Goal: Task Accomplishment & Management: Manage account settings

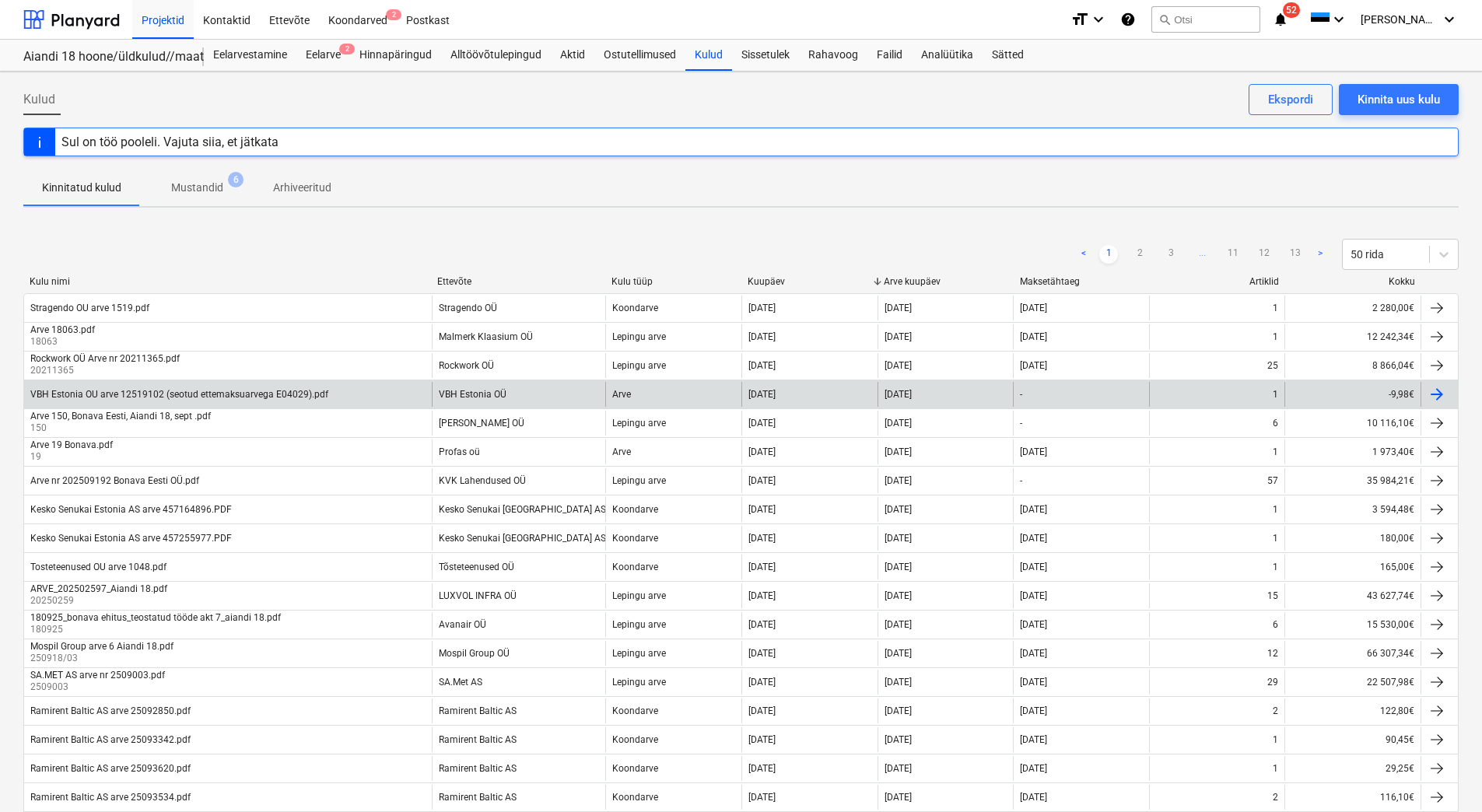
click at [259, 395] on div "VBH Estonia OU arve 12519102 (seotud ettemaksuarvega E04029).pdf" at bounding box center [179, 394] width 298 height 11
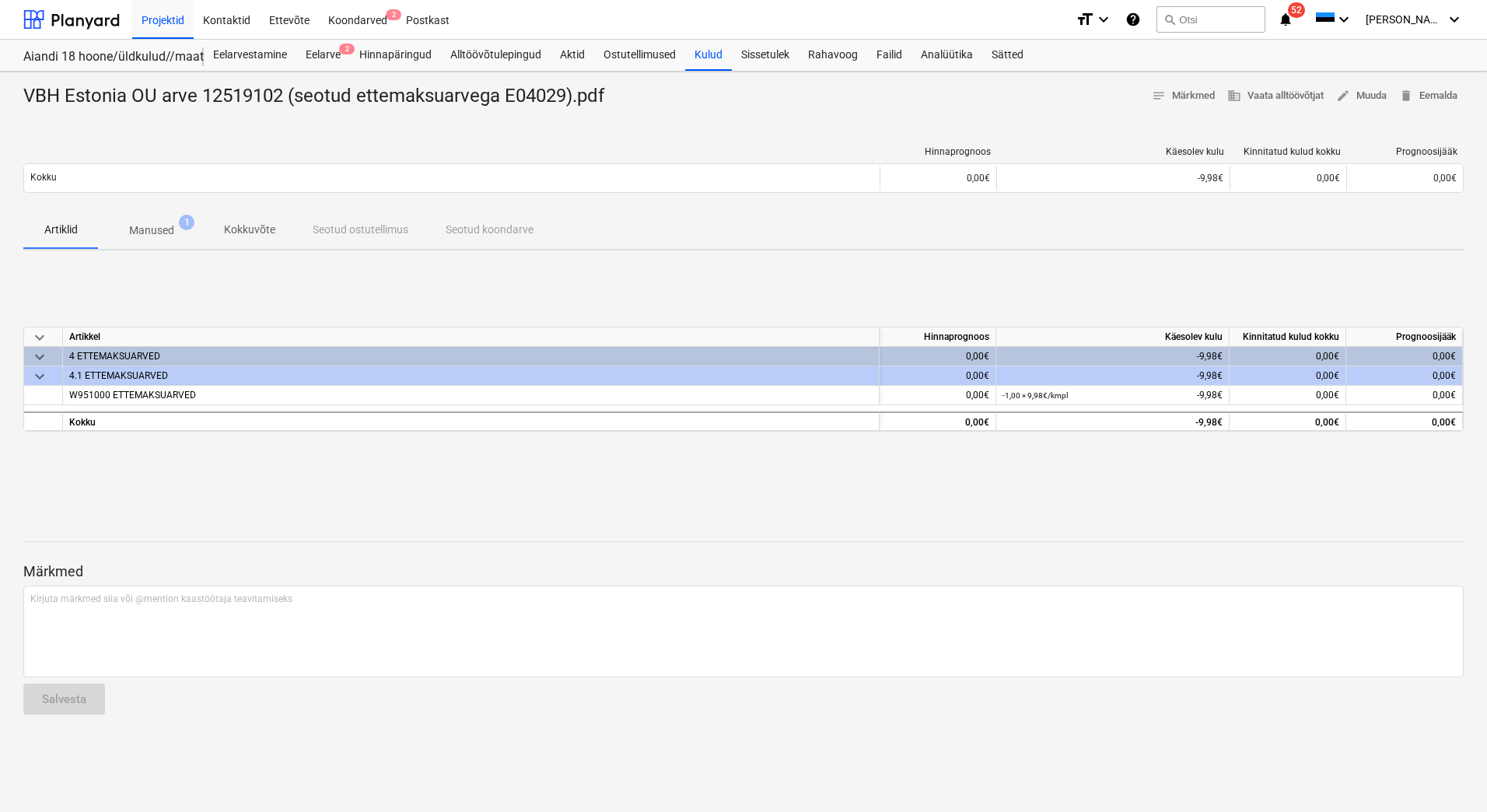
click at [150, 229] on p "Manused" at bounding box center [152, 231] width 45 height 16
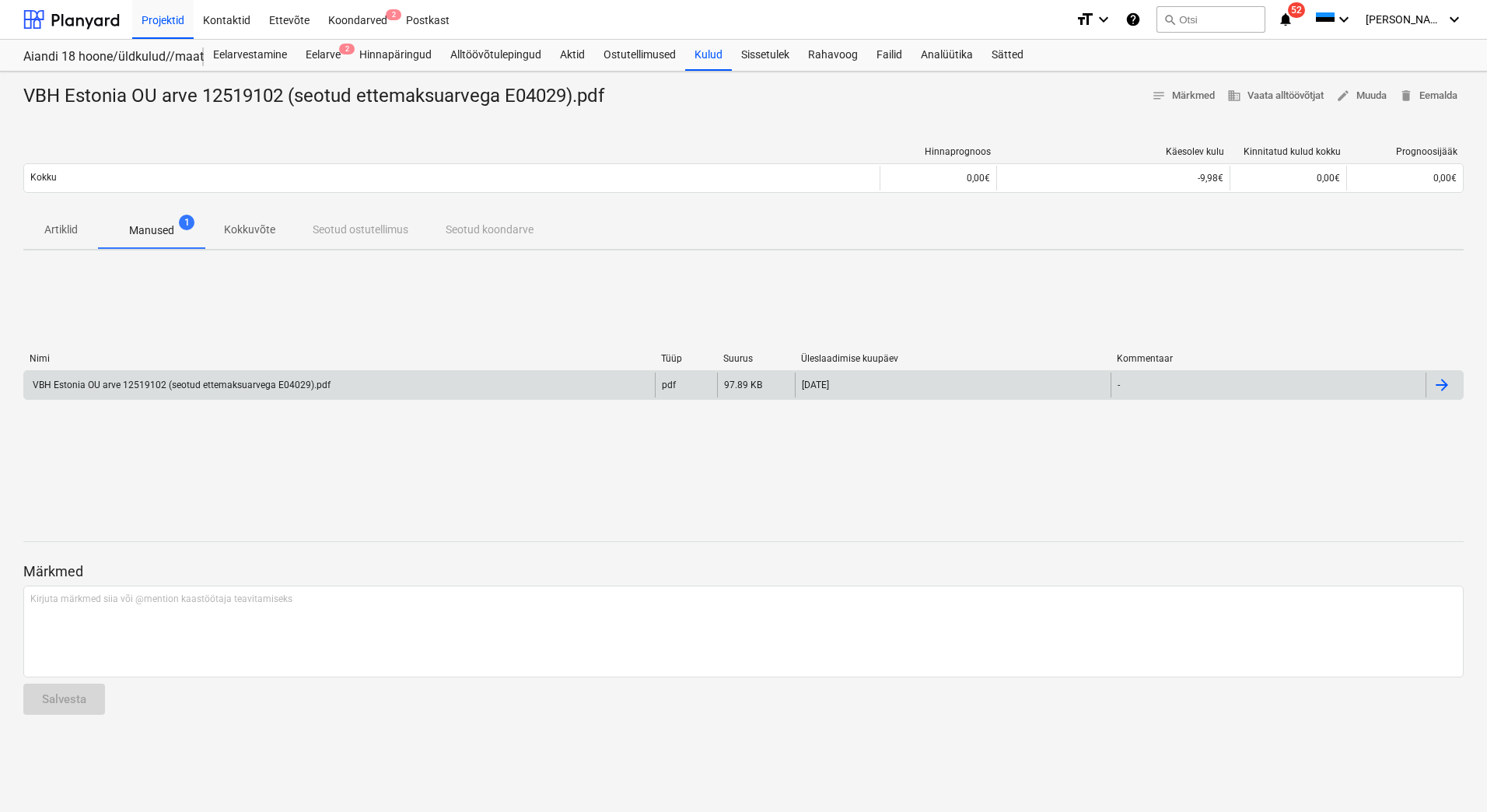
click at [209, 389] on div "VBH Estonia OU arve 12519102 (seotud ettemaksuarvega E04029).pdf" at bounding box center [181, 384] width 300 height 11
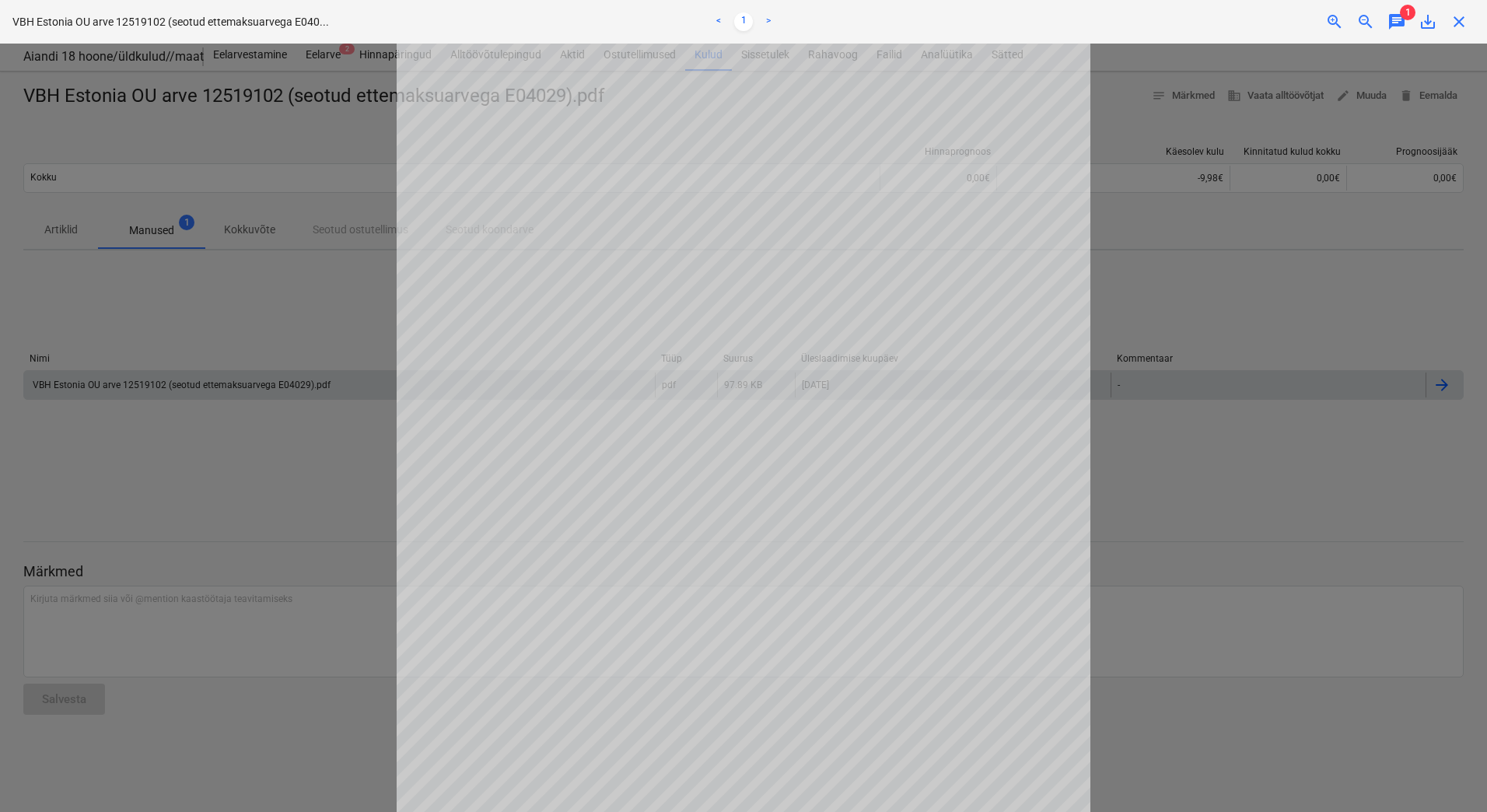
click at [1274, 268] on div at bounding box center [743, 428] width 1487 height 768
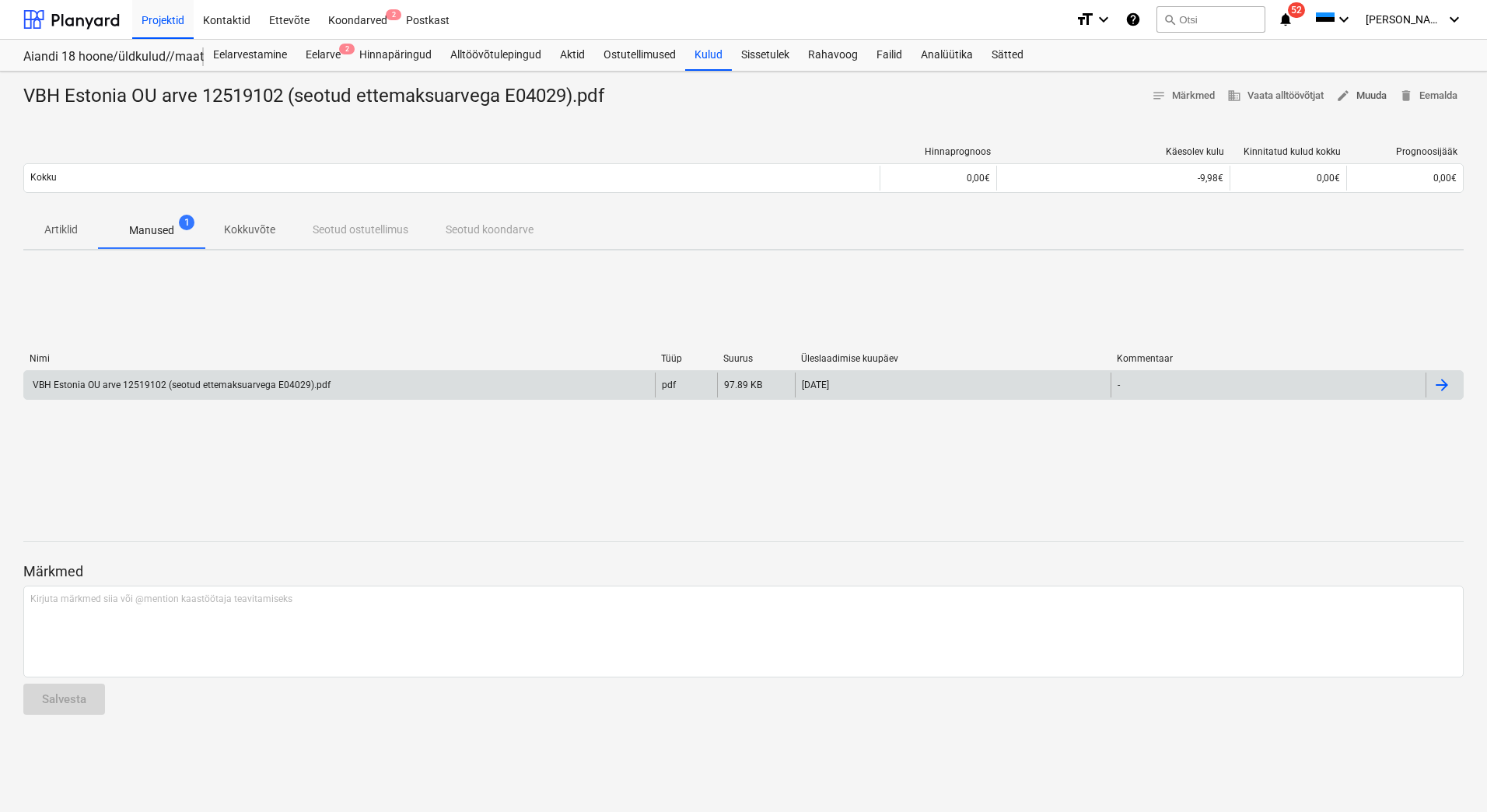
click at [1359, 95] on span "edit Muuda" at bounding box center [1361, 96] width 50 height 18
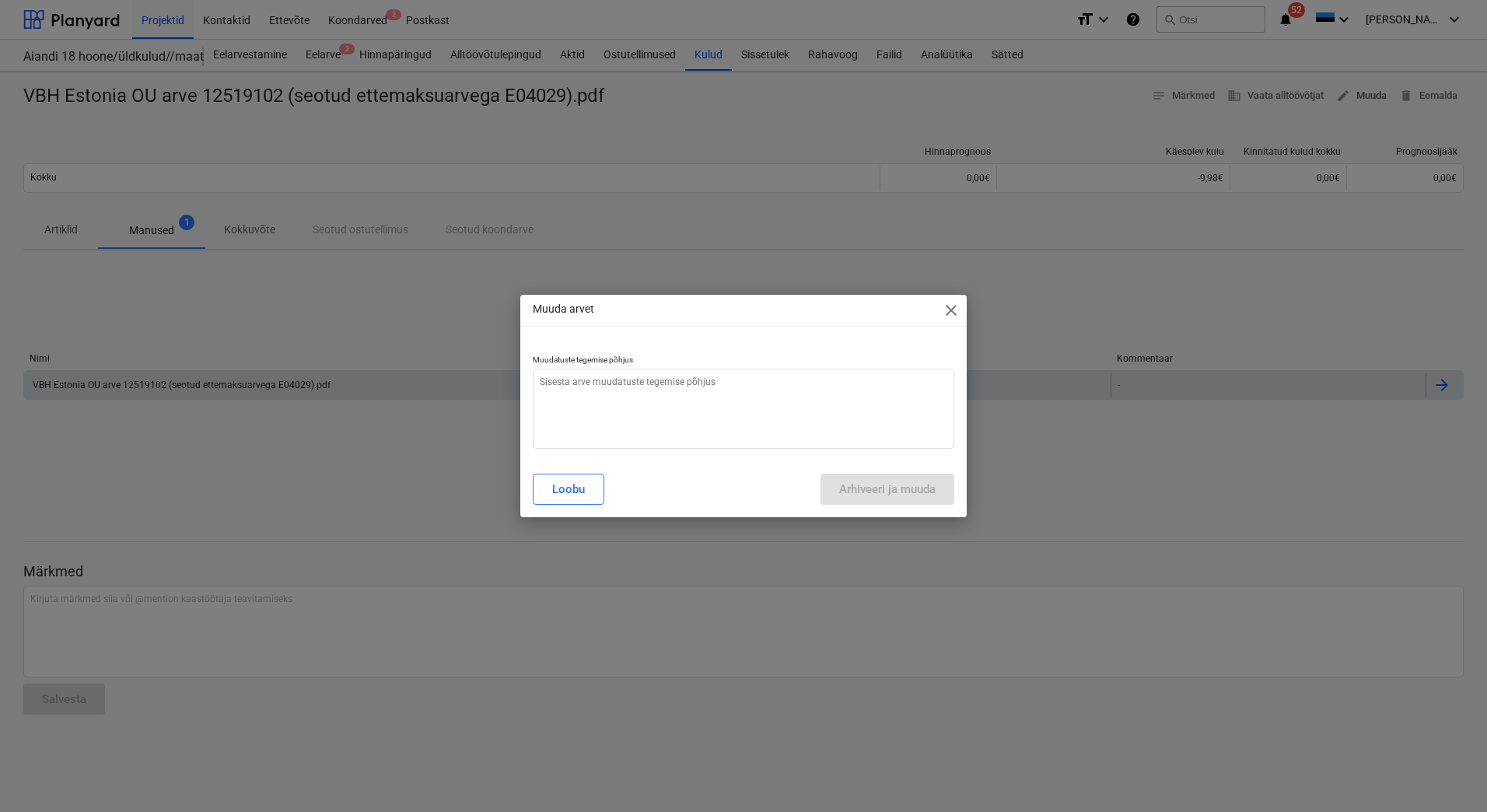
type textarea "x"
click at [652, 414] on textarea at bounding box center [743, 408] width 421 height 80
click at [660, 399] on textarea at bounding box center [743, 408] width 421 height 80
type textarea "L"
type textarea "x"
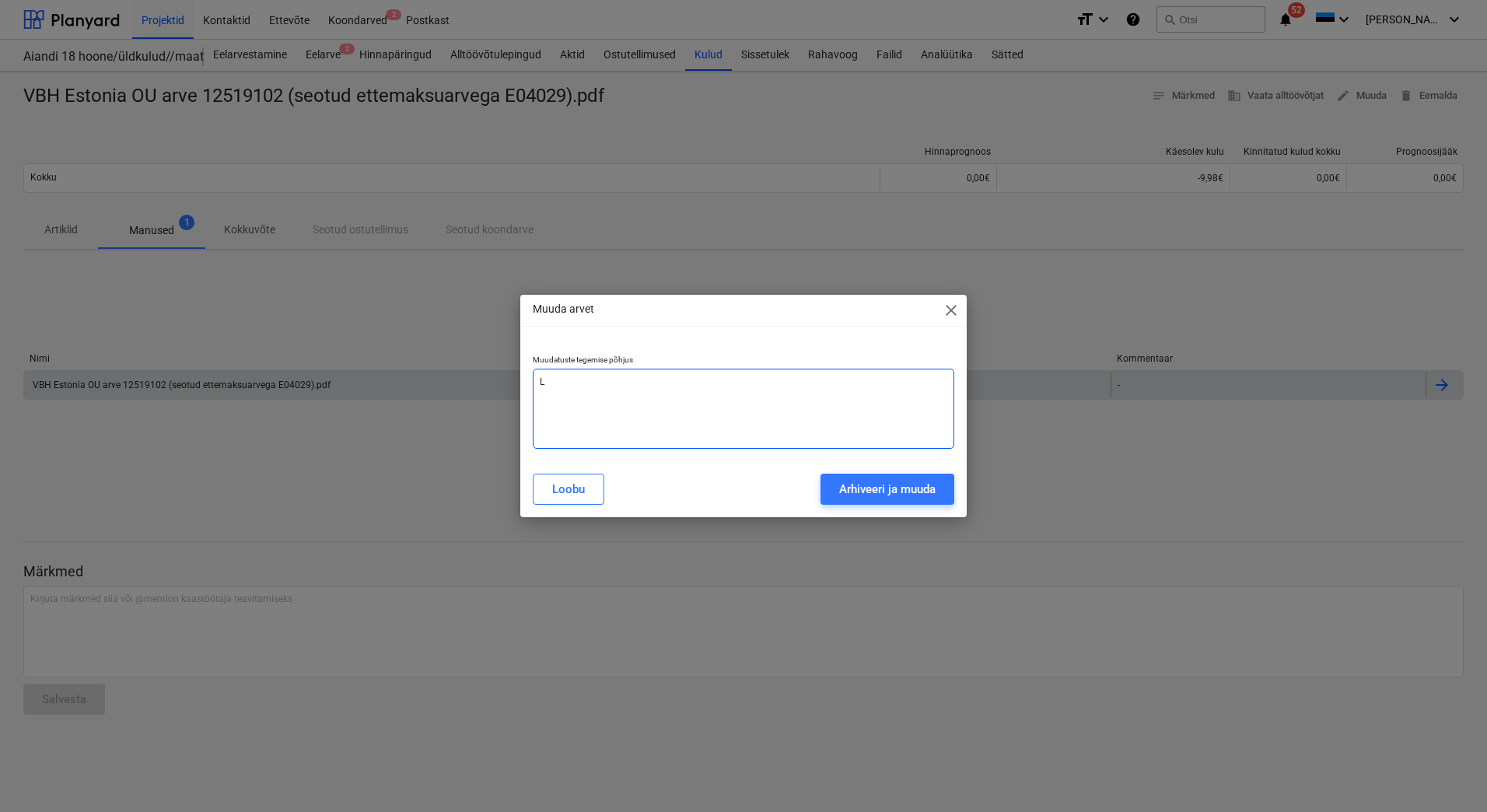
type textarea "Li"
type textarea "x"
type textarea "Lis"
type textarea "x"
type textarea "[PERSON_NAME]"
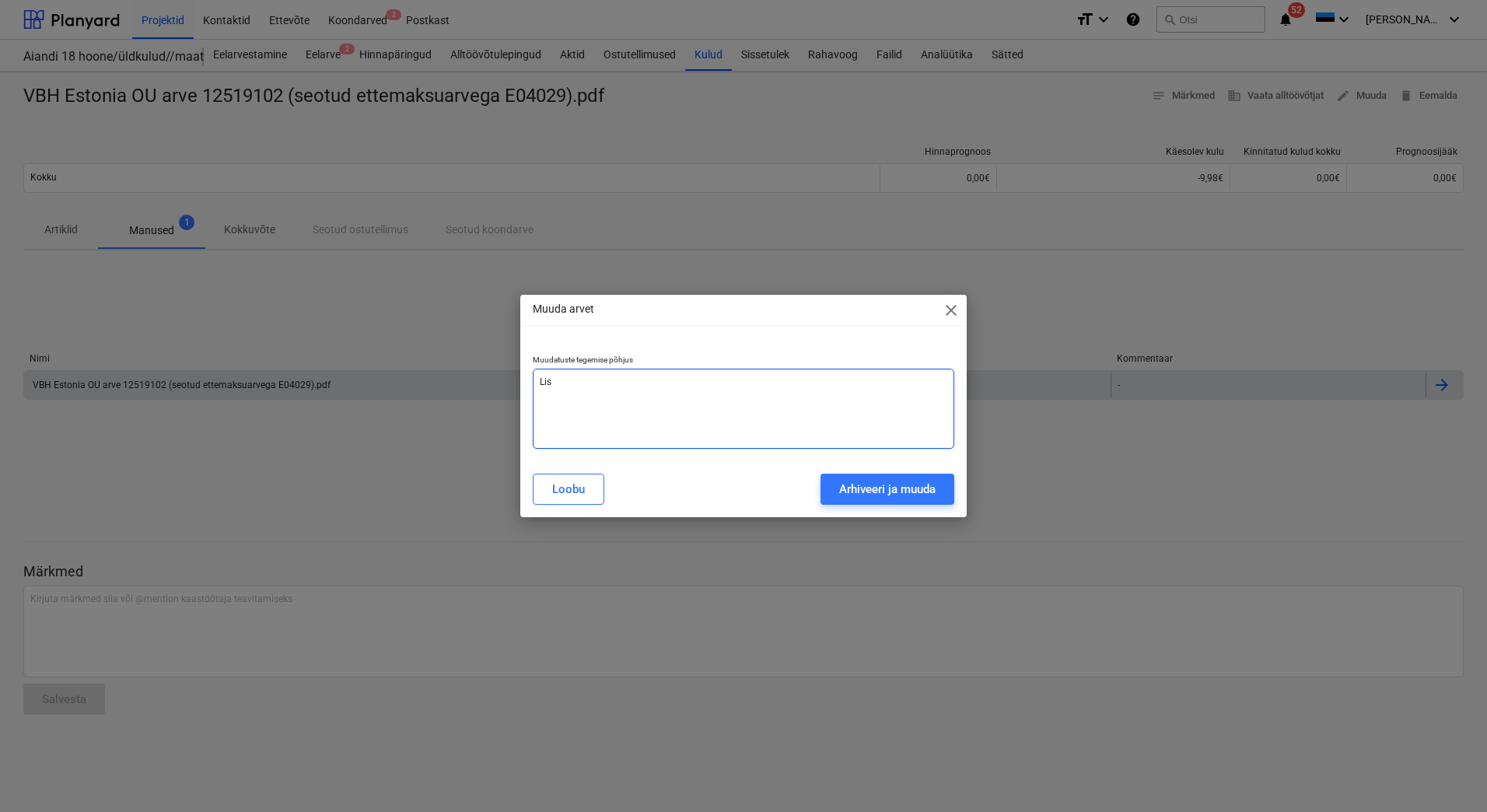
type textarea "x"
type textarea "Lisat"
type textarea "x"
type textarea "Lisatu"
type textarea "x"
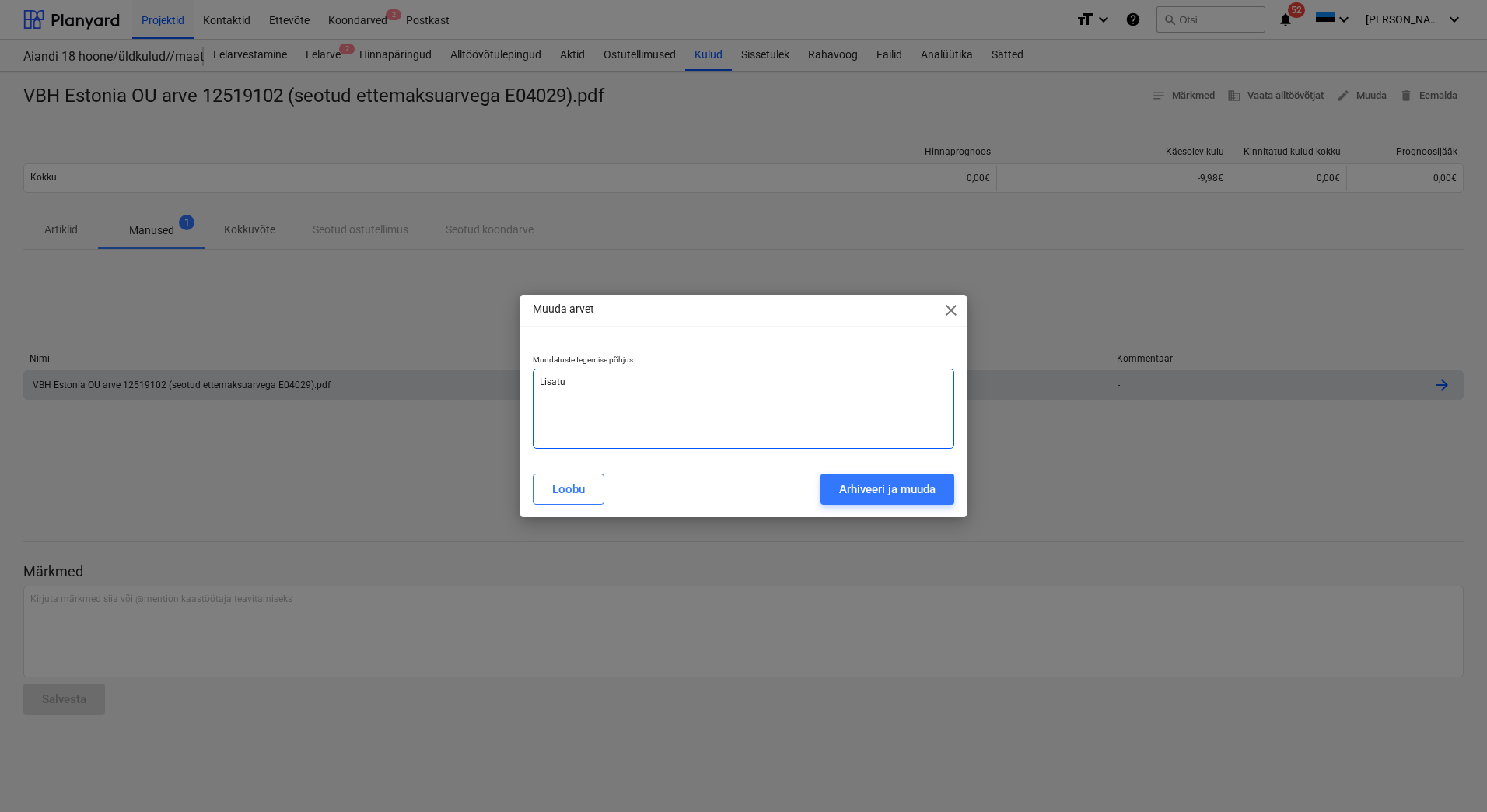
type textarea "Lisatud"
type textarea "x"
type textarea "Lisatud"
click at [949, 310] on span "close" at bounding box center [951, 310] width 19 height 19
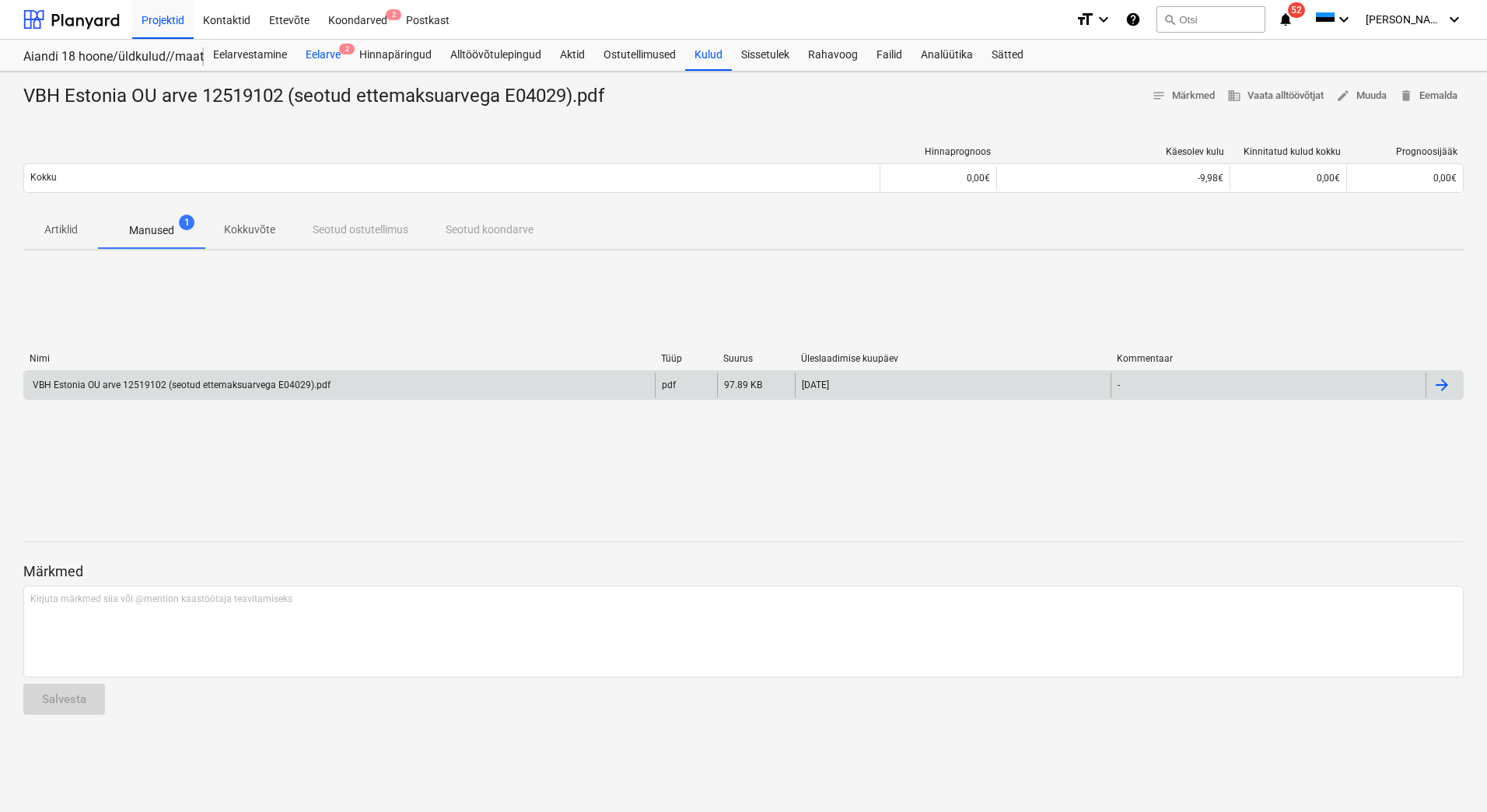
click at [317, 49] on div "Eelarve 2" at bounding box center [322, 55] width 54 height 31
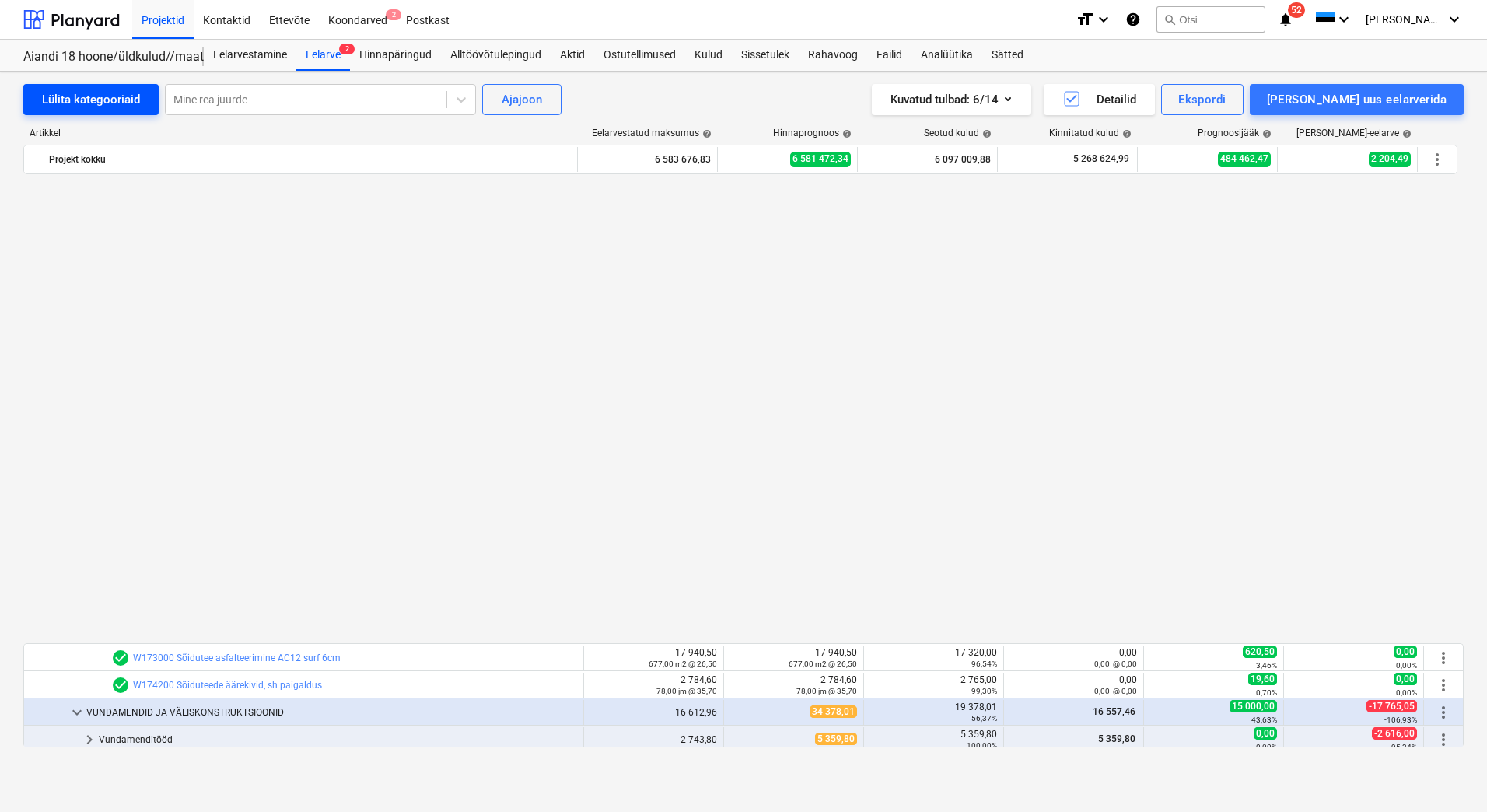
click at [123, 92] on div "Lülita kategooriaid" at bounding box center [91, 99] width 98 height 21
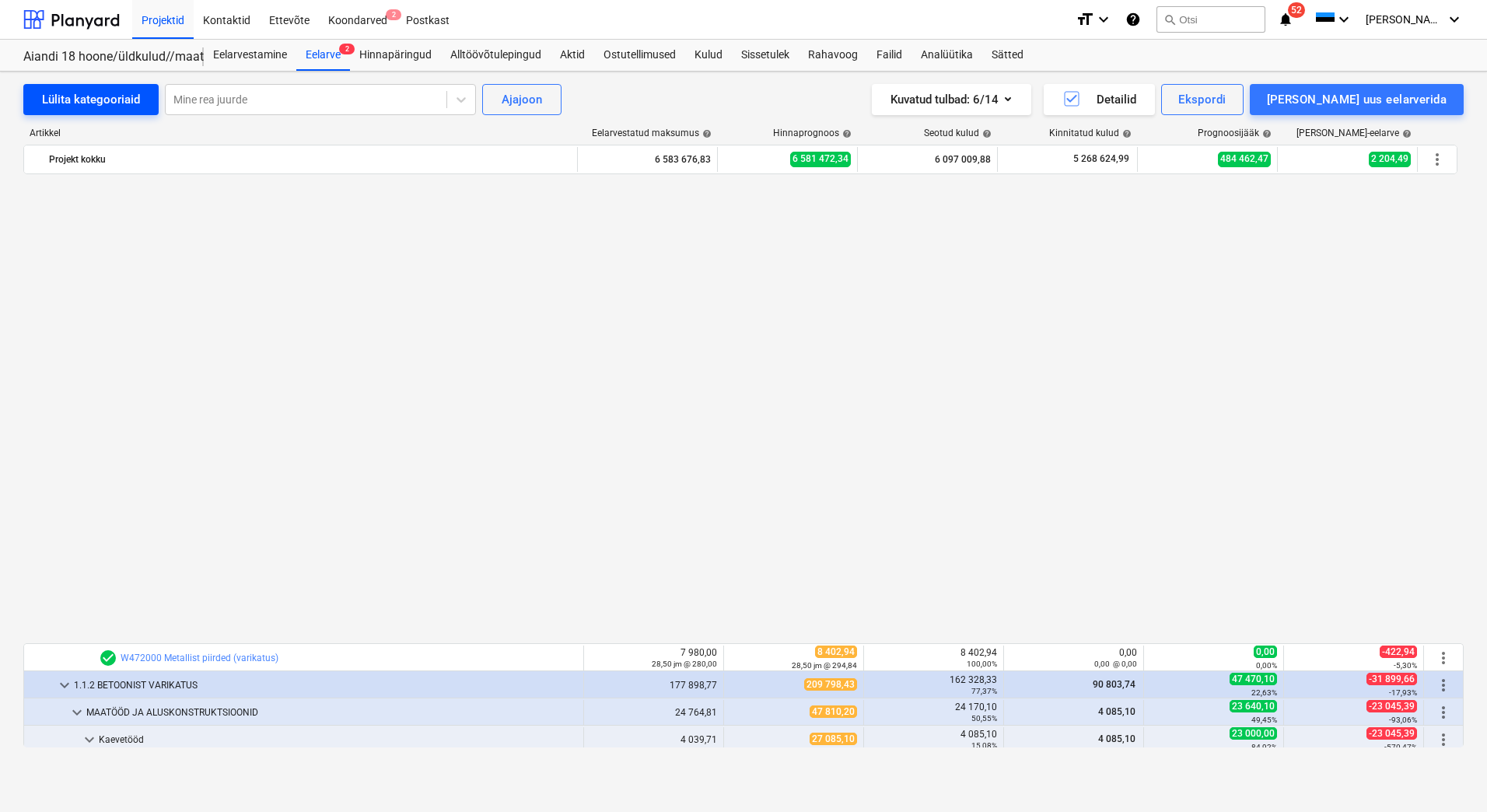
scroll to position [1011, 0]
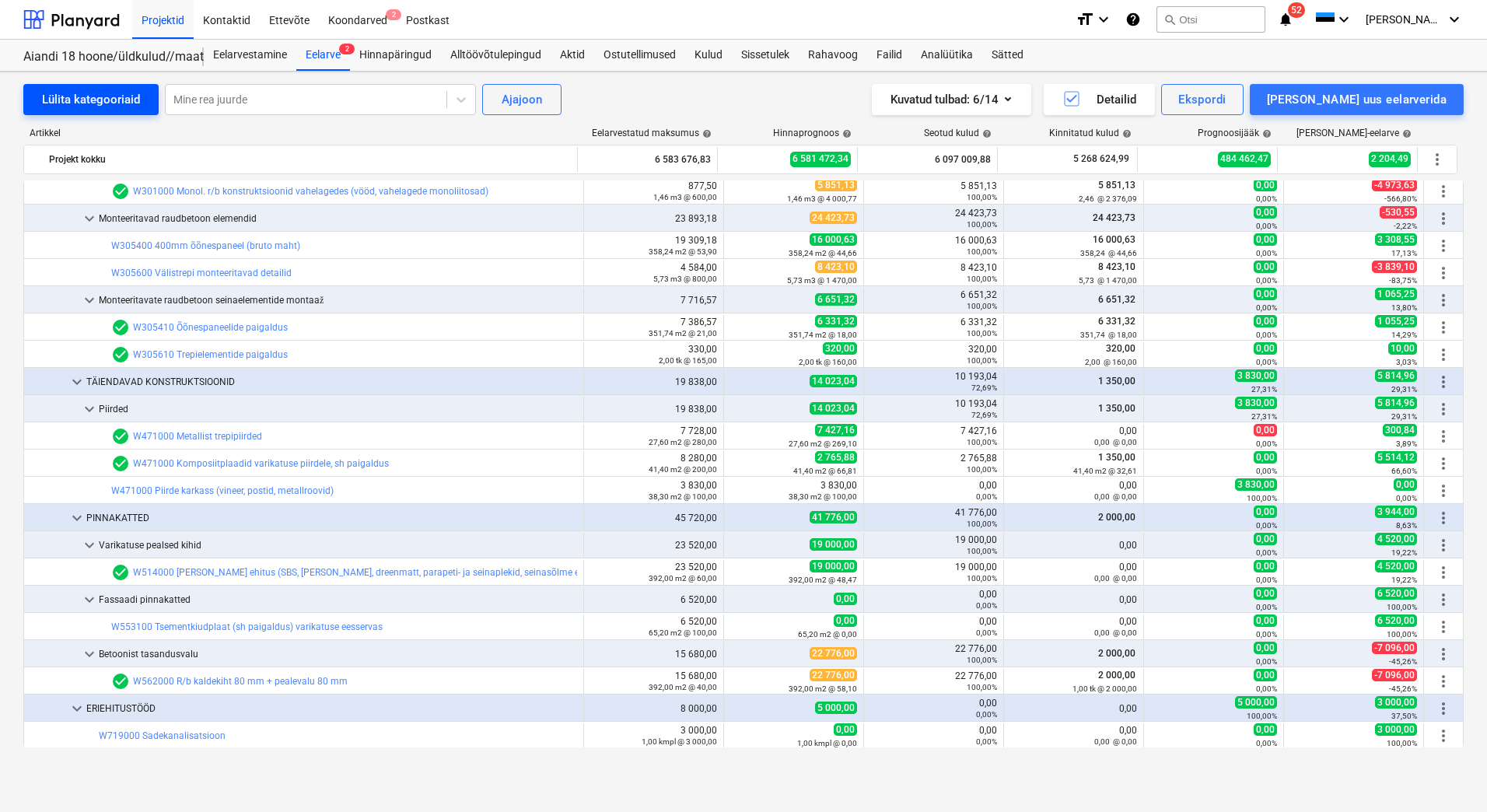
click at [123, 92] on div "Lülita kategooriaid" at bounding box center [91, 99] width 98 height 21
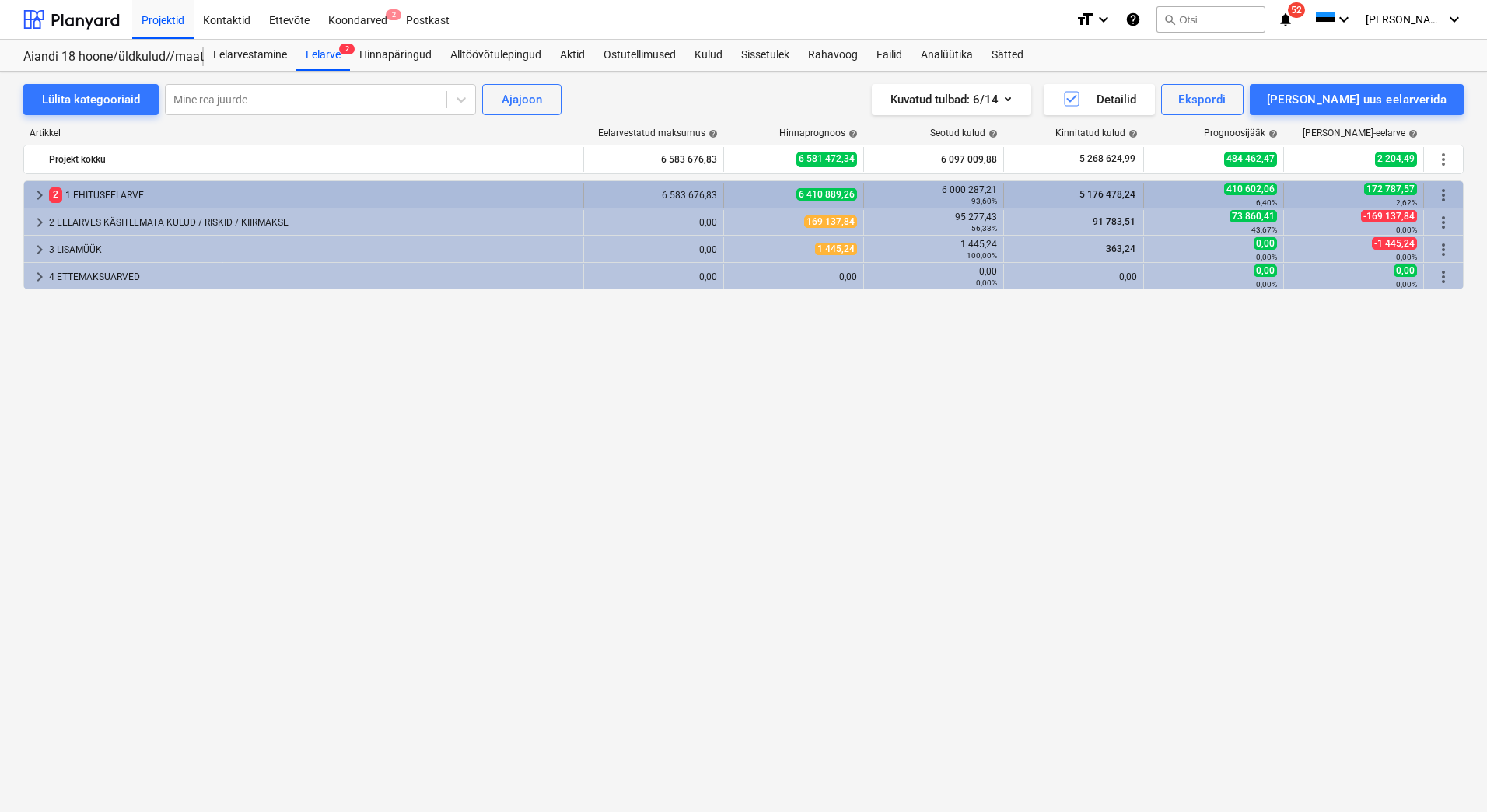
click at [100, 190] on div "2 1 EHITUSEELARVE" at bounding box center [313, 195] width 528 height 25
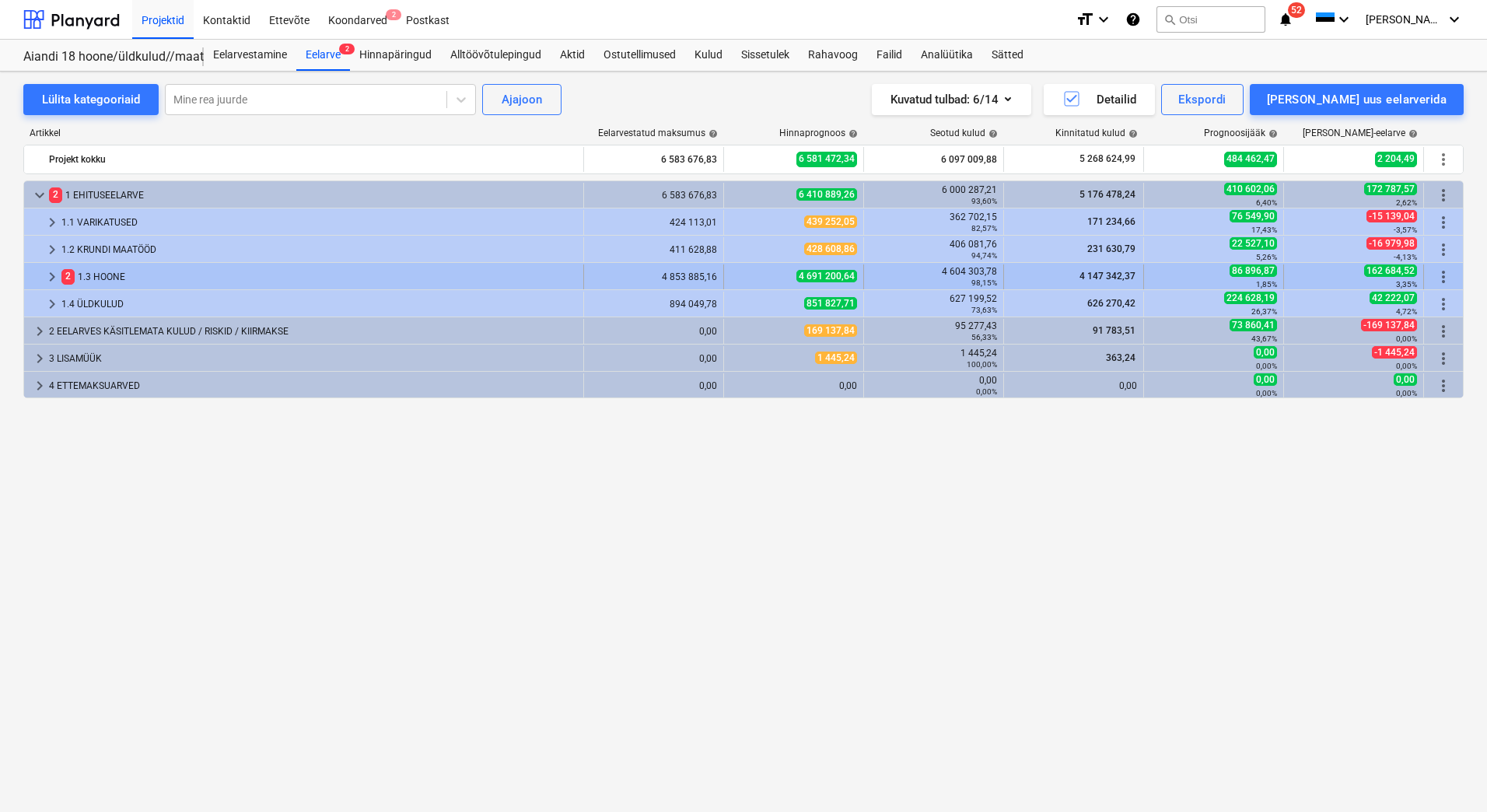
click at [87, 268] on div "2 1.3 HOONE" at bounding box center [319, 277] width 515 height 25
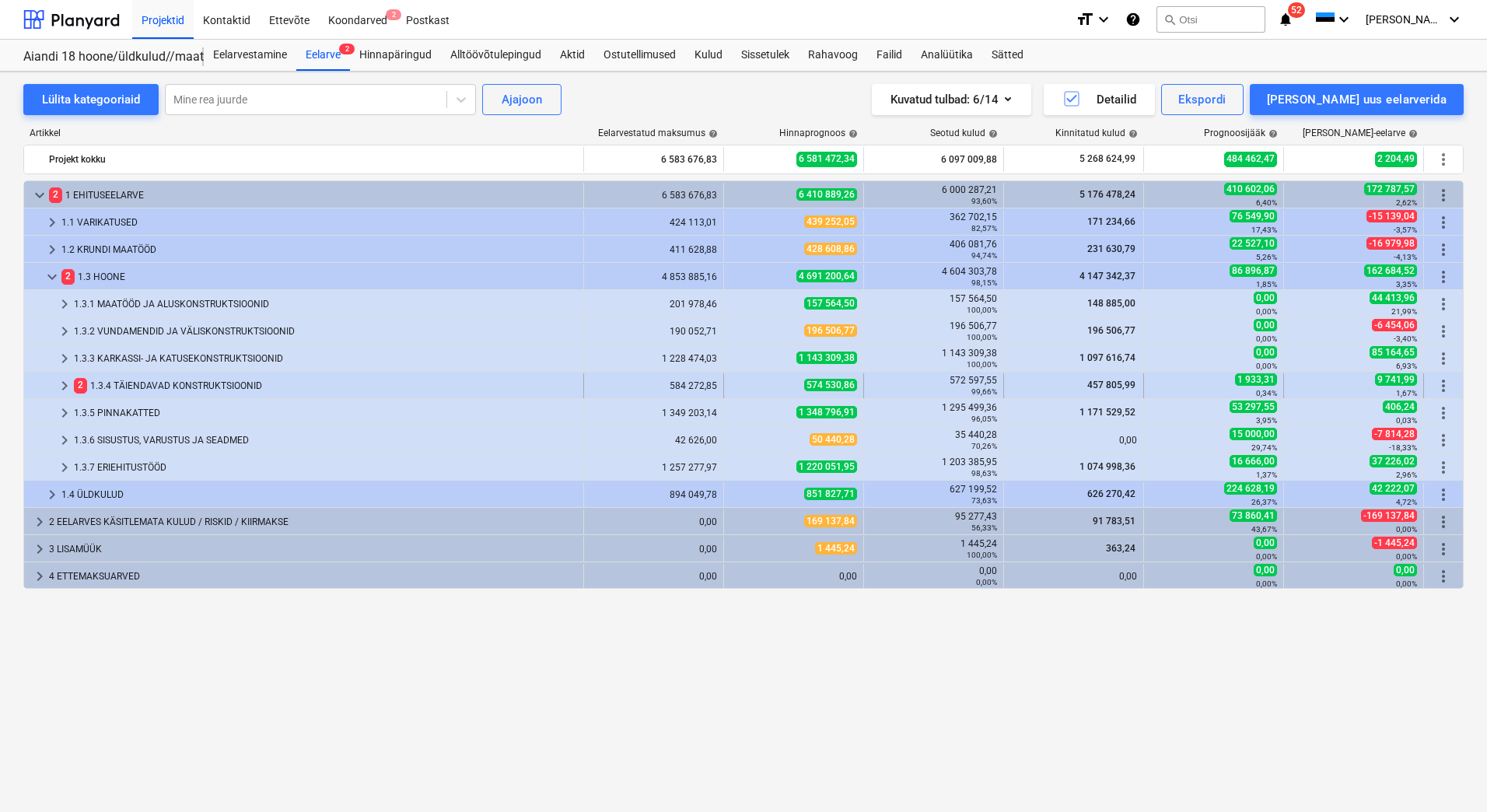
click at [125, 384] on div "2 1.3.4 TÄIENDAVAD KONSTRUKTSIOONID" at bounding box center [326, 386] width 503 height 25
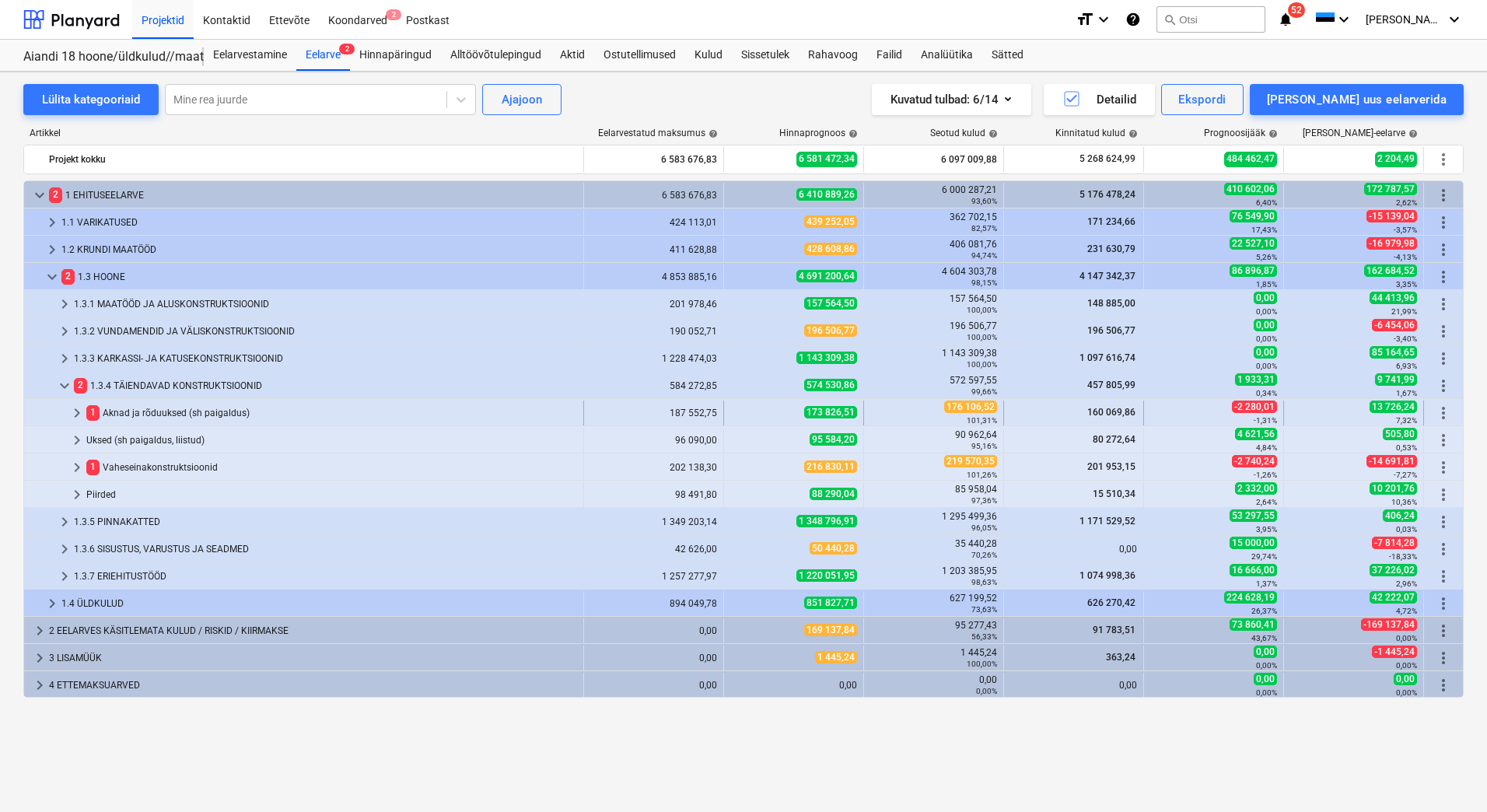
click at [138, 413] on div "1 Aknad ja rõduuksed (sh paigaldus)" at bounding box center [332, 413] width 491 height 25
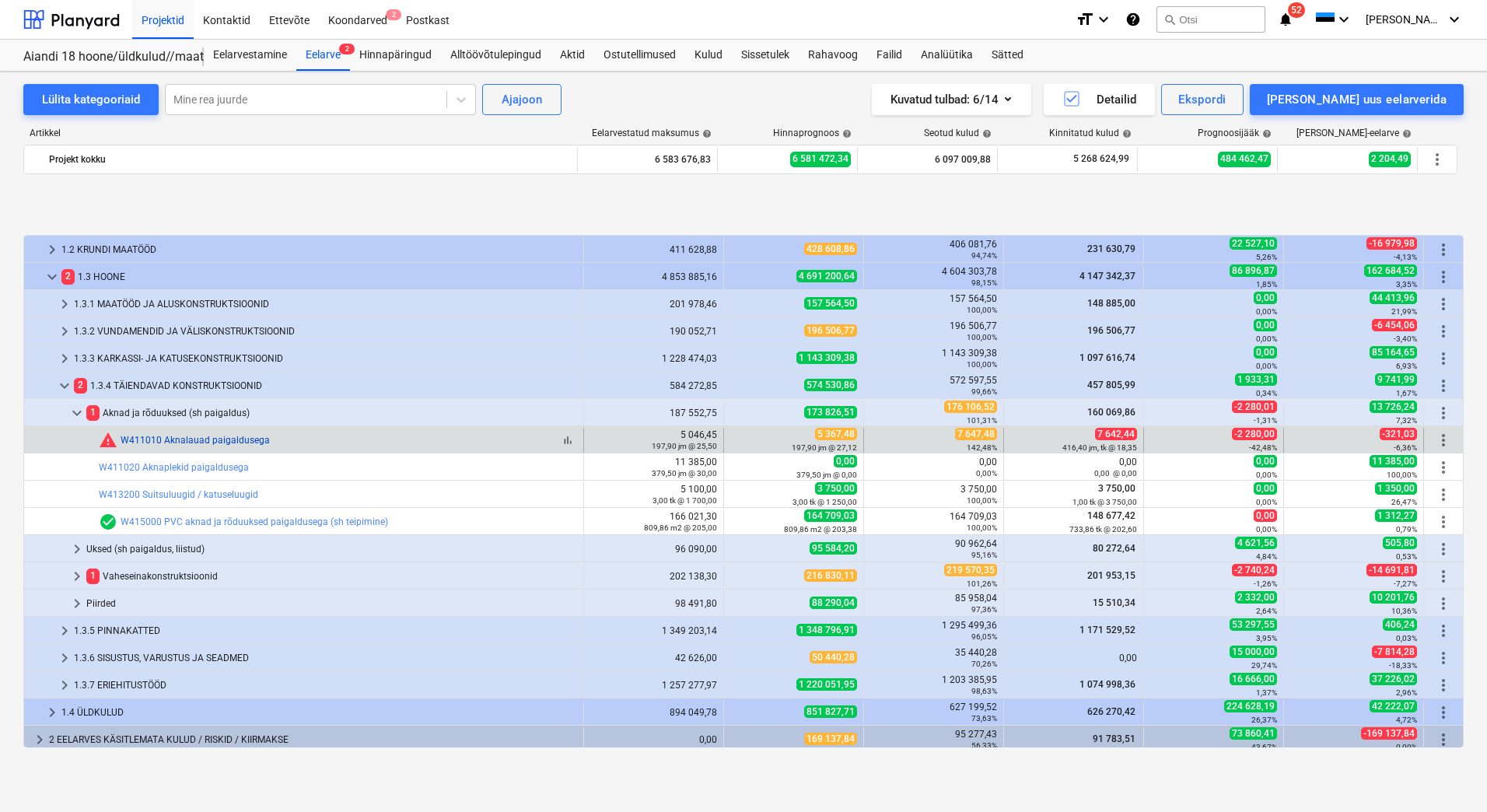
click at [172, 439] on link "W411010 Aknalauad paigaldusega" at bounding box center [195, 439] width 149 height 11
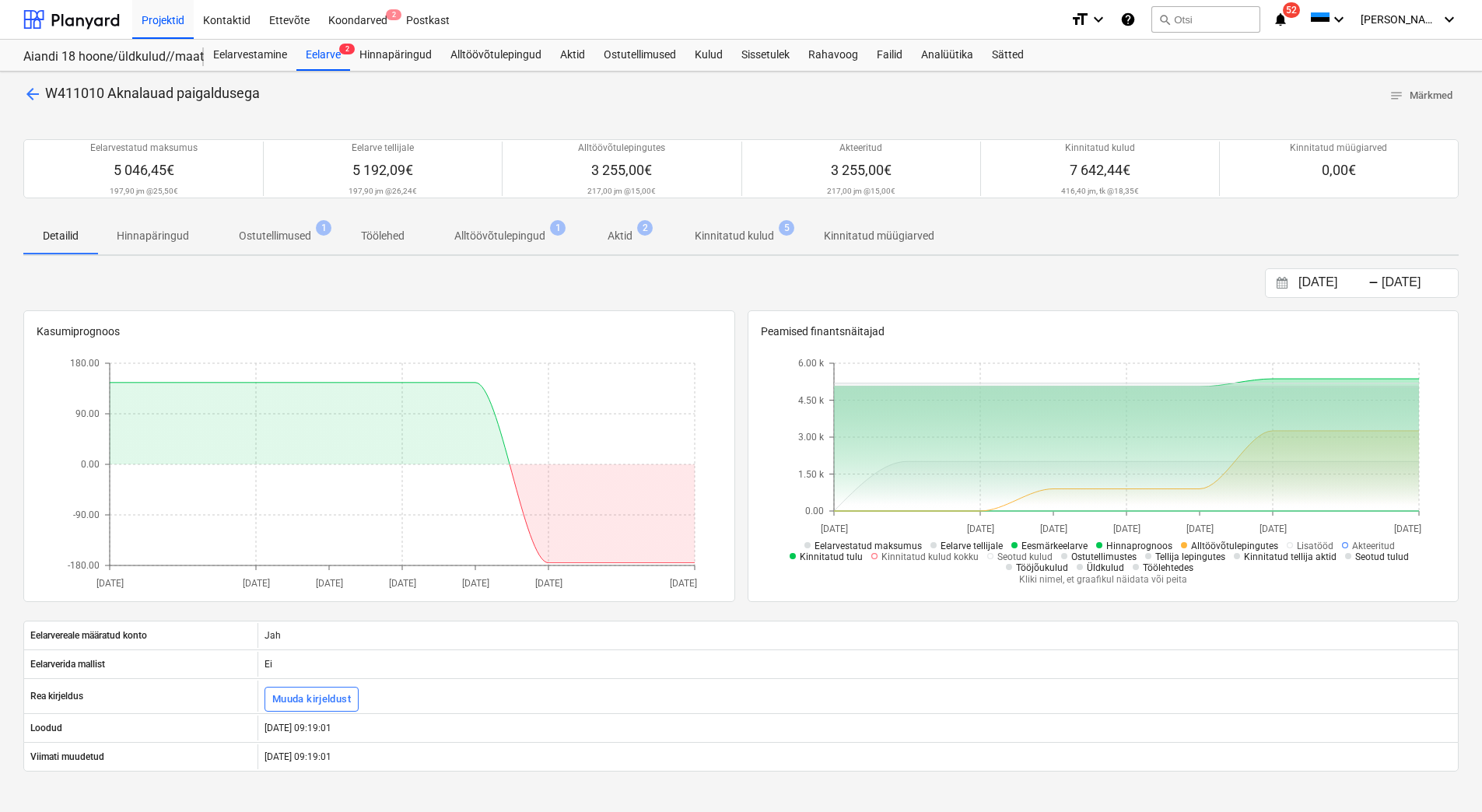
click at [468, 229] on p "Alltöövõtulepingud" at bounding box center [500, 236] width 91 height 16
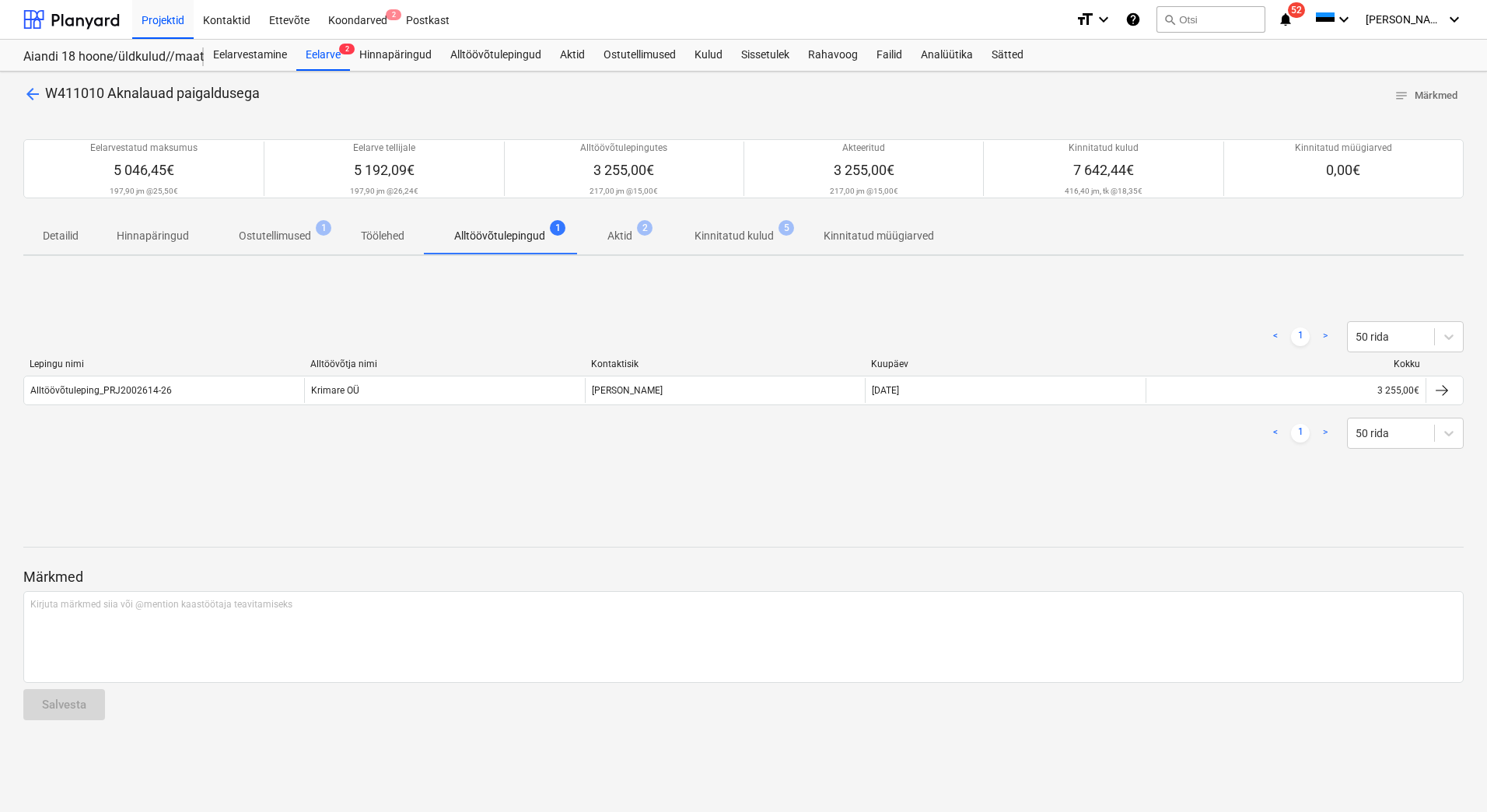
click at [624, 235] on p "Aktid" at bounding box center [620, 236] width 25 height 16
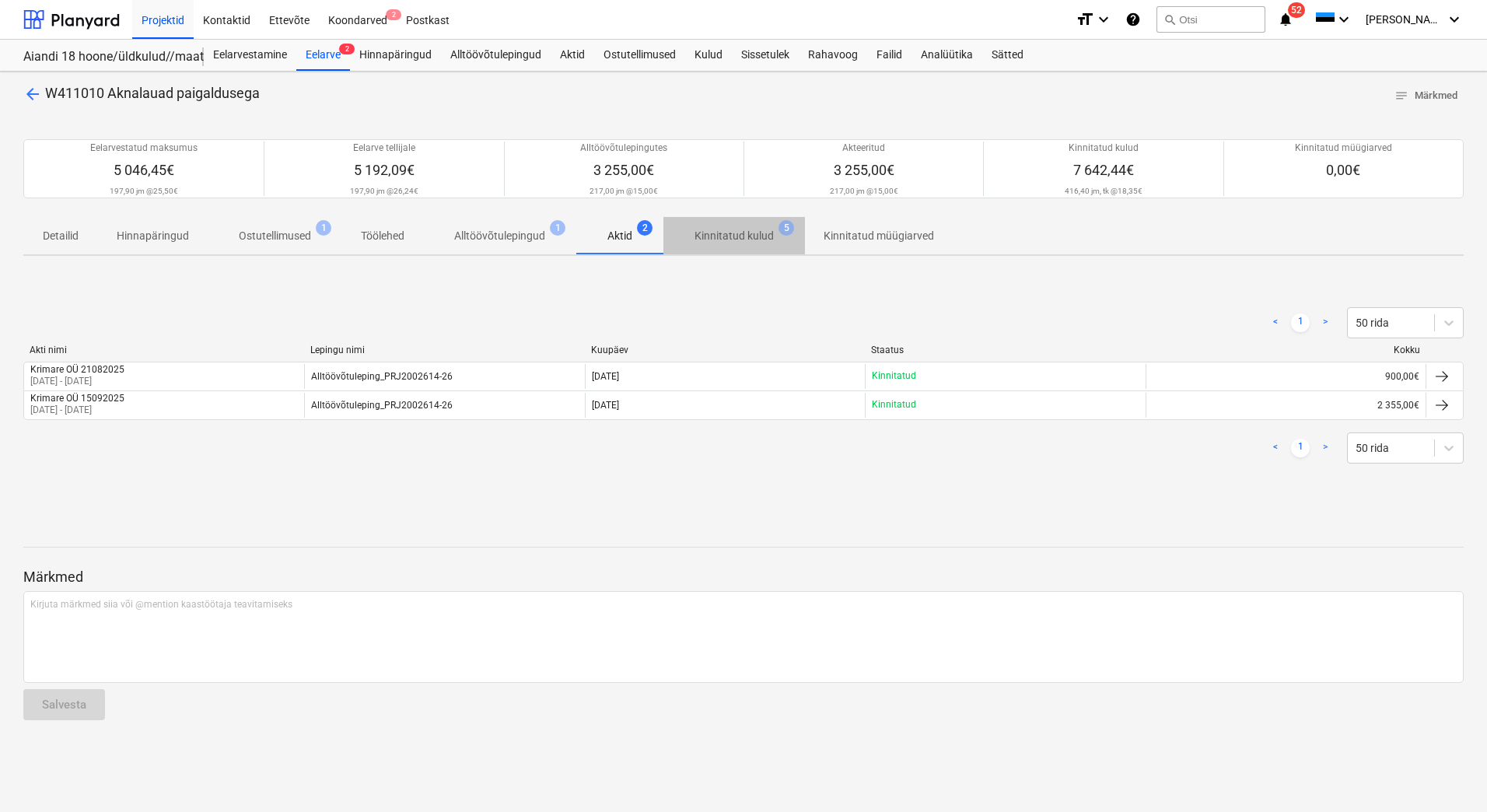
click at [746, 232] on p "Kinnitatud kulud" at bounding box center [734, 236] width 79 height 16
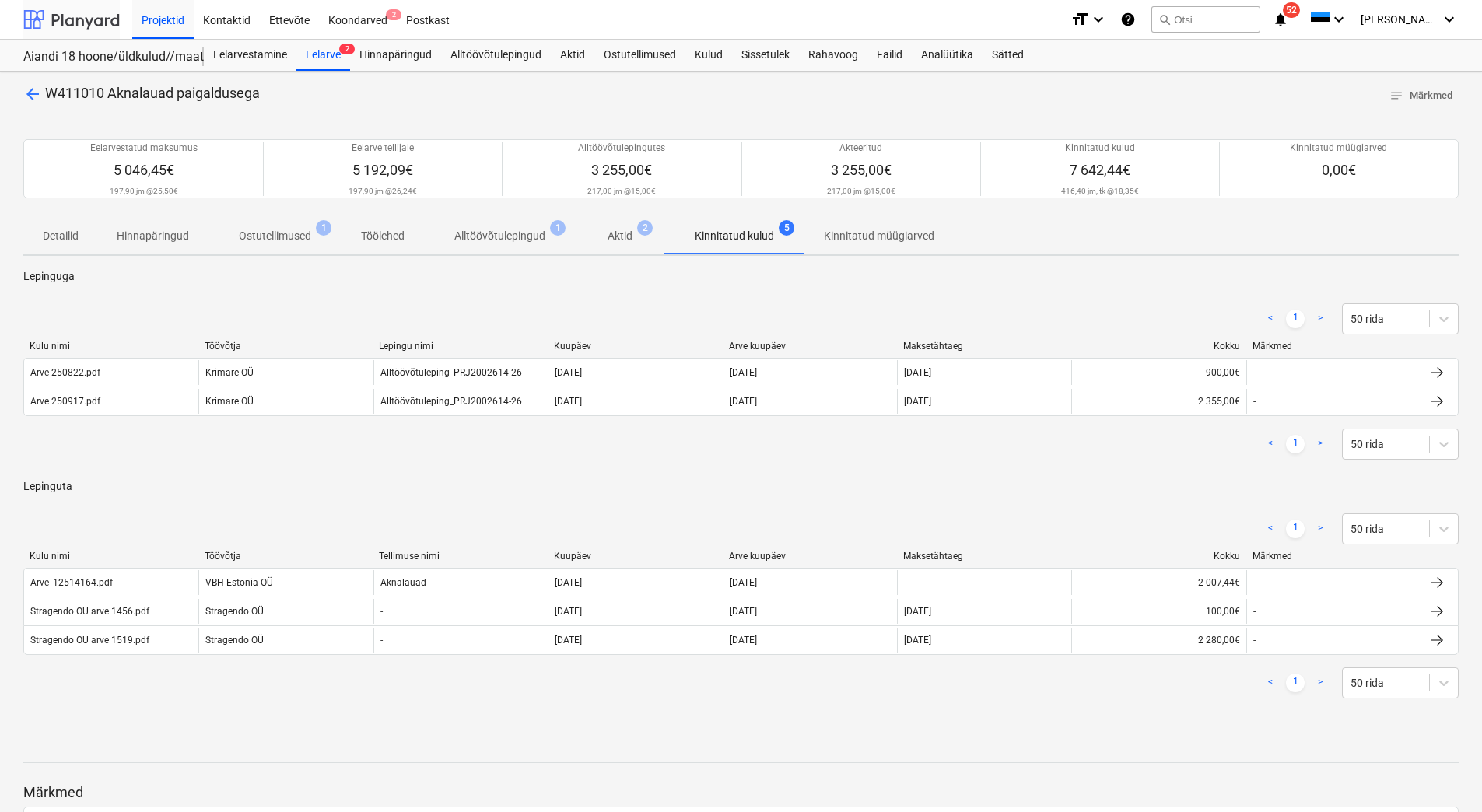
click at [104, 29] on div at bounding box center [71, 19] width 96 height 39
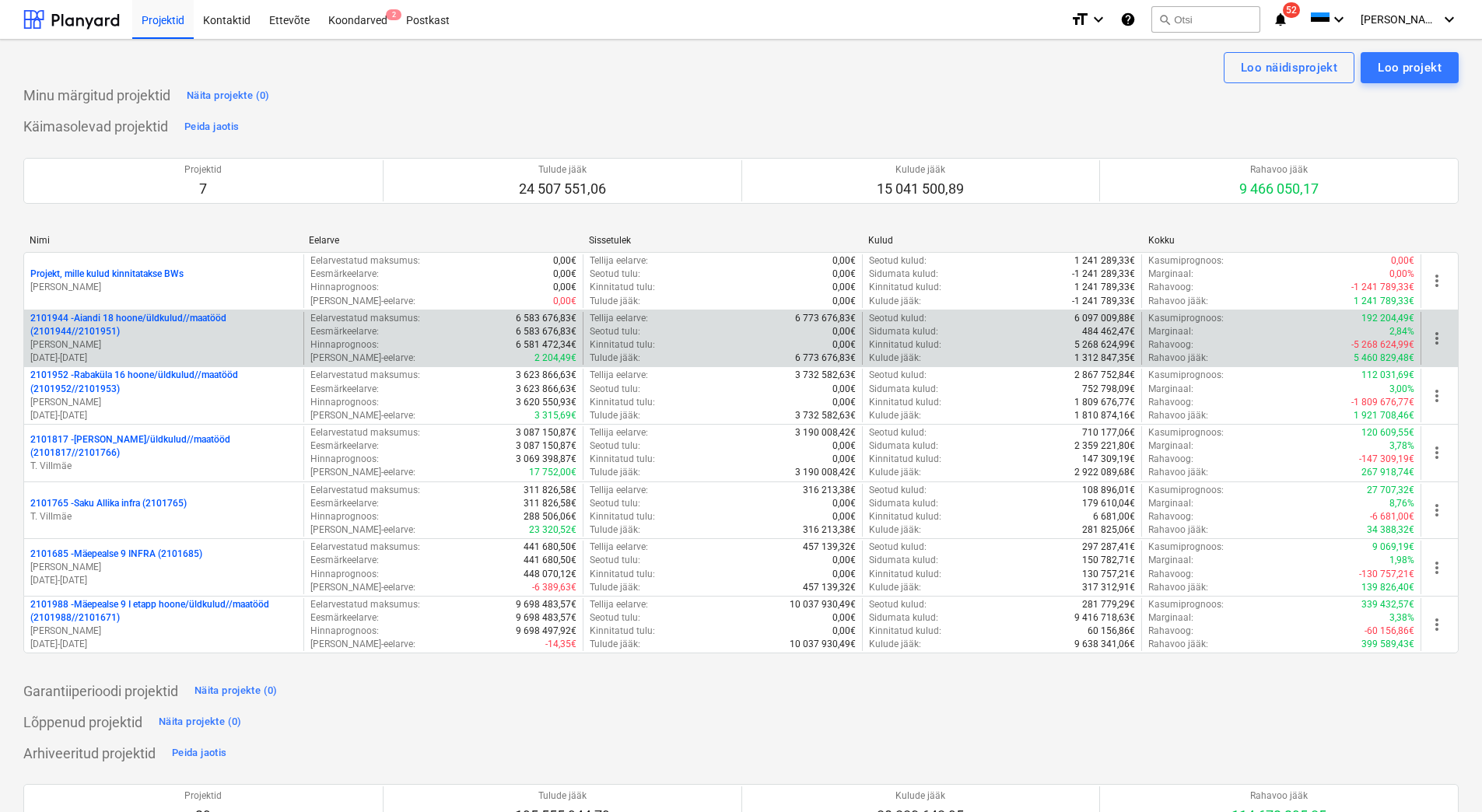
click at [153, 350] on p "[PERSON_NAME]" at bounding box center [163, 345] width 266 height 13
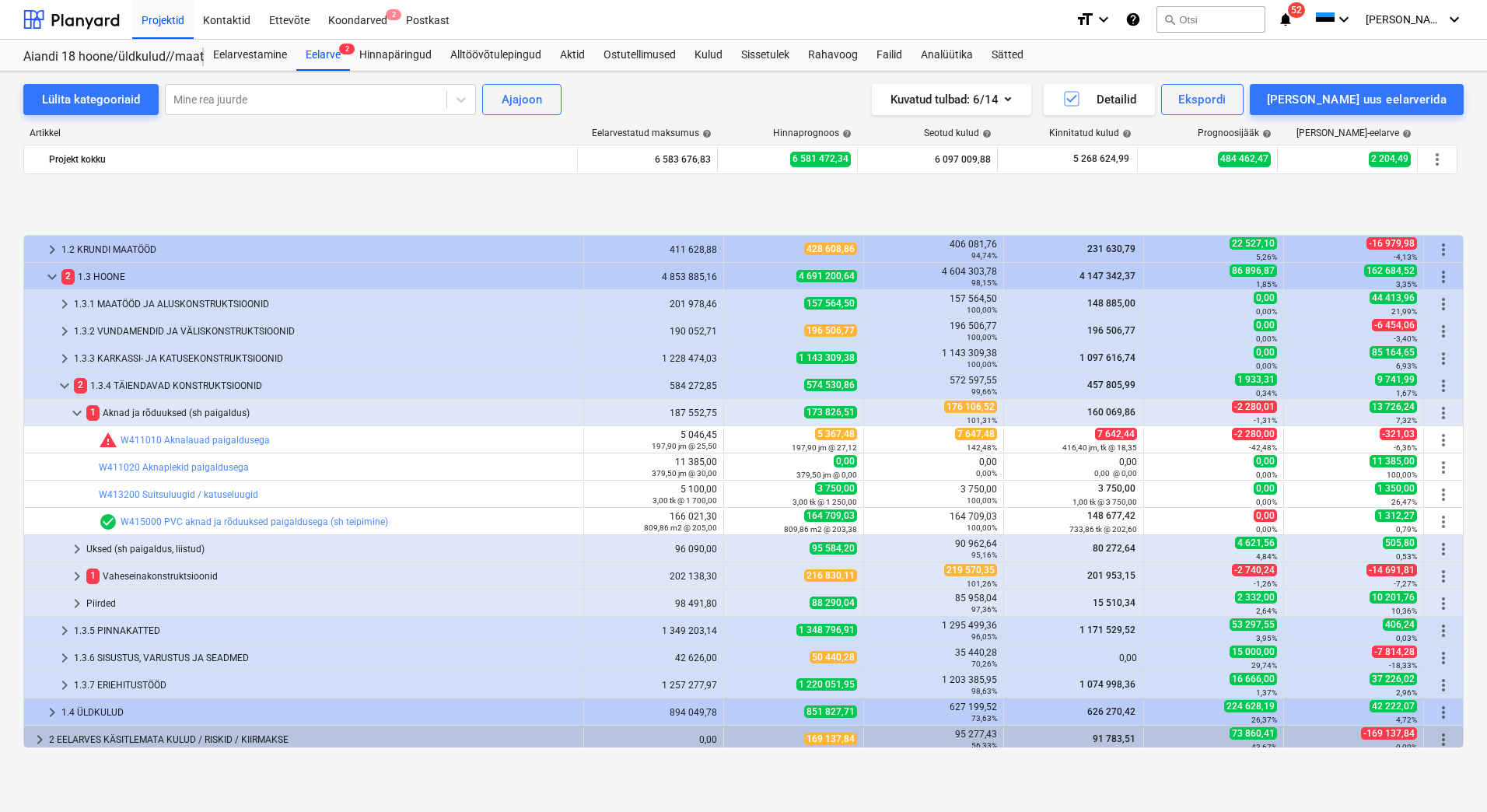
scroll to position [87, 0]
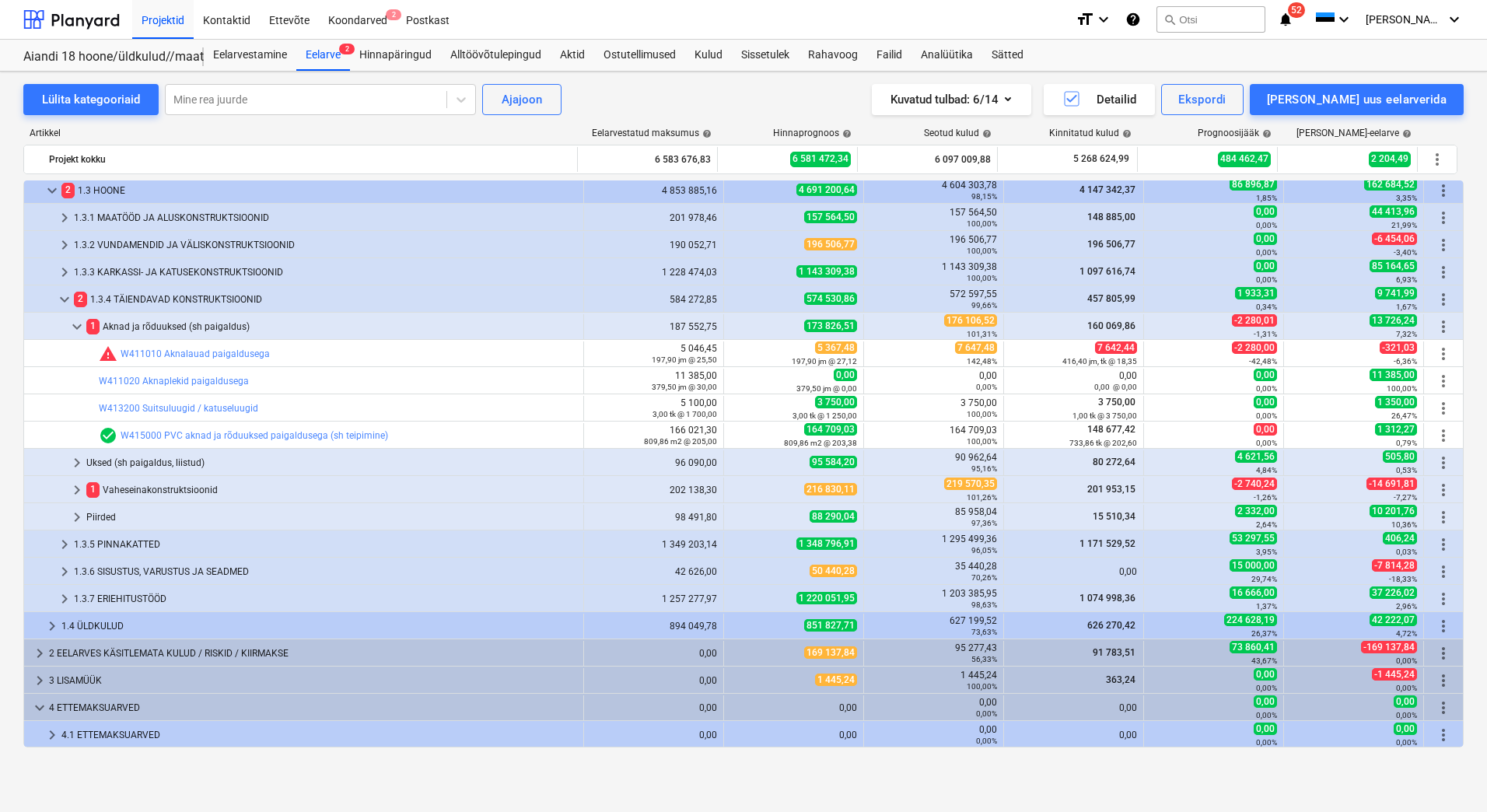
click at [133, 735] on div "4.1 ETTEMAKSUARVED" at bounding box center [319, 735] width 515 height 25
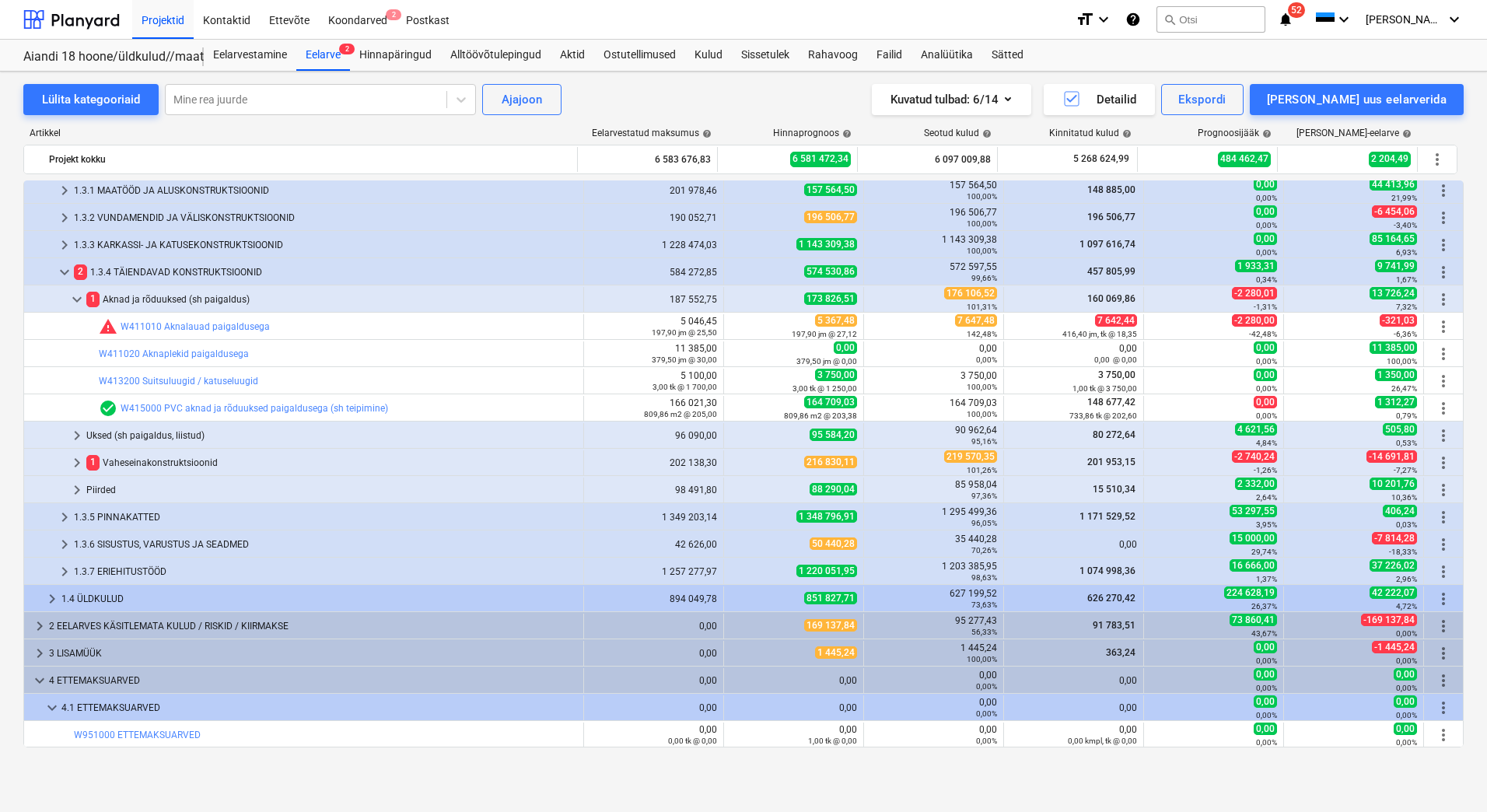
click at [136, 730] on link "W951000 ETTEMAKSUARVED" at bounding box center [138, 735] width 127 height 11
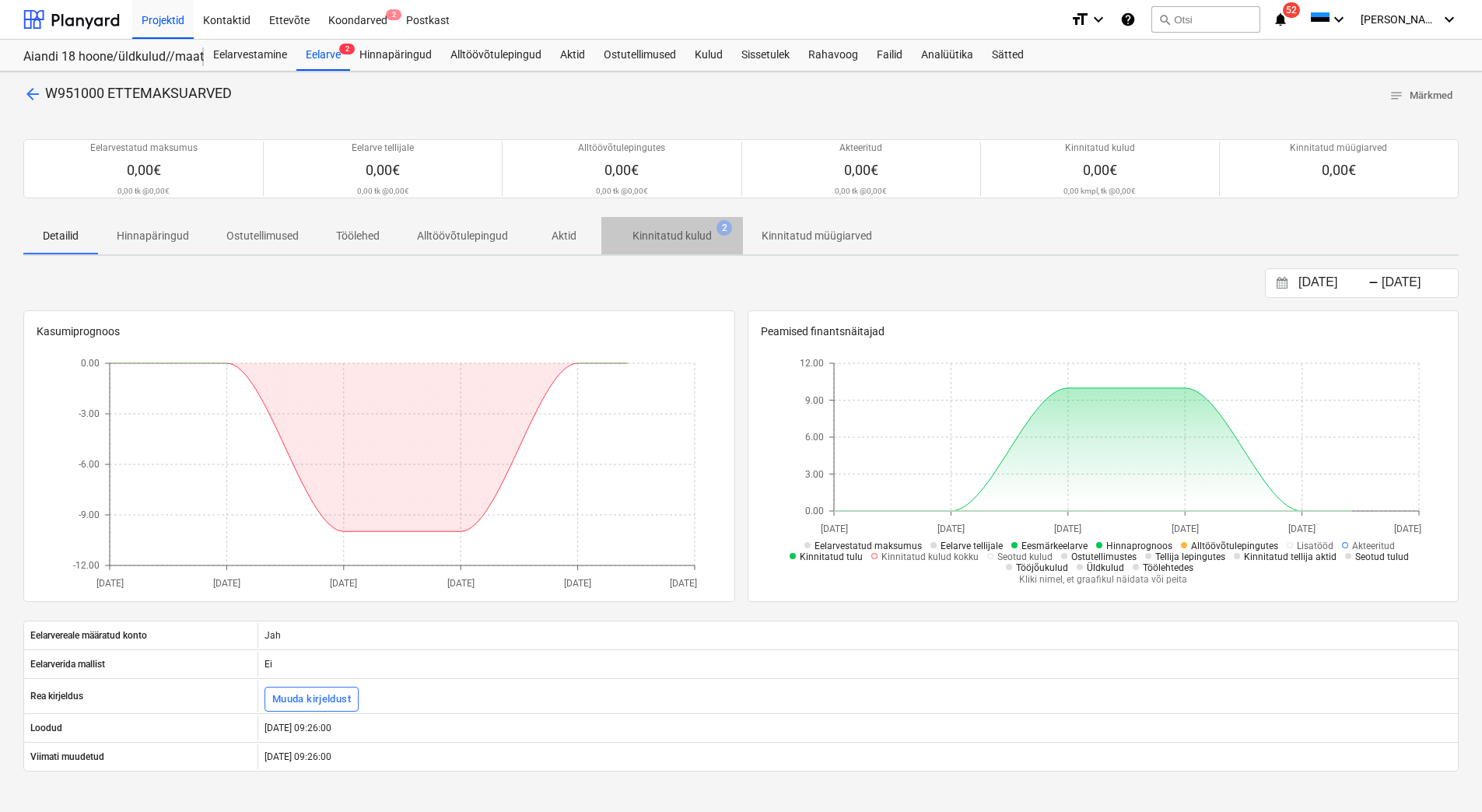
click at [658, 228] on p "Kinnitatud kulud" at bounding box center [672, 236] width 79 height 16
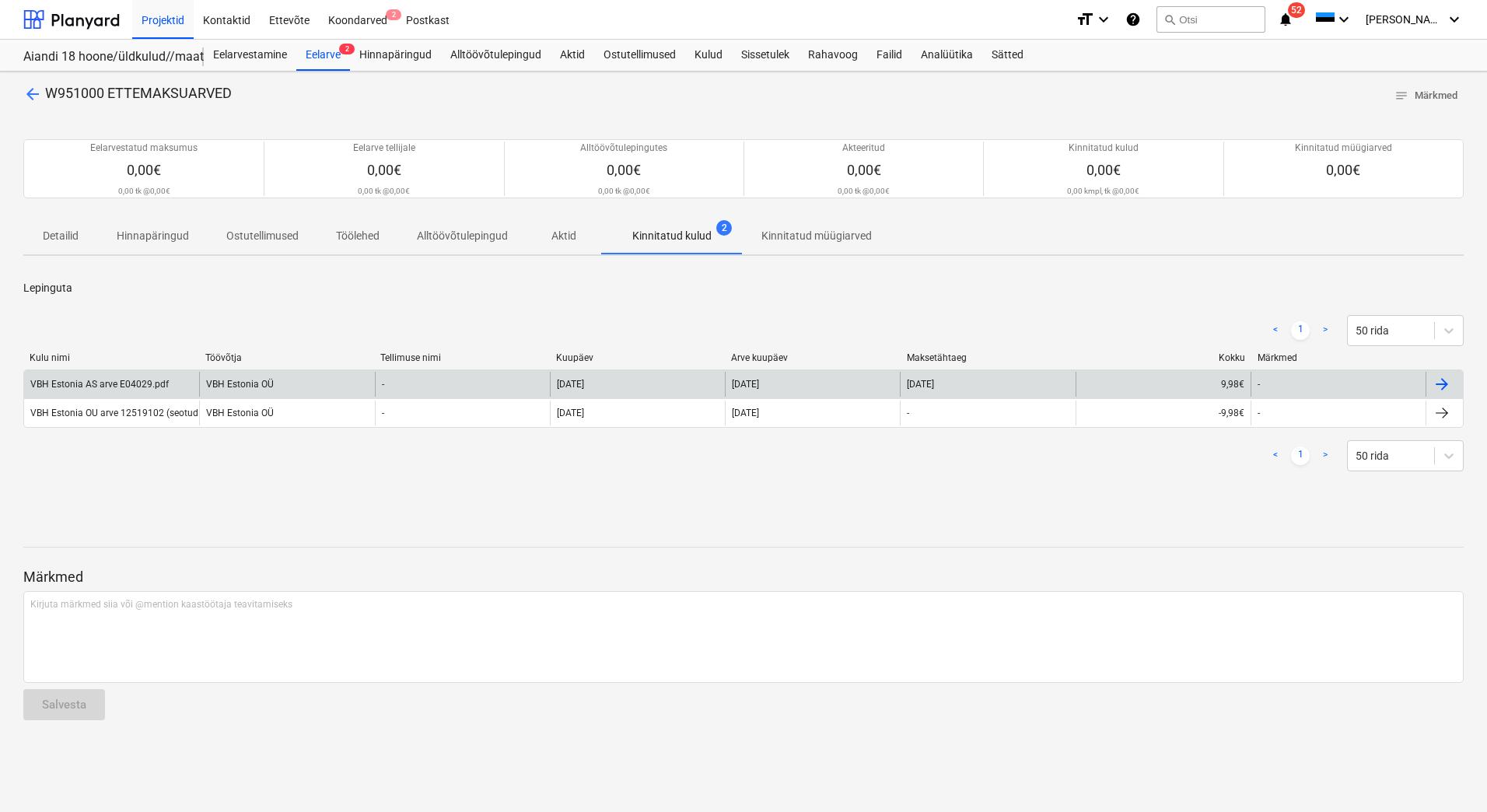
click at [157, 385] on div "VBH Estonia AS arve E04029.pdf" at bounding box center [100, 383] width 139 height 11
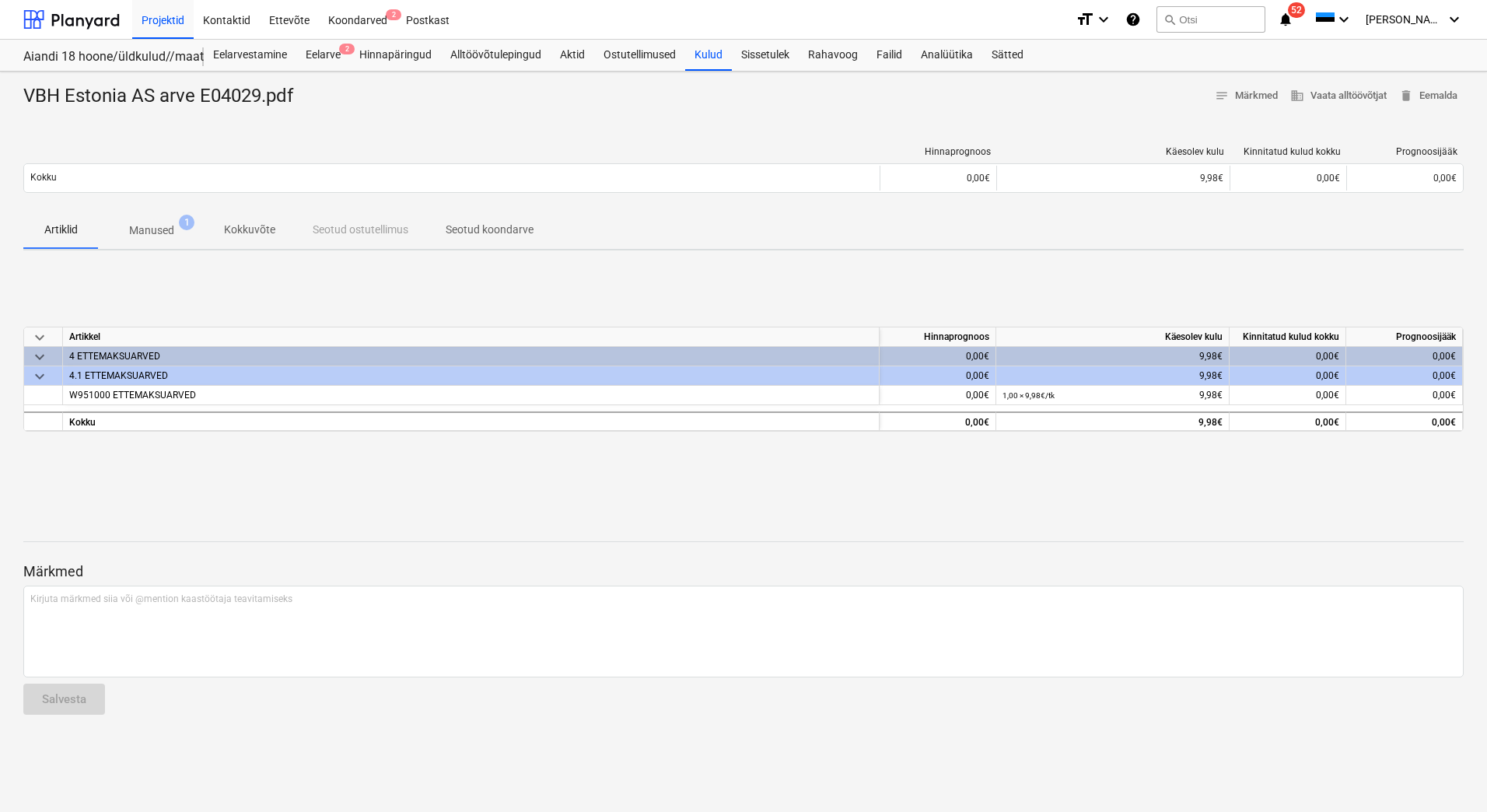
click at [150, 229] on p "Manused" at bounding box center [152, 231] width 45 height 16
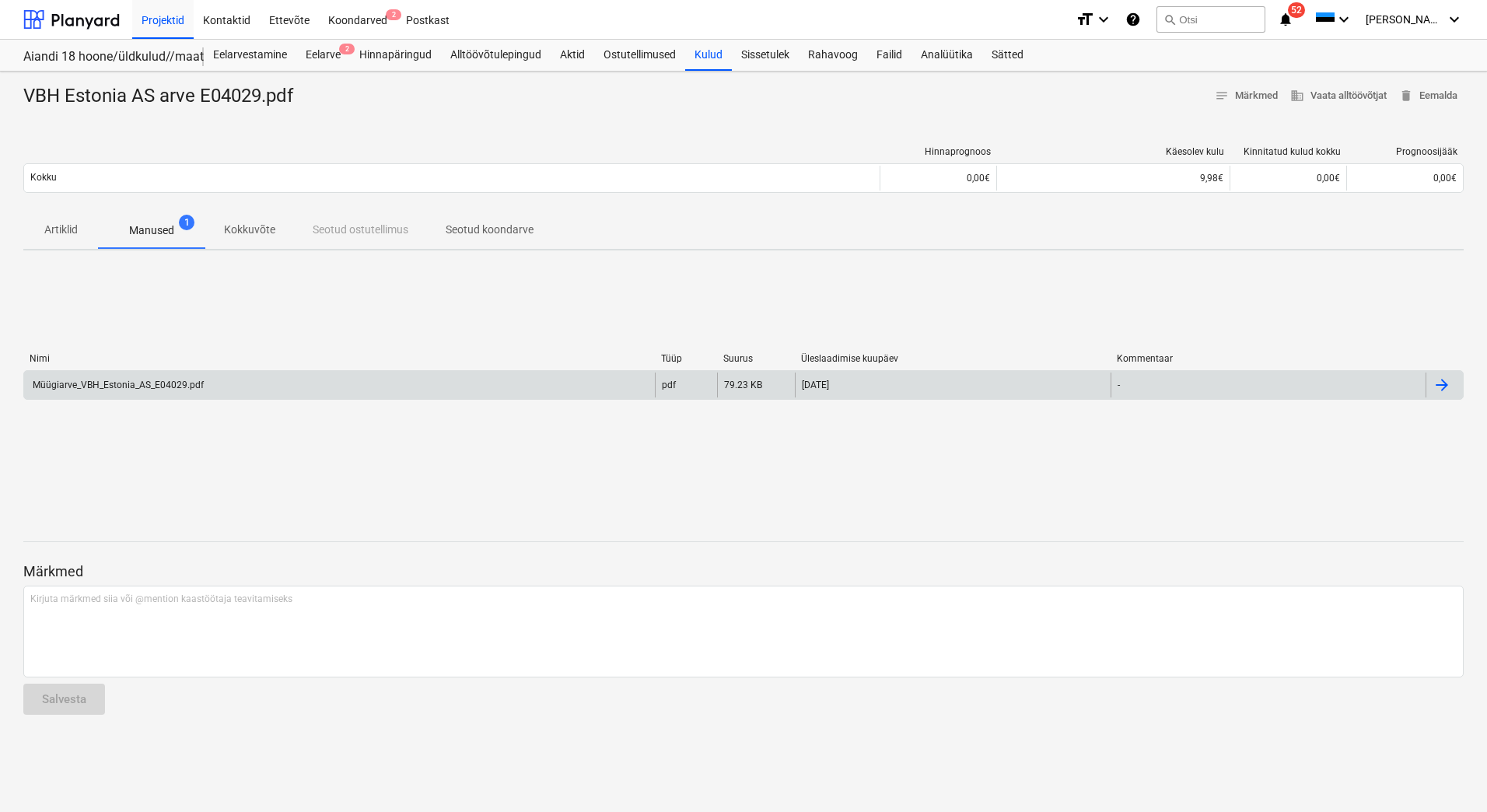
click at [144, 396] on div "Müügiarve_VBH_Estonia_AS_E04029.pdf" at bounding box center [339, 385] width 631 height 25
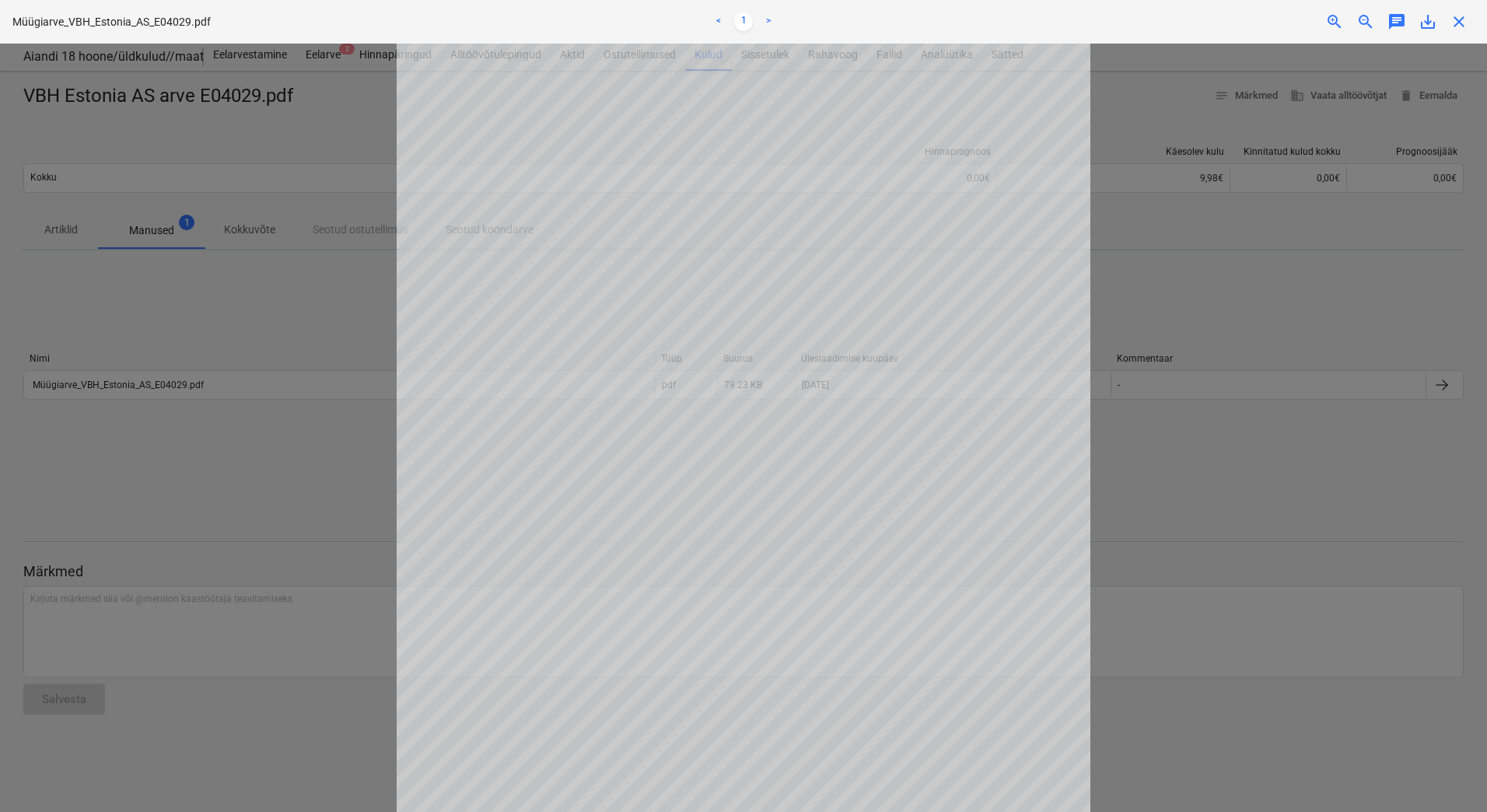
click at [318, 482] on div at bounding box center [743, 428] width 1487 height 768
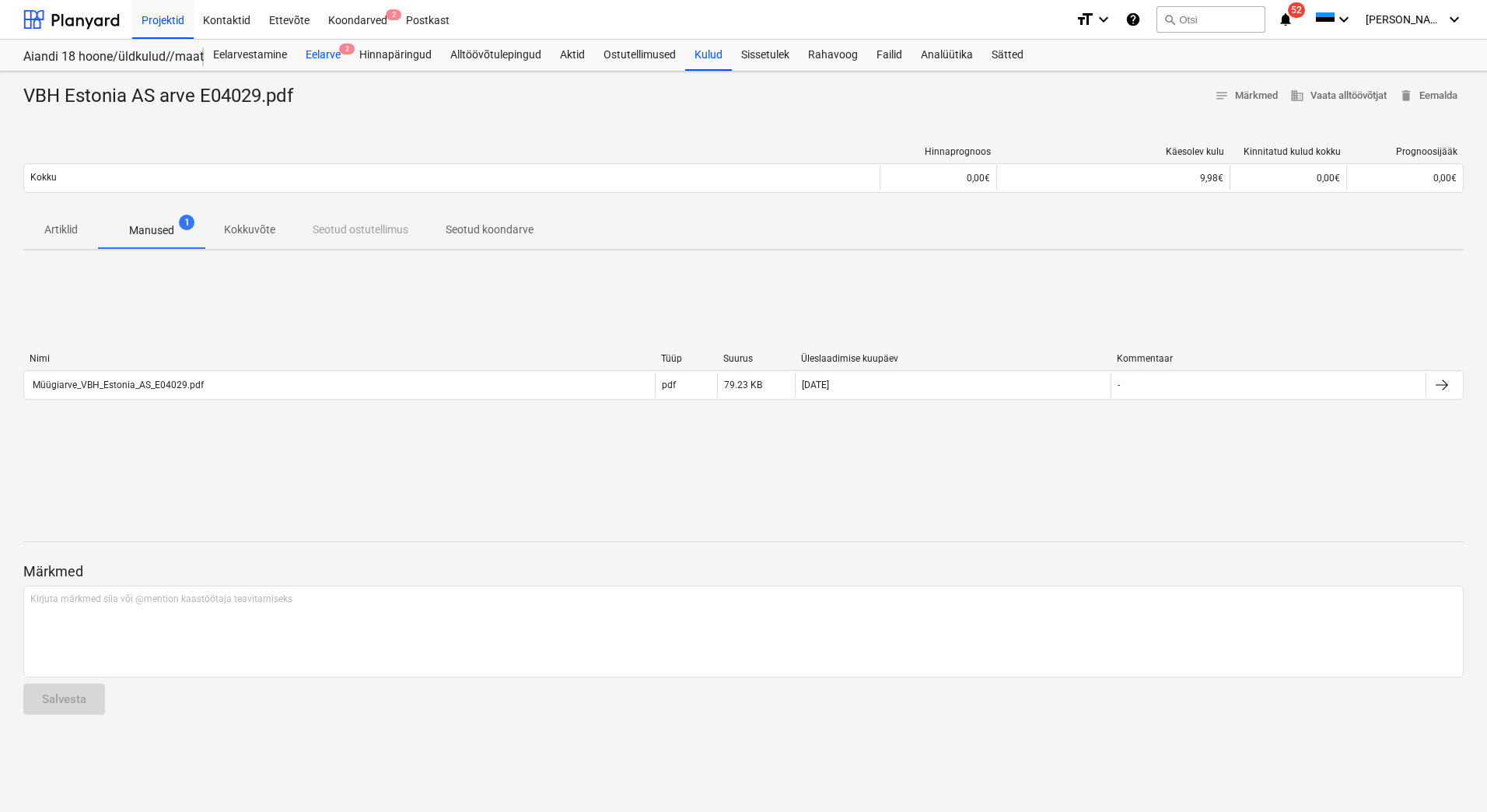
click at [334, 49] on div "Eelarve 2" at bounding box center [322, 55] width 54 height 31
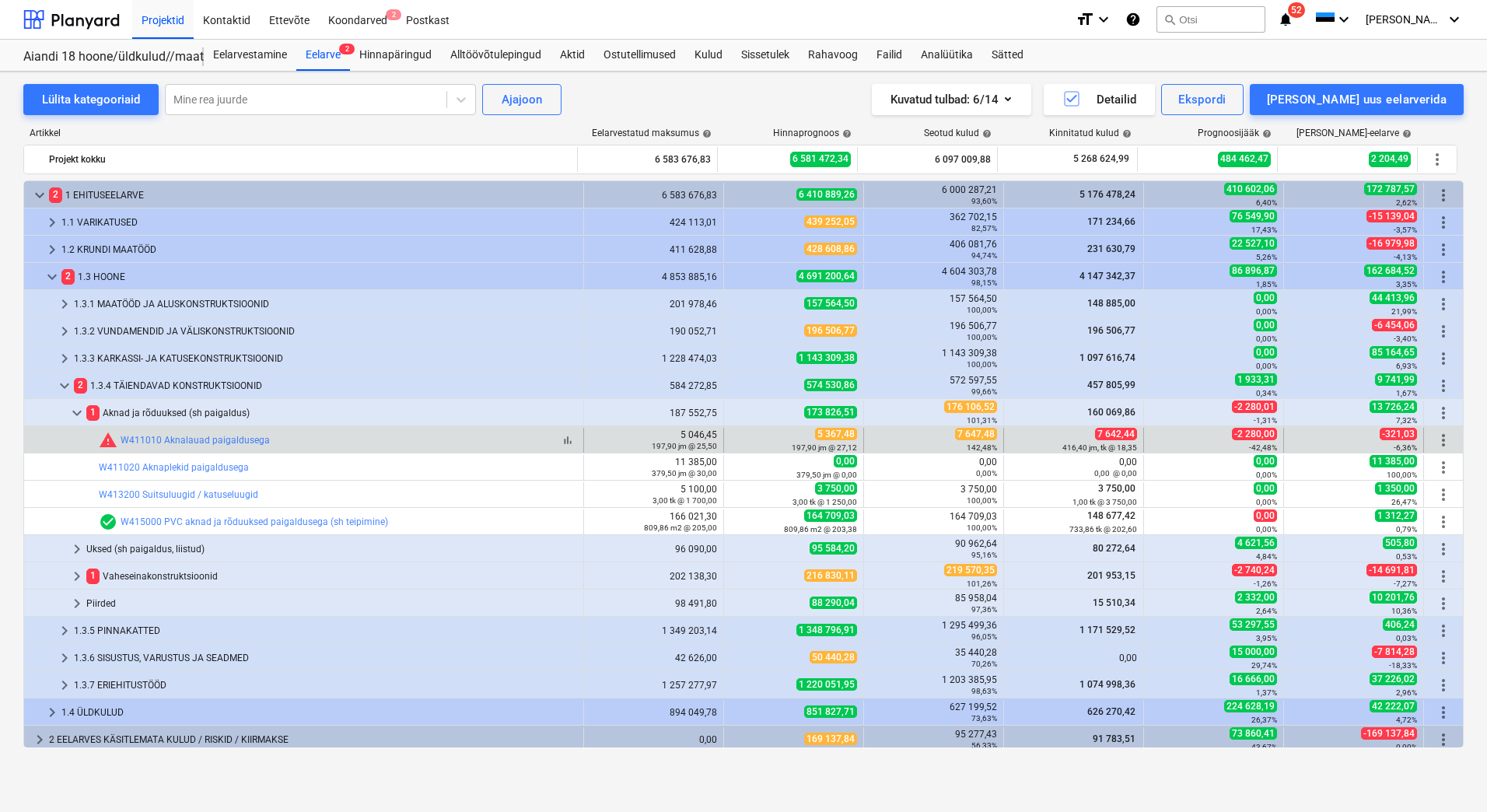
scroll to position [114, 0]
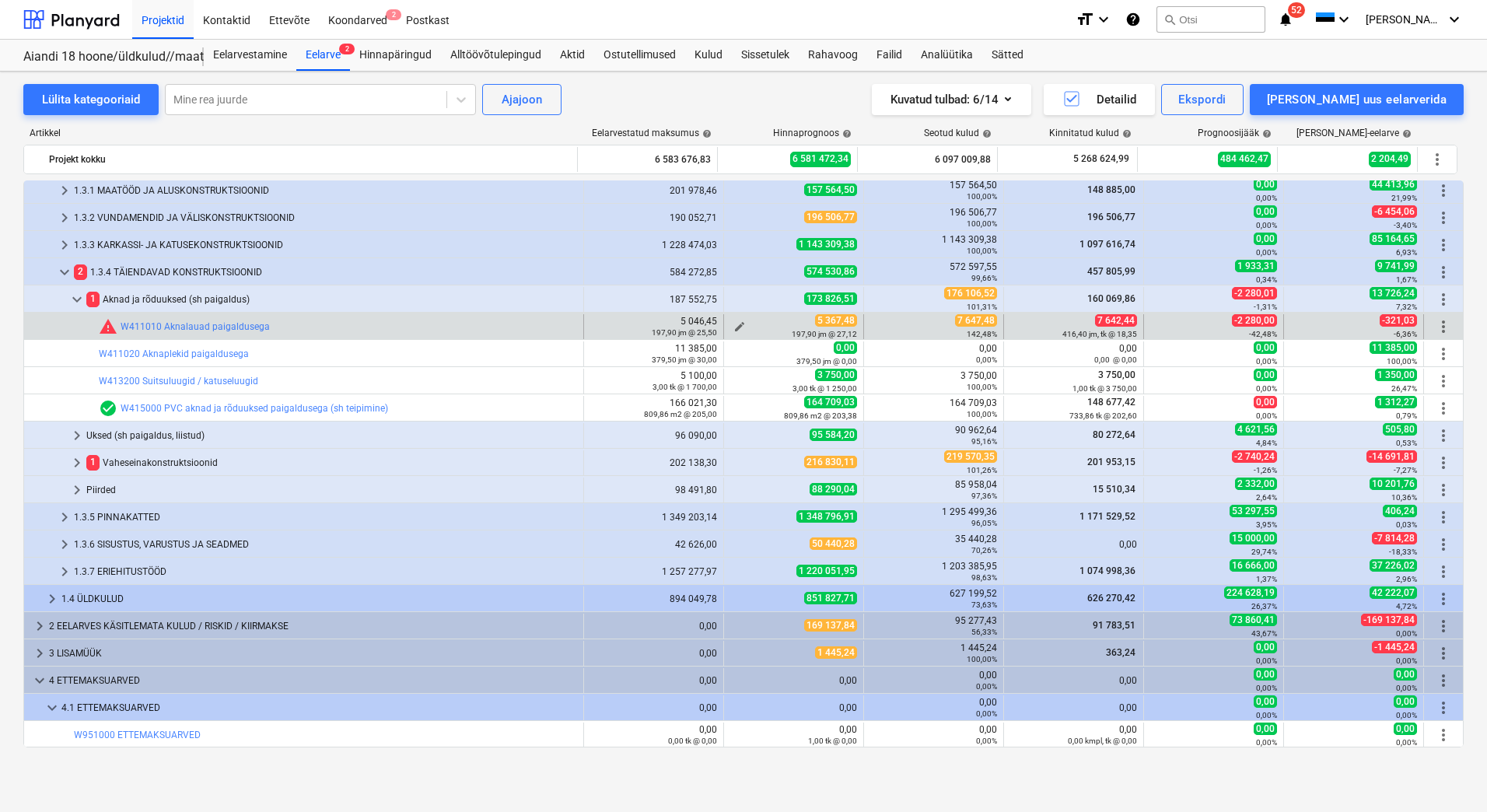
click at [735, 322] on span "edit" at bounding box center [739, 326] width 12 height 12
type textarea "x"
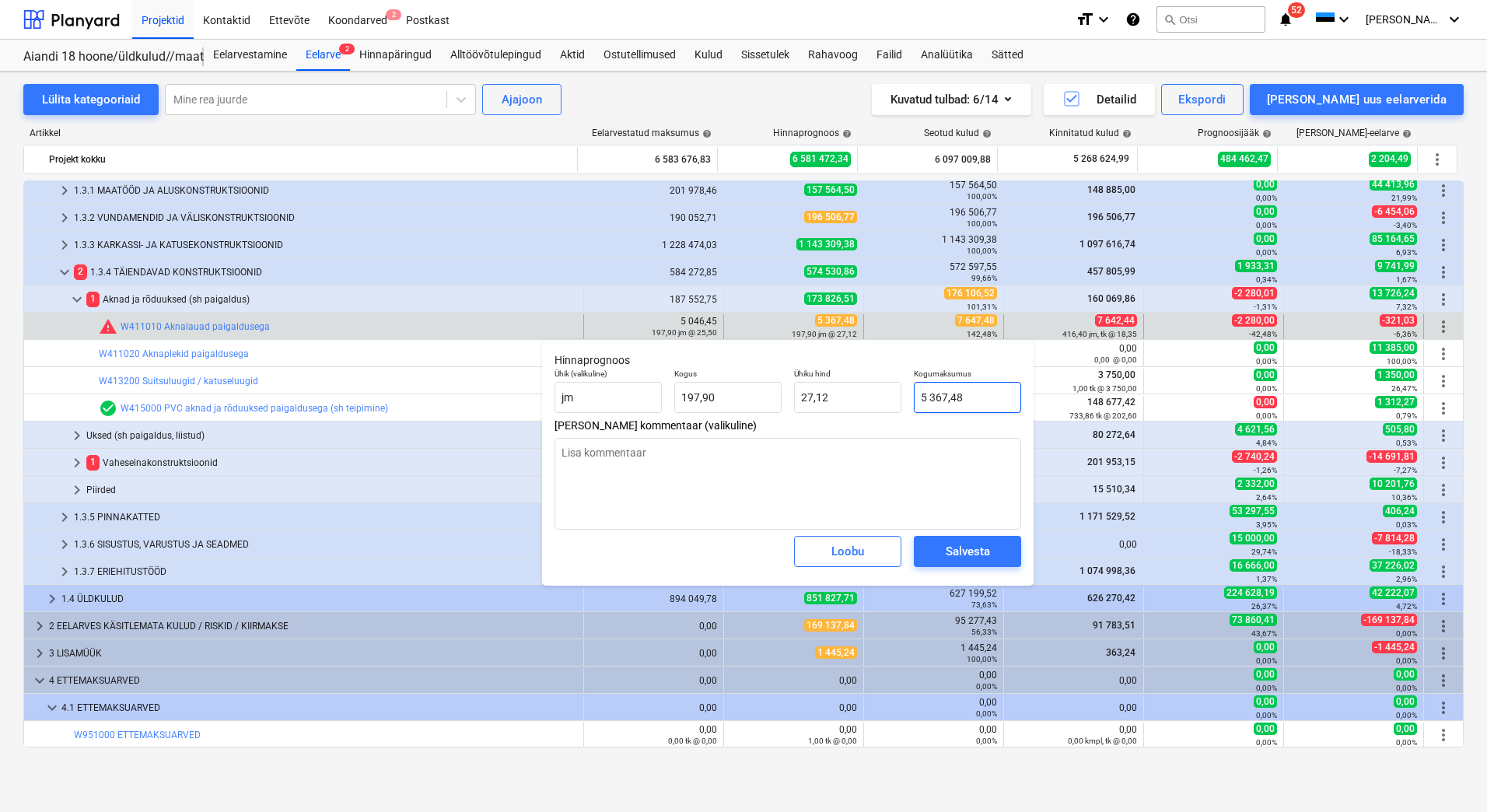
type input "5367,48"
drag, startPoint x: 972, startPoint y: 403, endPoint x: 908, endPoint y: 409, distance: 64.3
click at [908, 409] on div "Kogumaksumus 5367,48" at bounding box center [967, 390] width 120 height 57
type textarea "x"
type input "7"
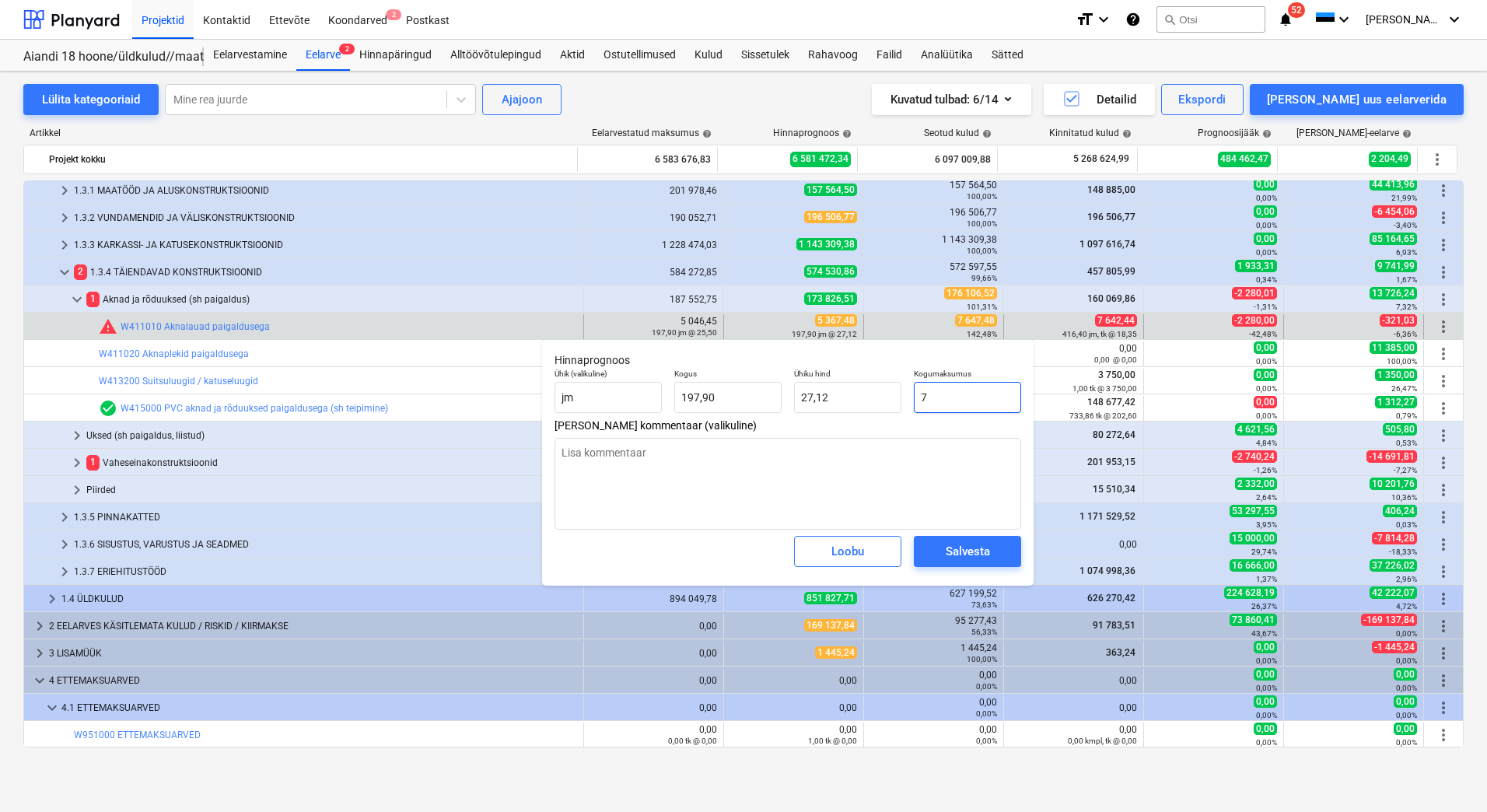
type input "0,04"
type input "76"
type textarea "x"
type input "0,38"
type textarea "x"
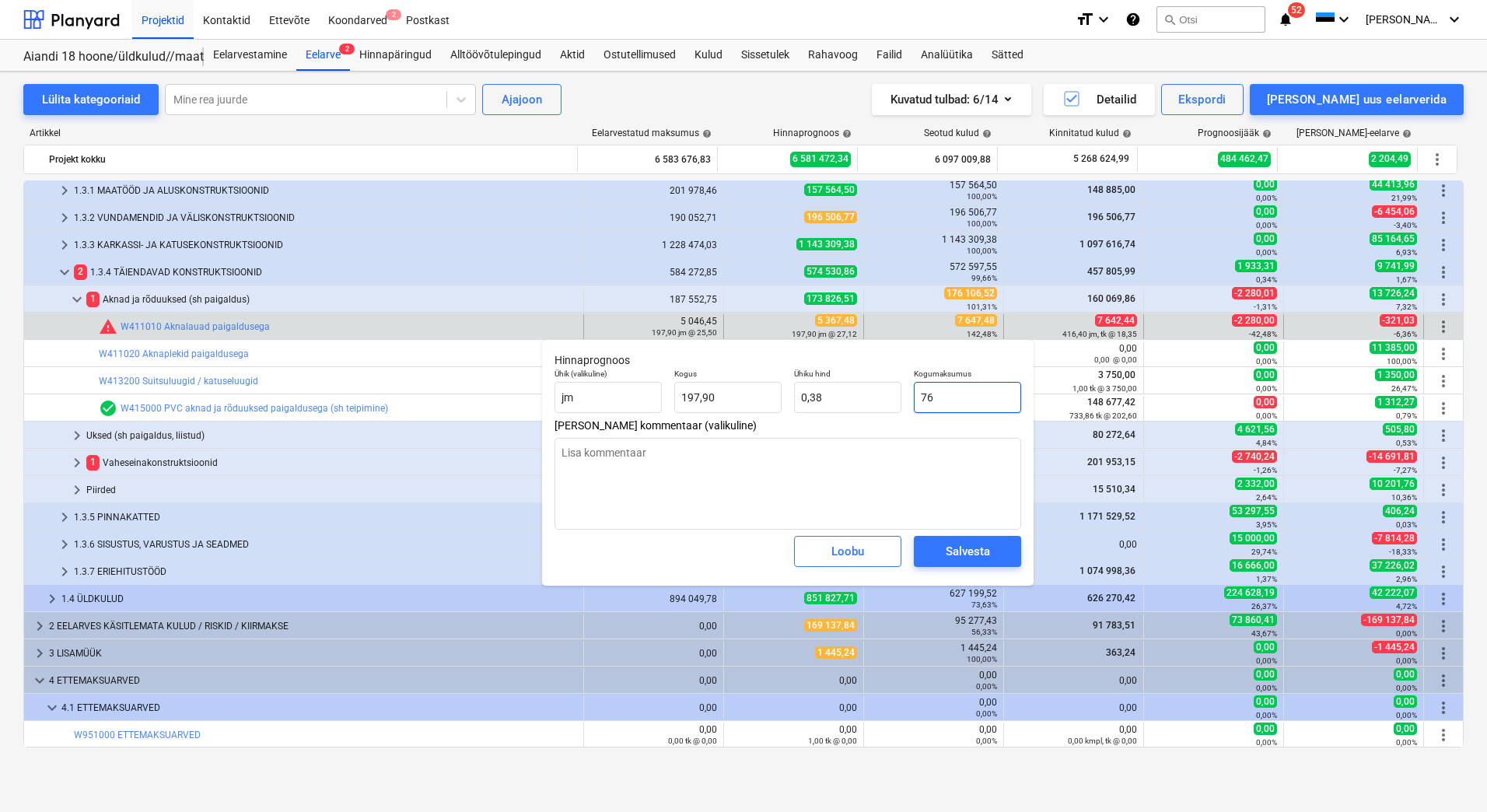
type input "764"
type input "3,86"
type input "7647"
type textarea "x"
type input "38,64"
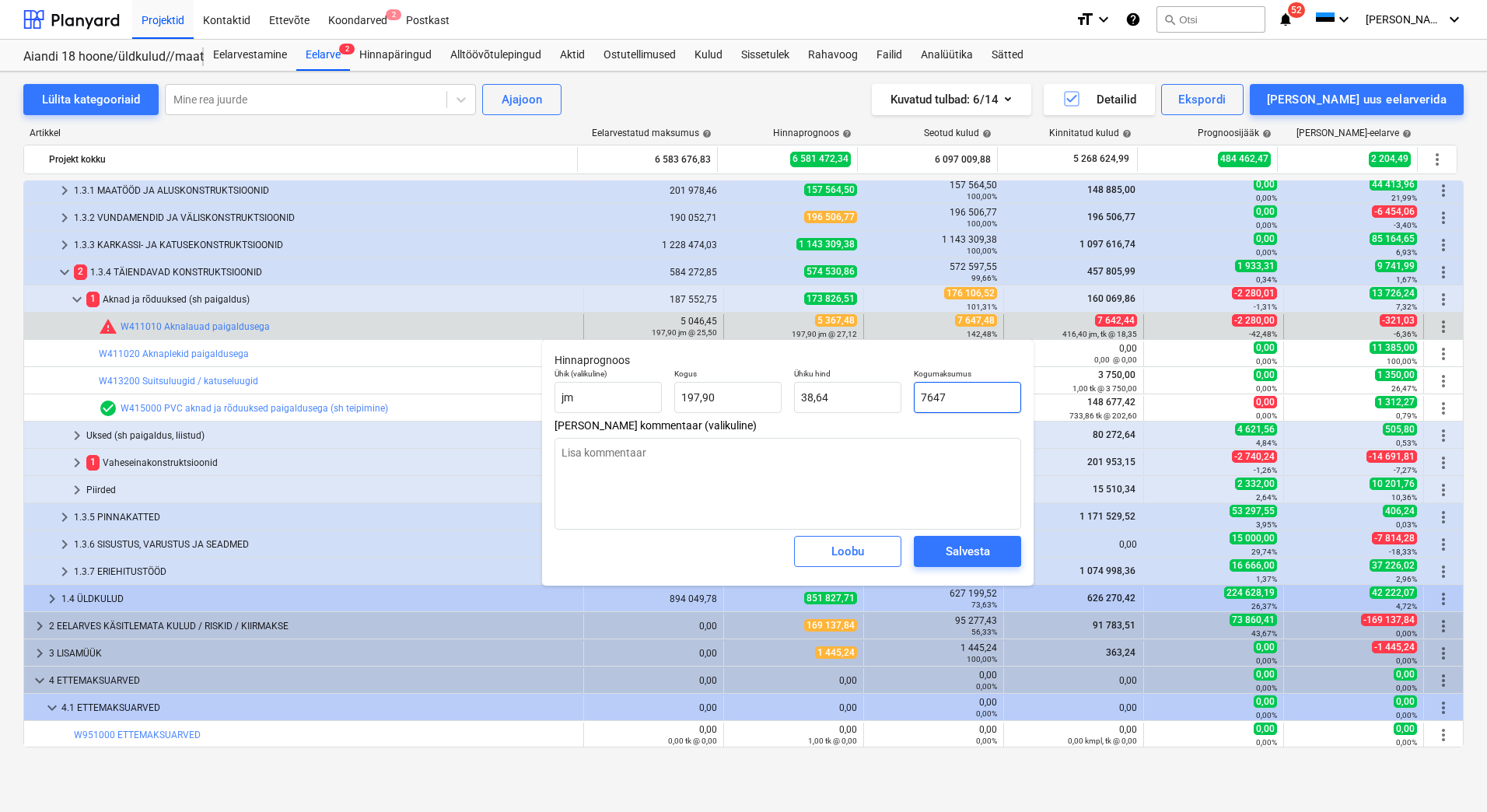
type input "7647,"
type textarea "x"
type input "7647,48"
type textarea "x"
type input "7647,48"
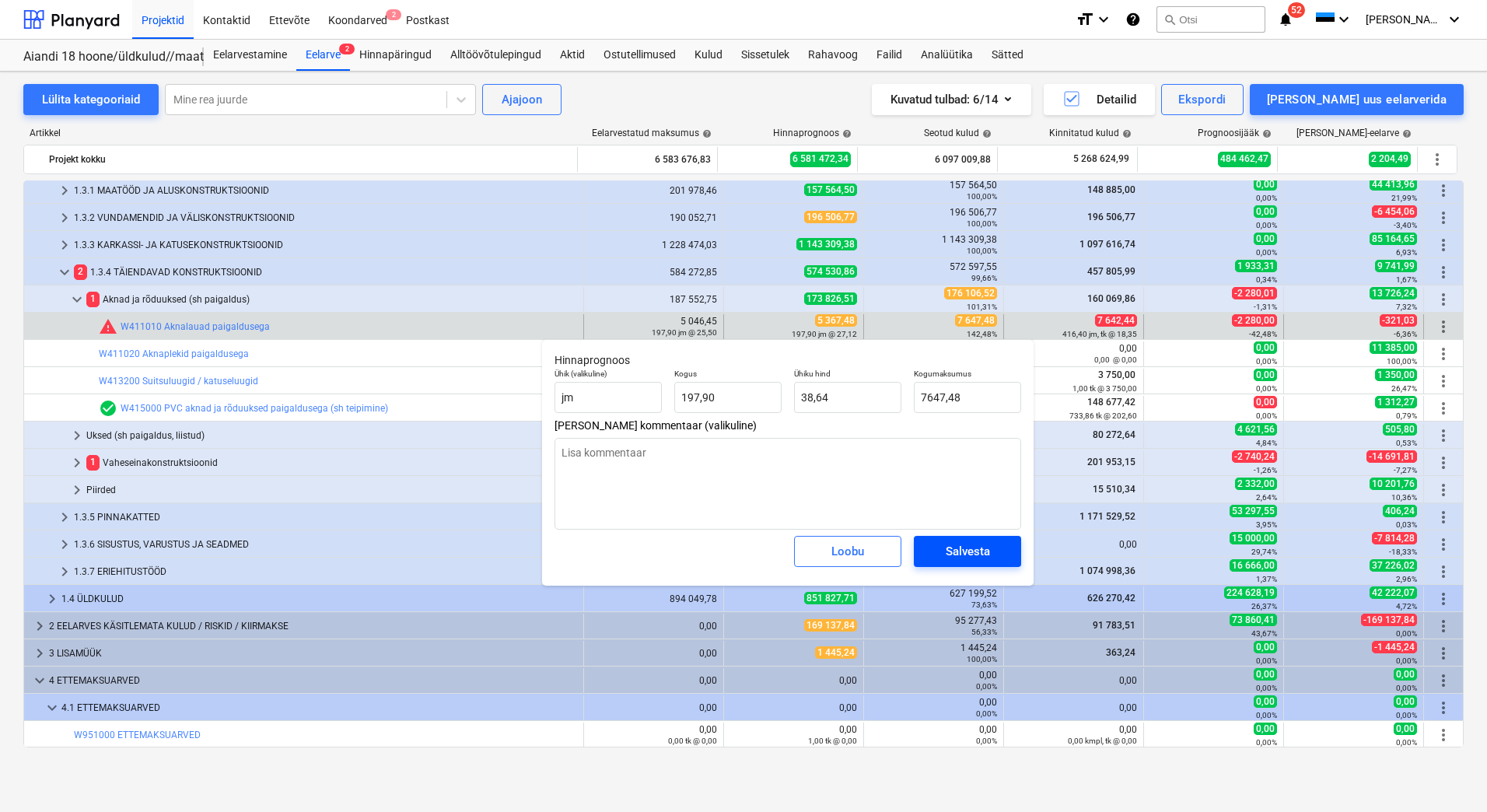
type textarea "x"
type input "7 647,48"
click at [949, 559] on div "Salvesta" at bounding box center [968, 551] width 45 height 21
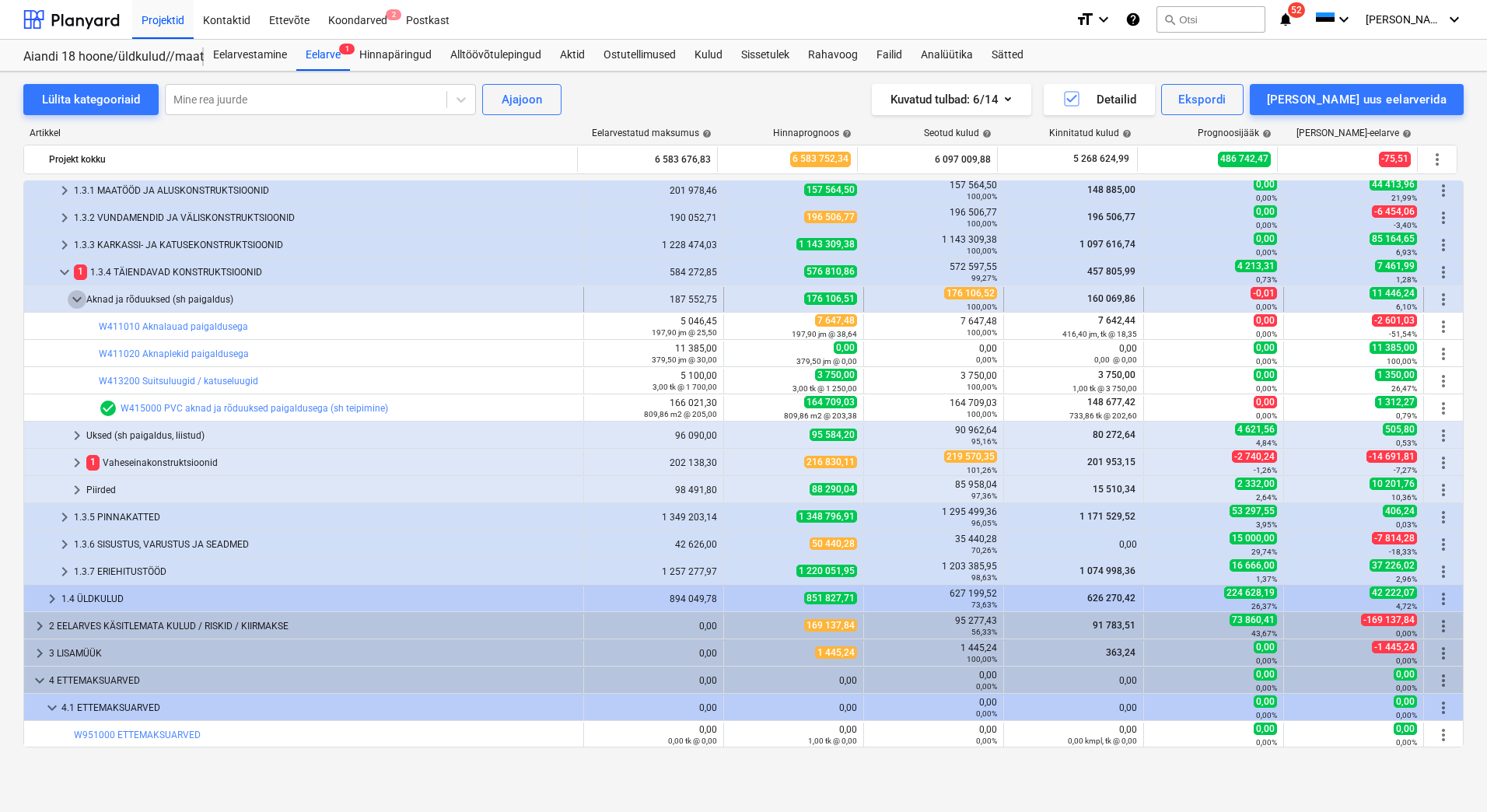
click at [76, 298] on span "keyboard_arrow_down" at bounding box center [77, 299] width 19 height 19
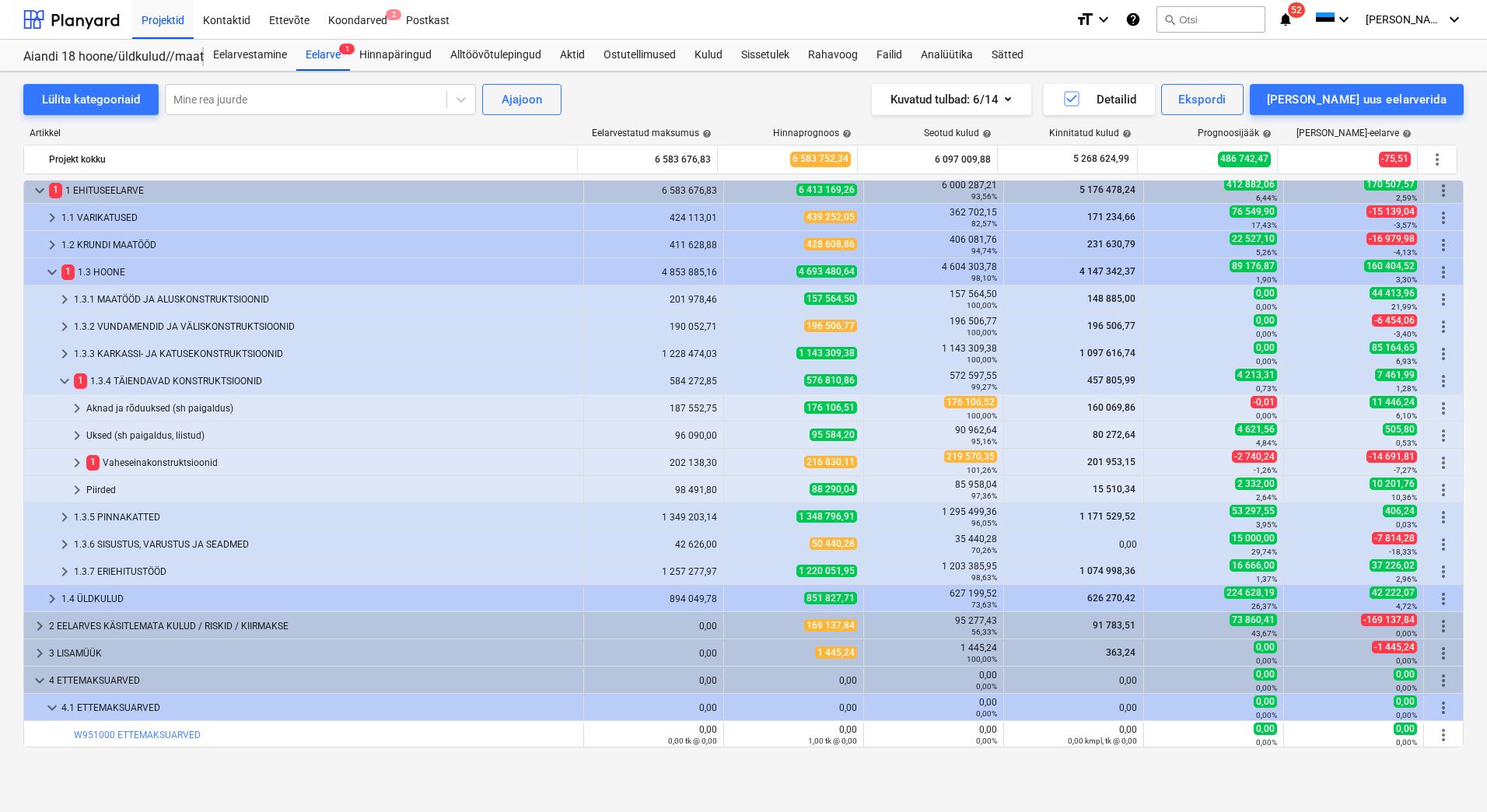
scroll to position [5, 0]
click at [81, 403] on span "keyboard_arrow_right" at bounding box center [77, 408] width 19 height 19
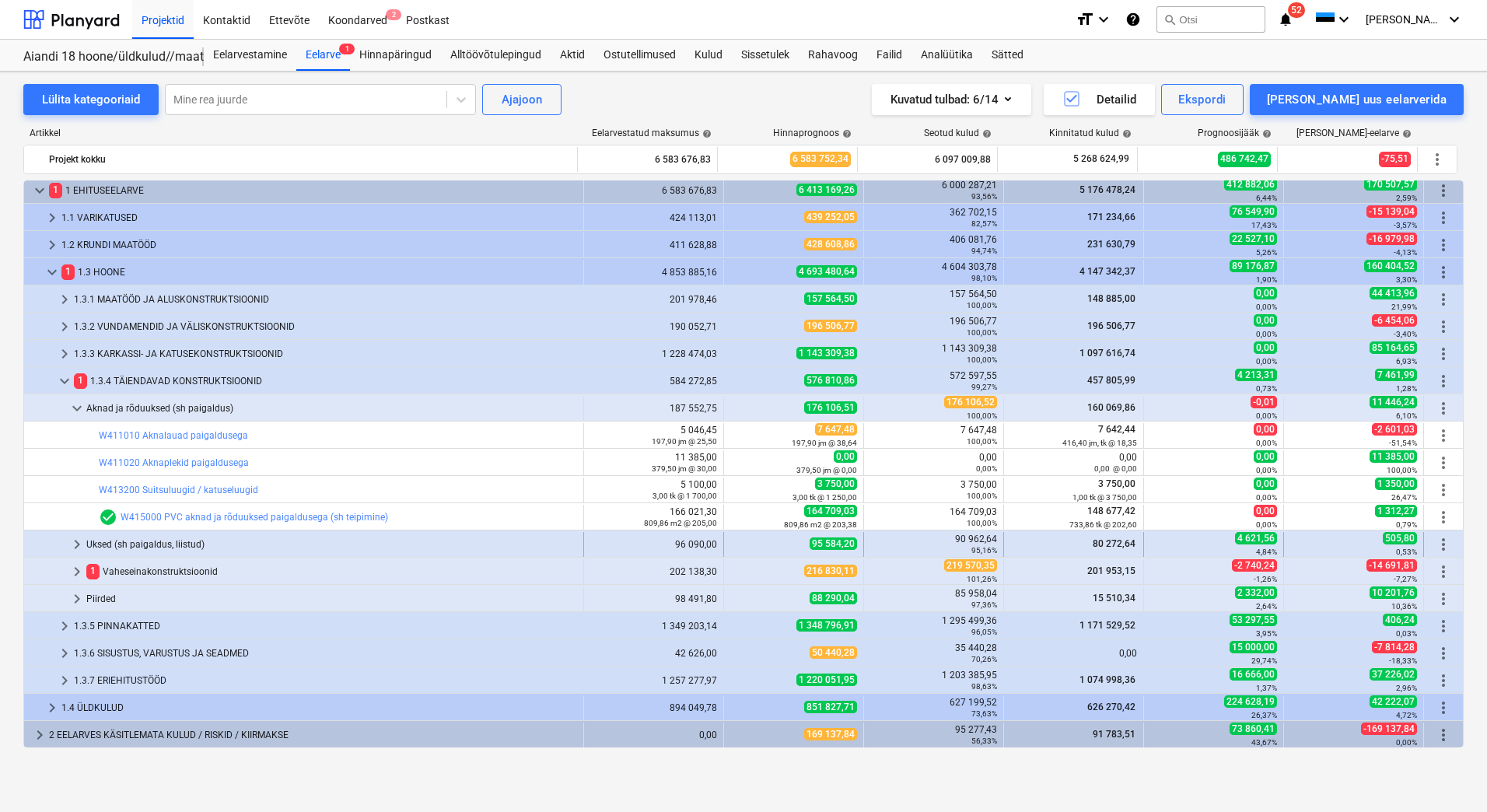
click at [72, 539] on span "keyboard_arrow_right" at bounding box center [77, 544] width 19 height 19
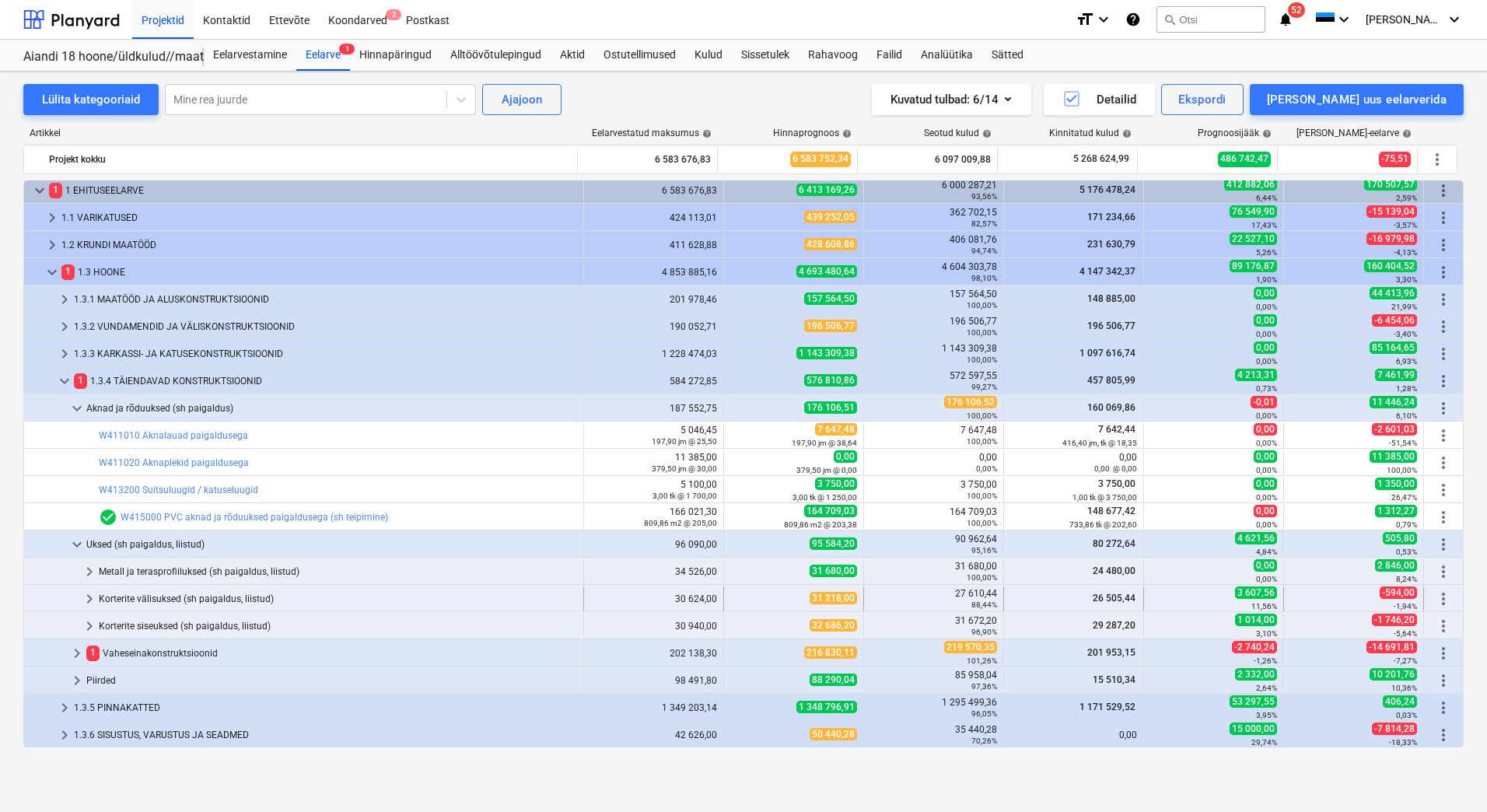
click at [88, 594] on span "keyboard_arrow_right" at bounding box center [89, 598] width 19 height 19
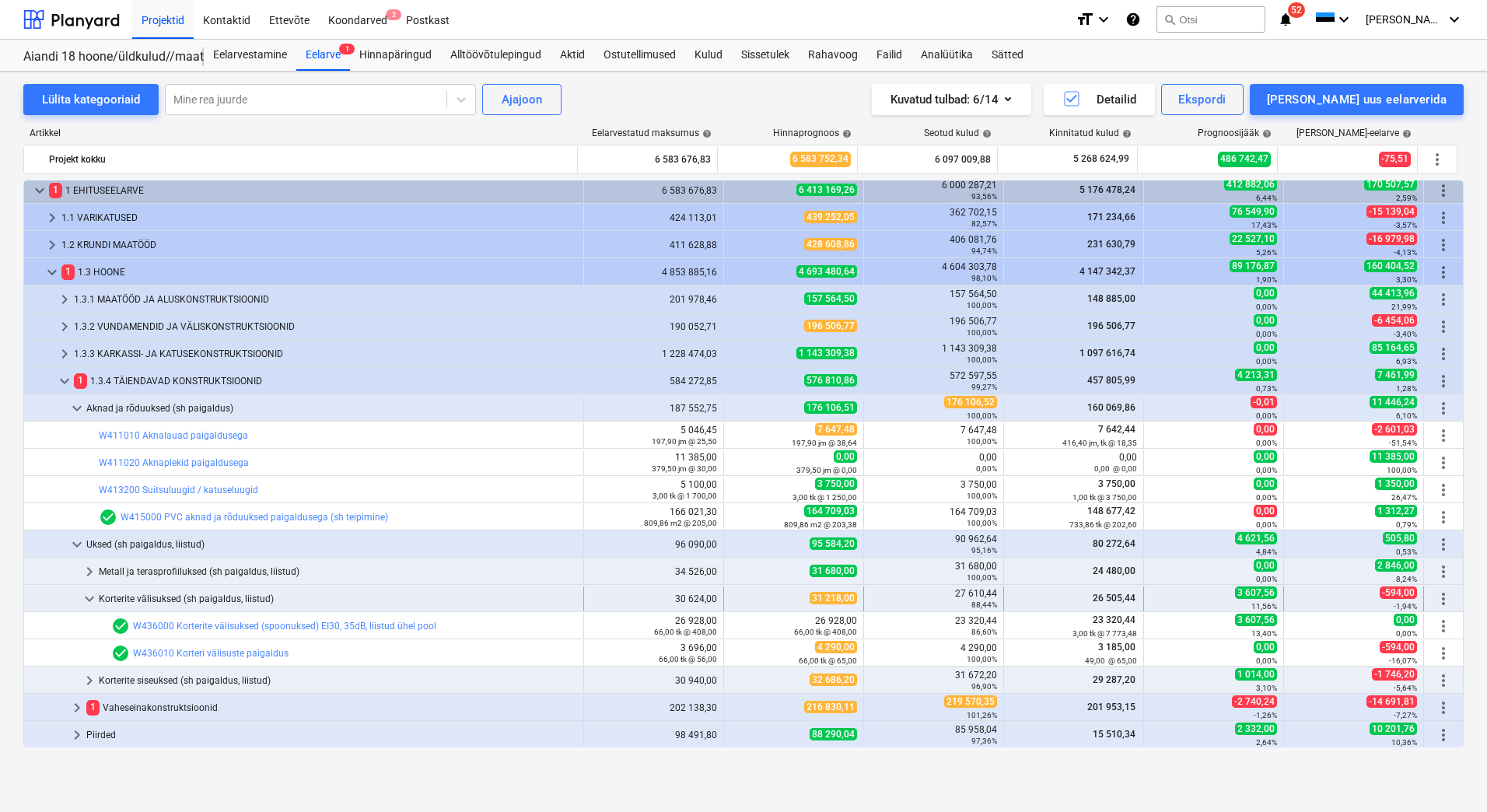
scroll to position [82, 0]
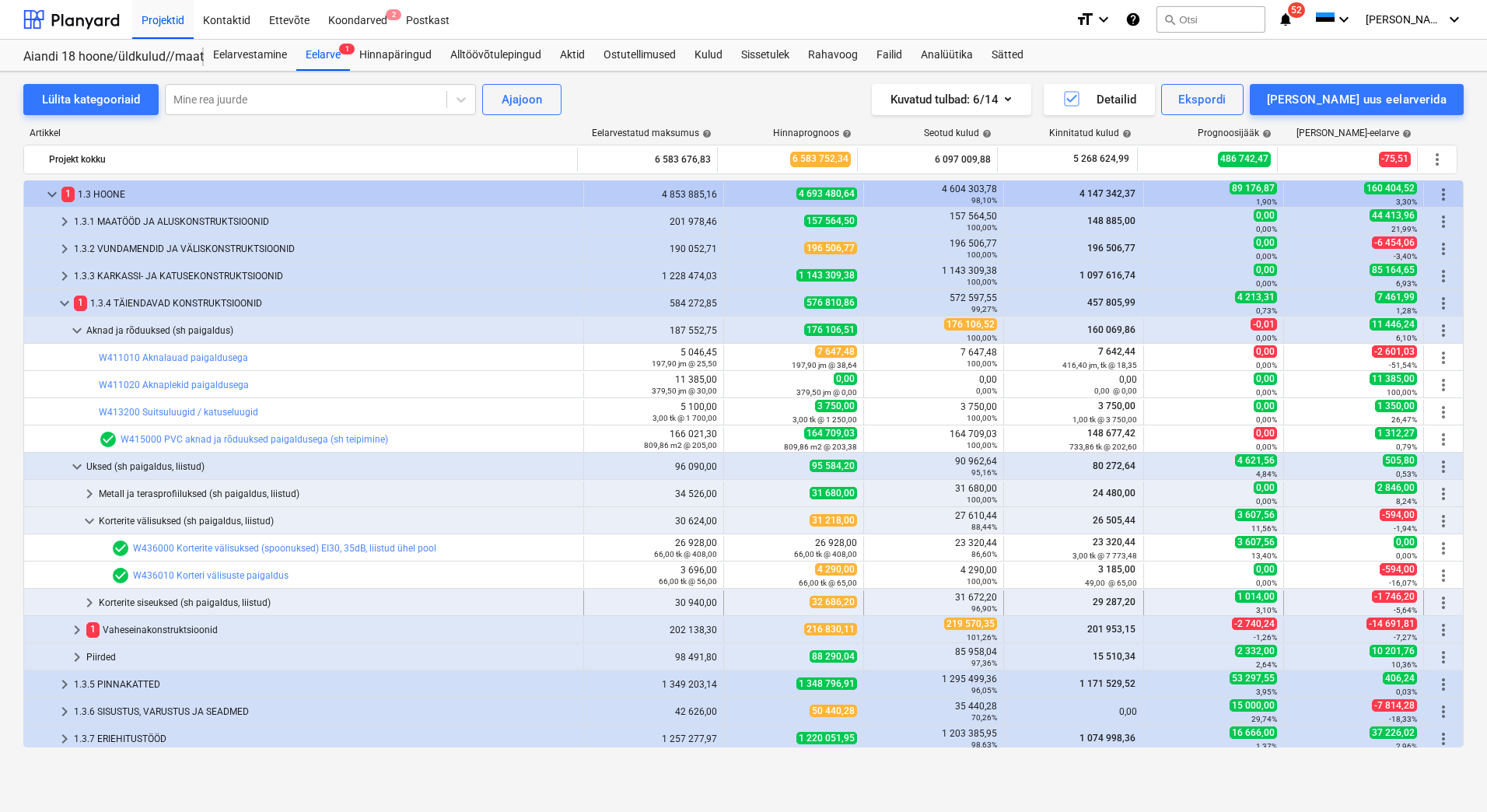
click at [89, 601] on span "keyboard_arrow_right" at bounding box center [89, 603] width 19 height 19
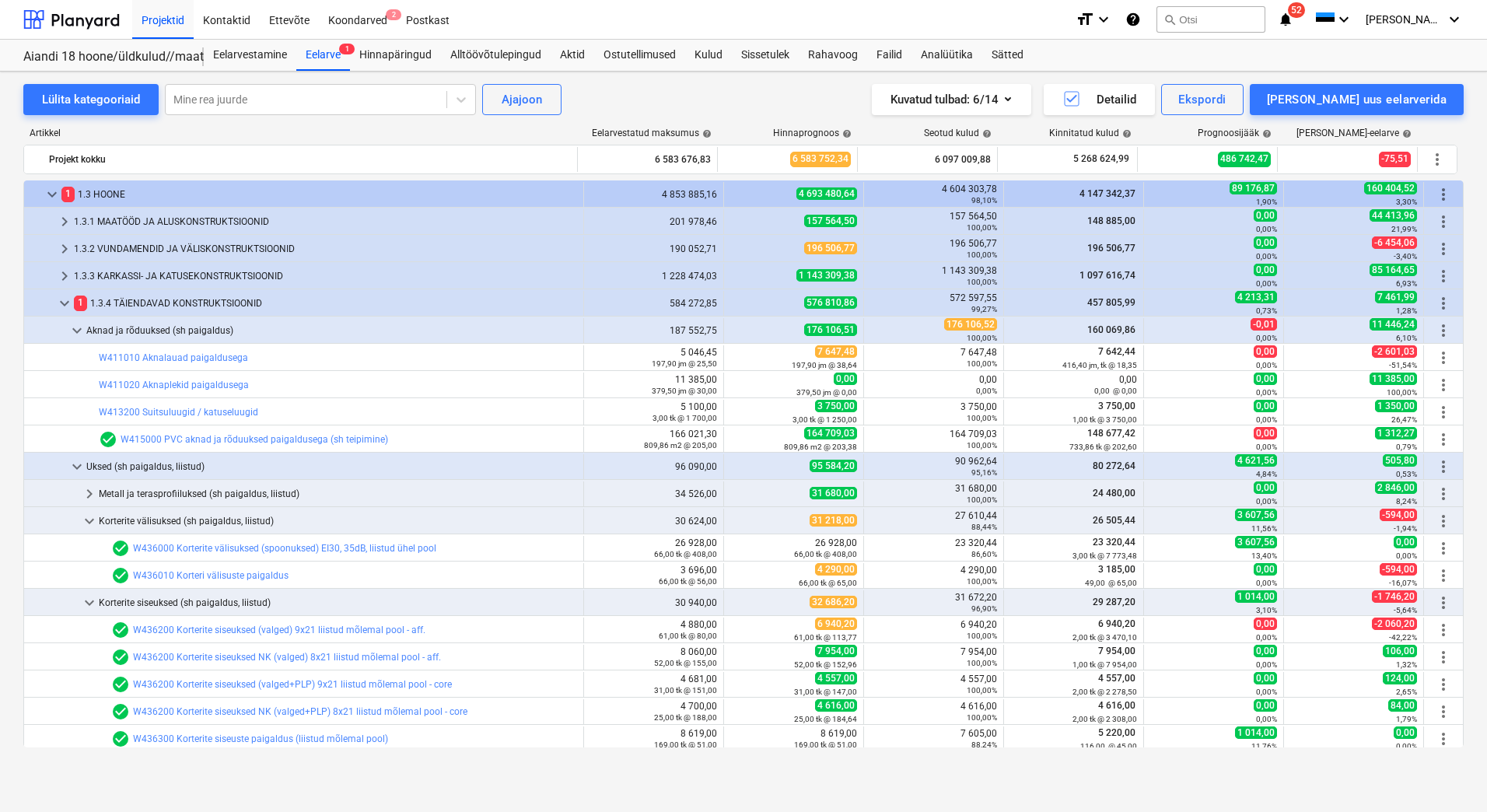
scroll to position [238, 0]
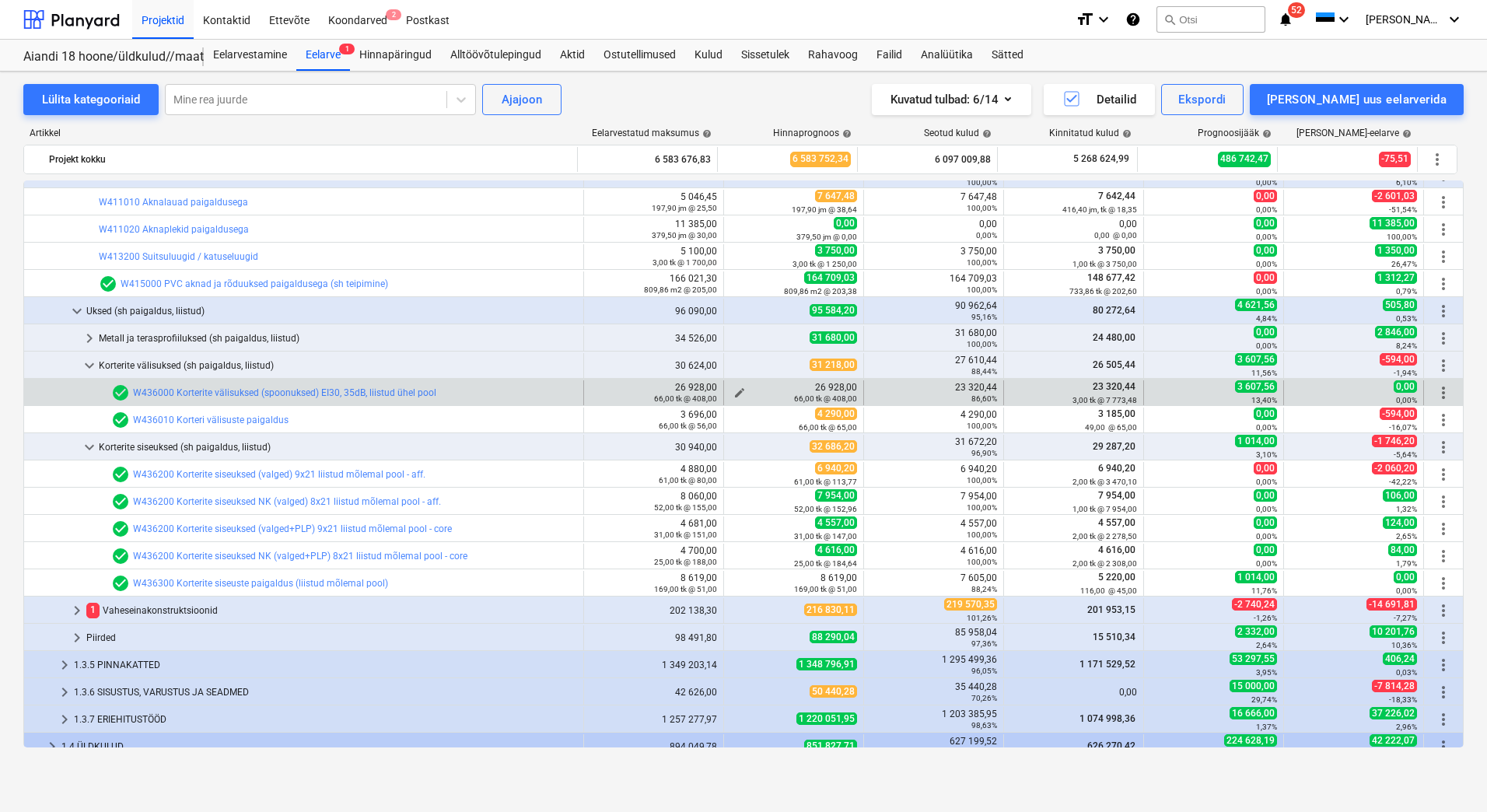
click at [735, 392] on div "66,00 tk @ 408,00" at bounding box center [794, 397] width 127 height 11
click at [733, 389] on span "edit" at bounding box center [739, 392] width 12 height 12
type textarea "x"
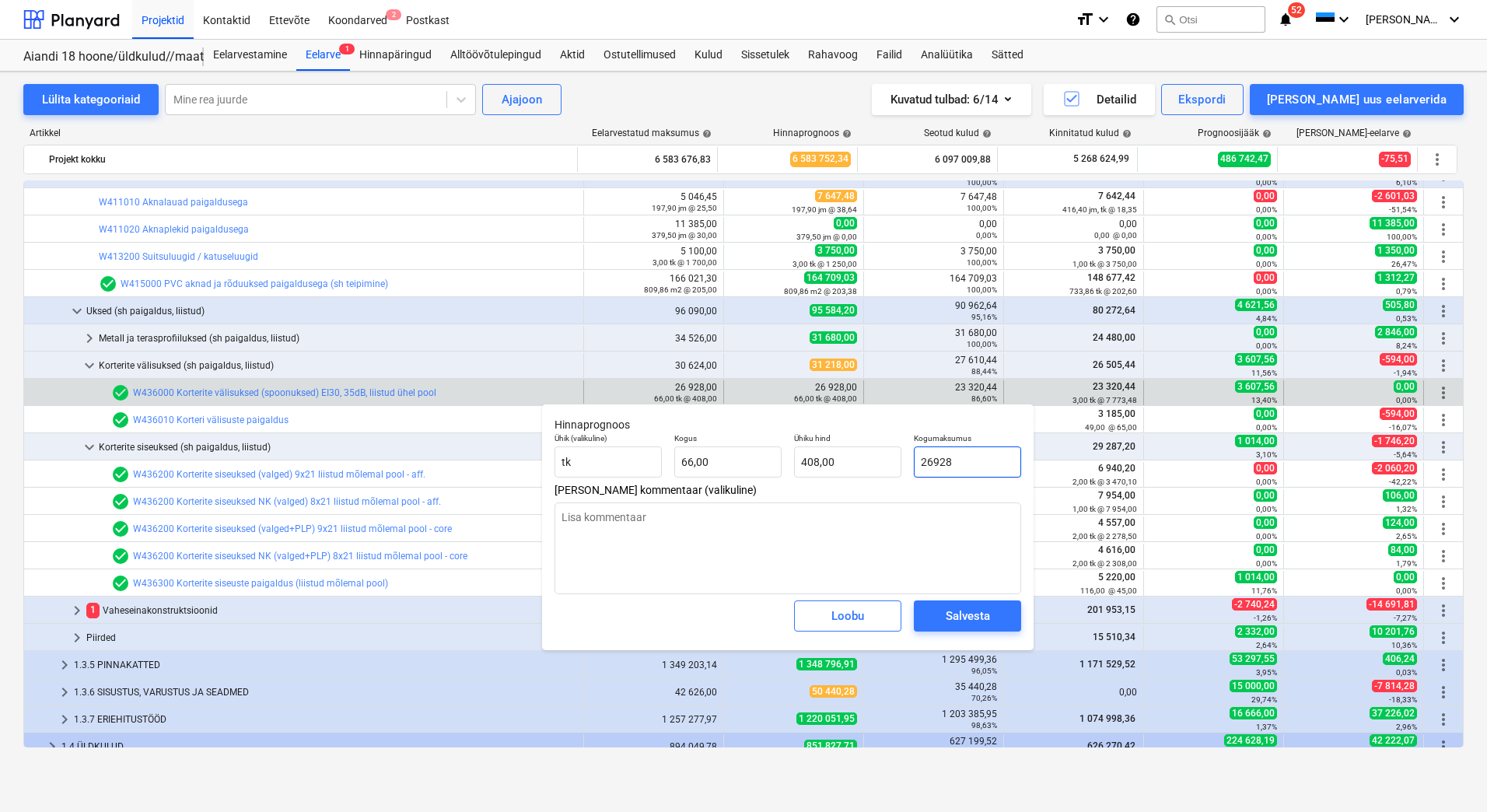
drag, startPoint x: 982, startPoint y: 462, endPoint x: 903, endPoint y: 459, distance: 79.1
click at [903, 459] on div "Ühik (valikuline) [PERSON_NAME] 66,00 Ühiku hind 408,00 Kogumaksumus 26928" at bounding box center [788, 455] width 479 height 57
type input "2"
type textarea "x"
type input "0,03"
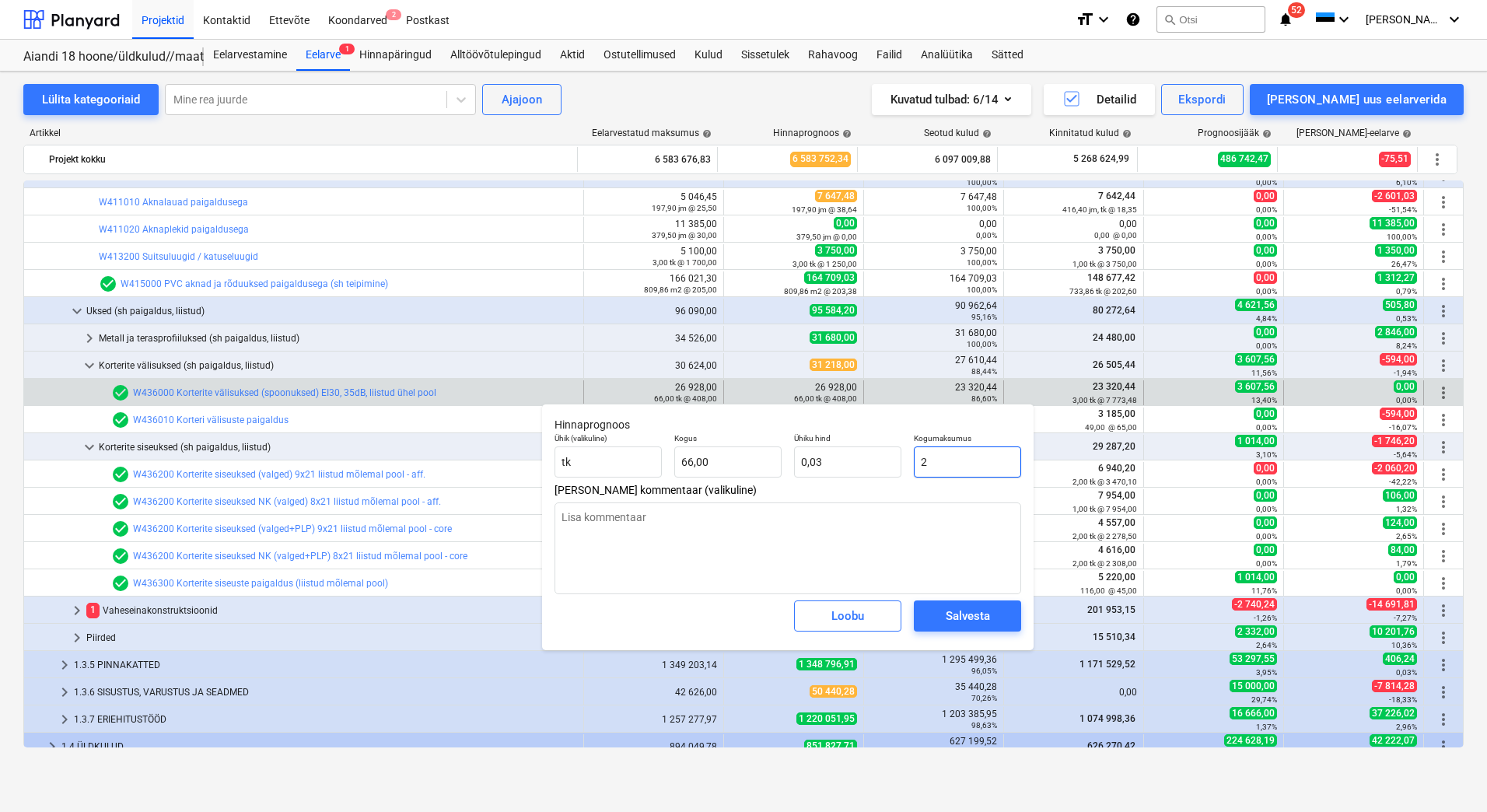
type input "23"
type textarea "x"
type input "0,35"
type input "233"
type textarea "x"
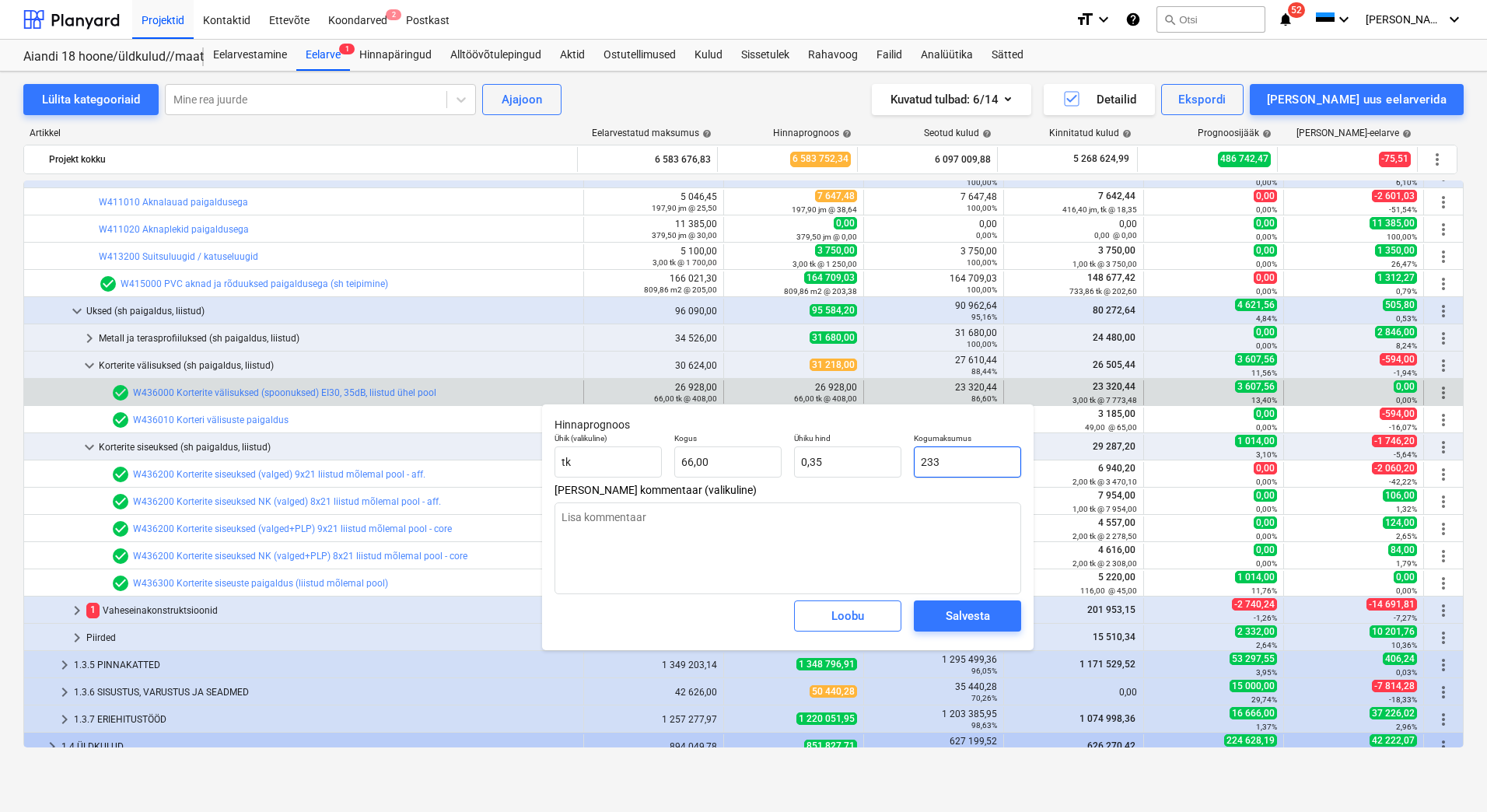
type input "3,53"
type input "2332"
type textarea "x"
type input "35,33"
type input "23320"
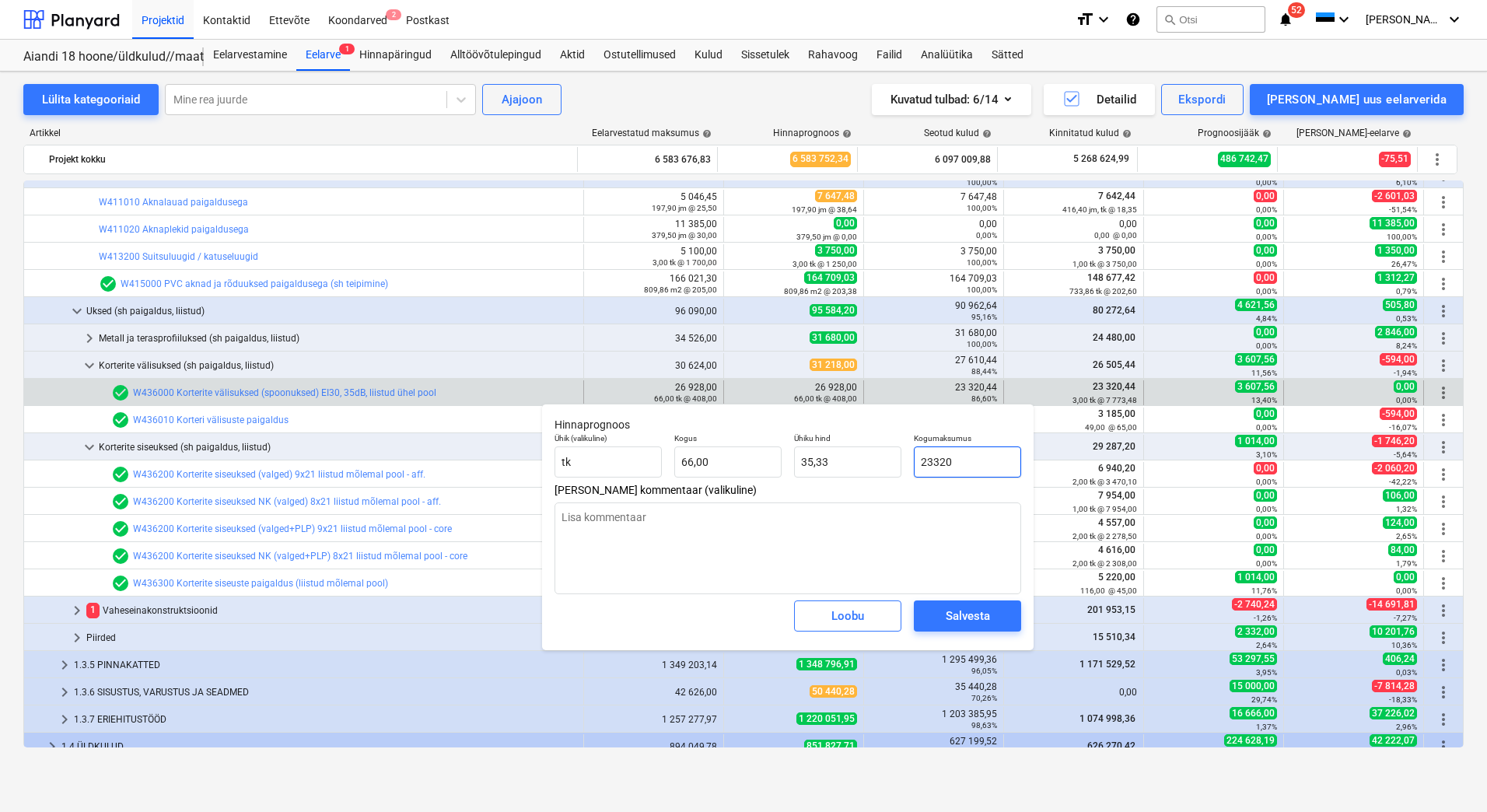
type textarea "x"
type input "353,33"
type input "23320,"
type textarea "x"
type input "23320,4"
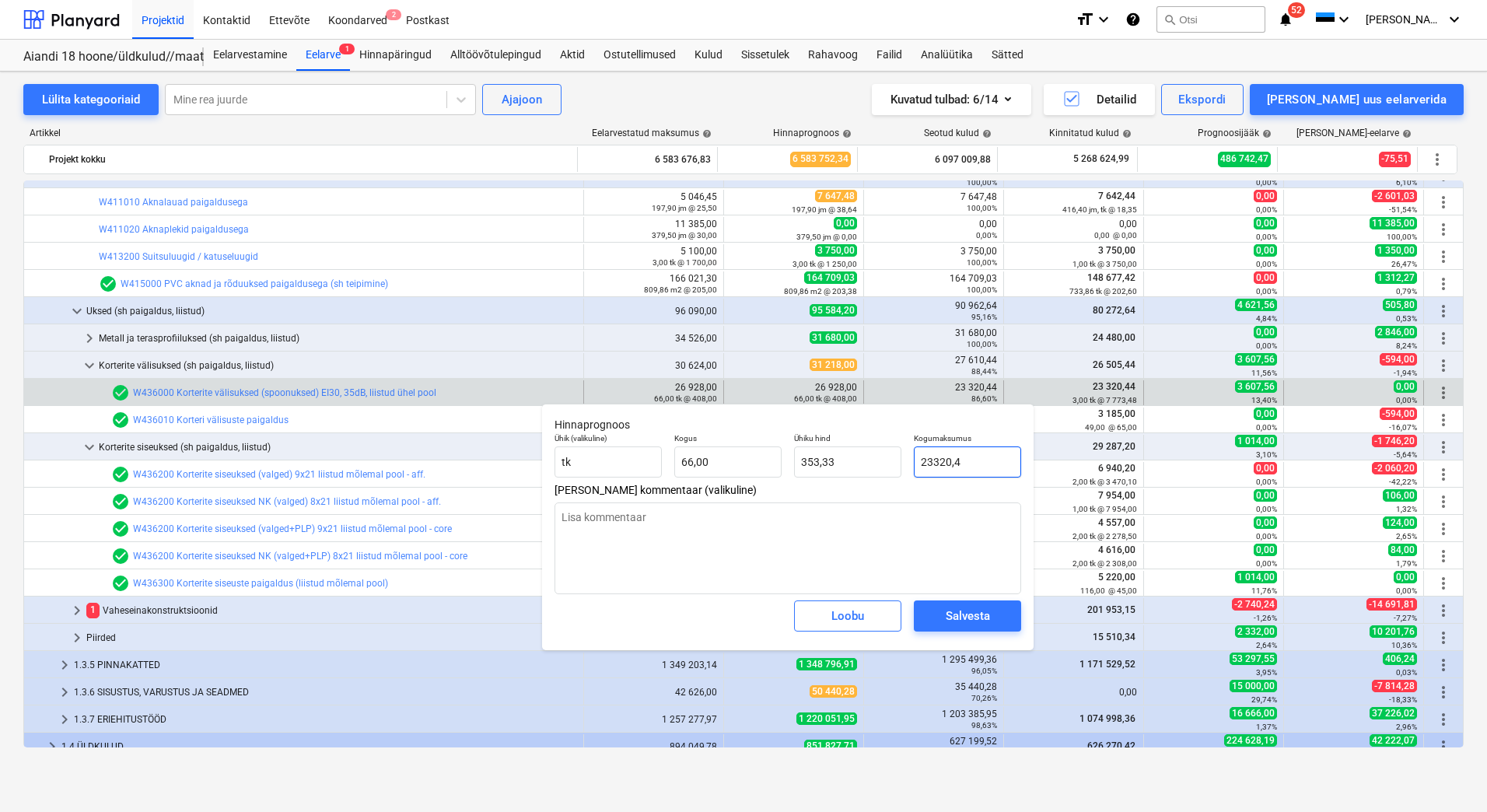
type textarea "x"
type input "353,34"
type textarea "x"
type input "23320,44"
type textarea "x"
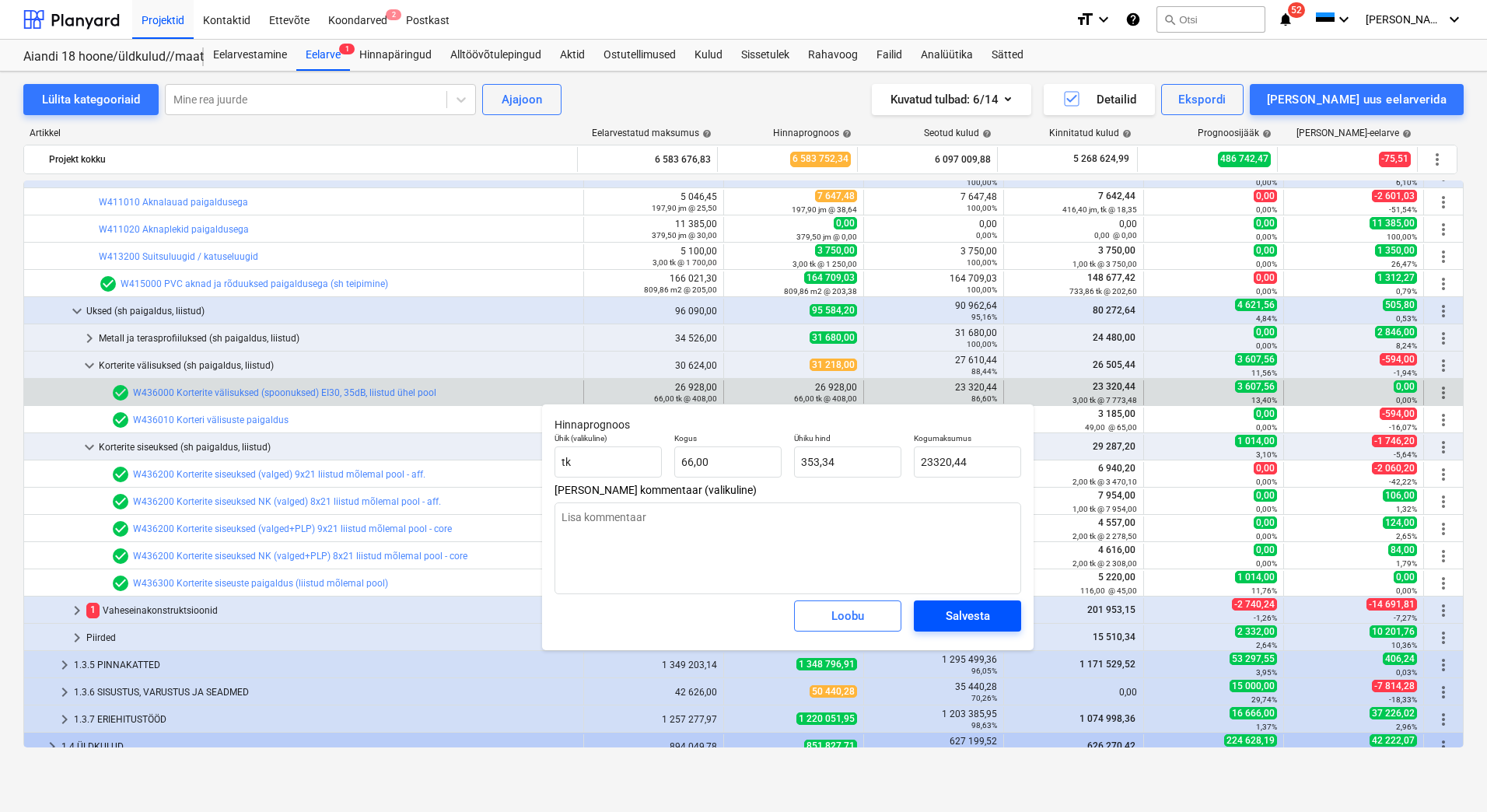
type input "23 320,44"
click at [981, 617] on div "Salvesta" at bounding box center [968, 616] width 45 height 21
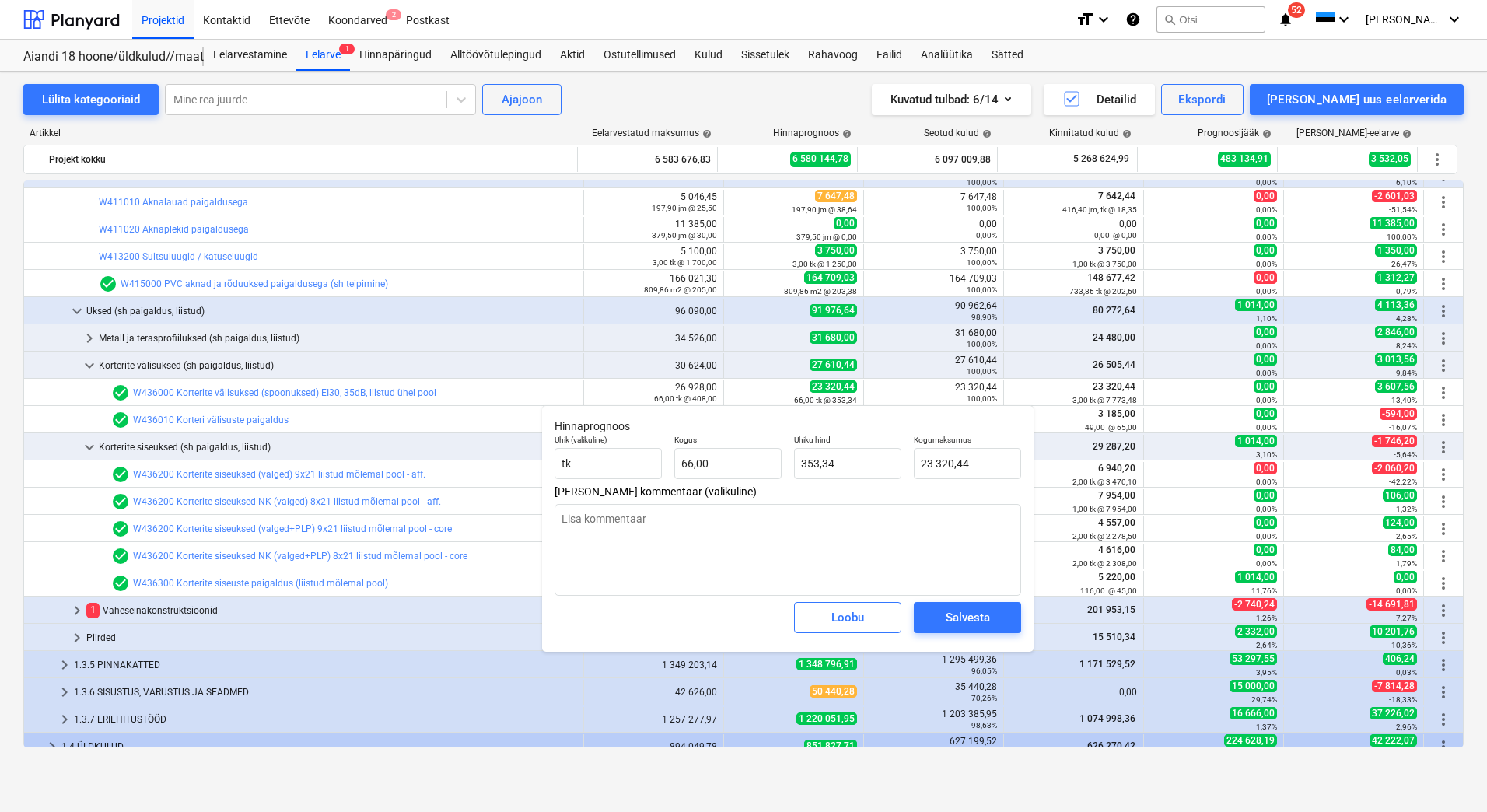
type textarea "x"
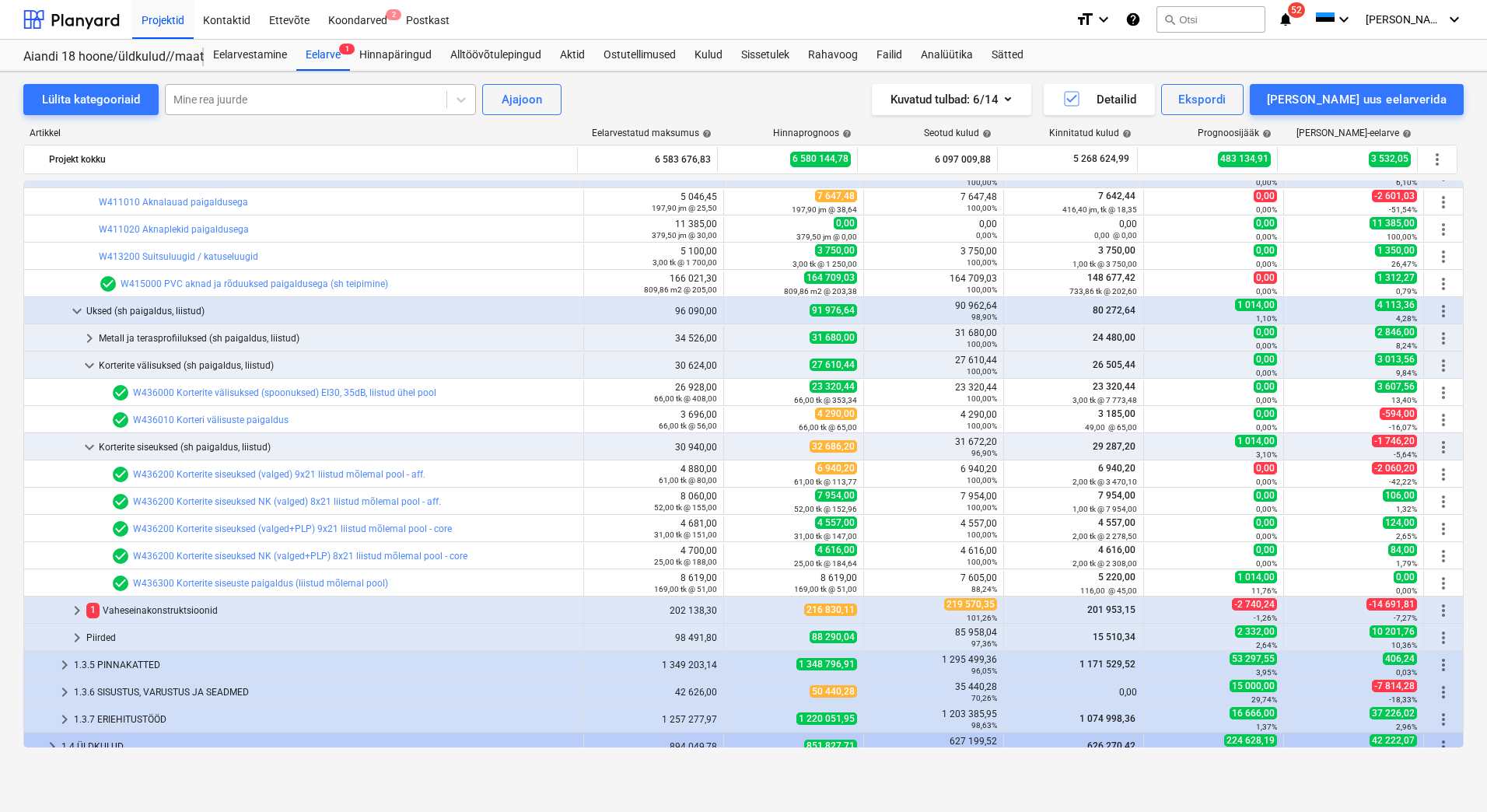
click at [273, 92] on div at bounding box center [306, 99] width 266 height 16
type input "muru"
click at [296, 138] on div "-- -- -- -- -- W170000 Haljastustööd (muld+murukülv)" at bounding box center [319, 137] width 311 height 25
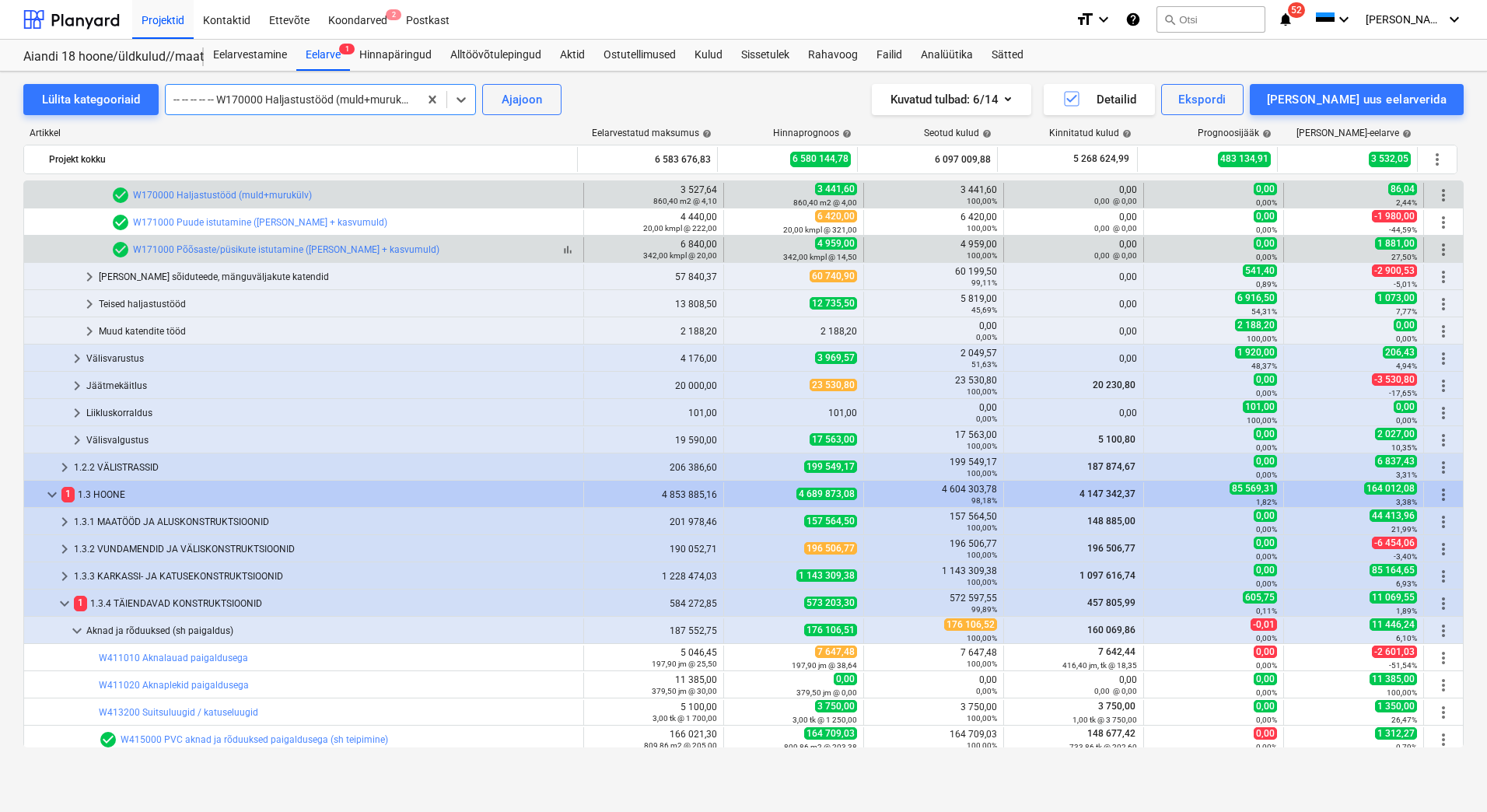
scroll to position [89, 0]
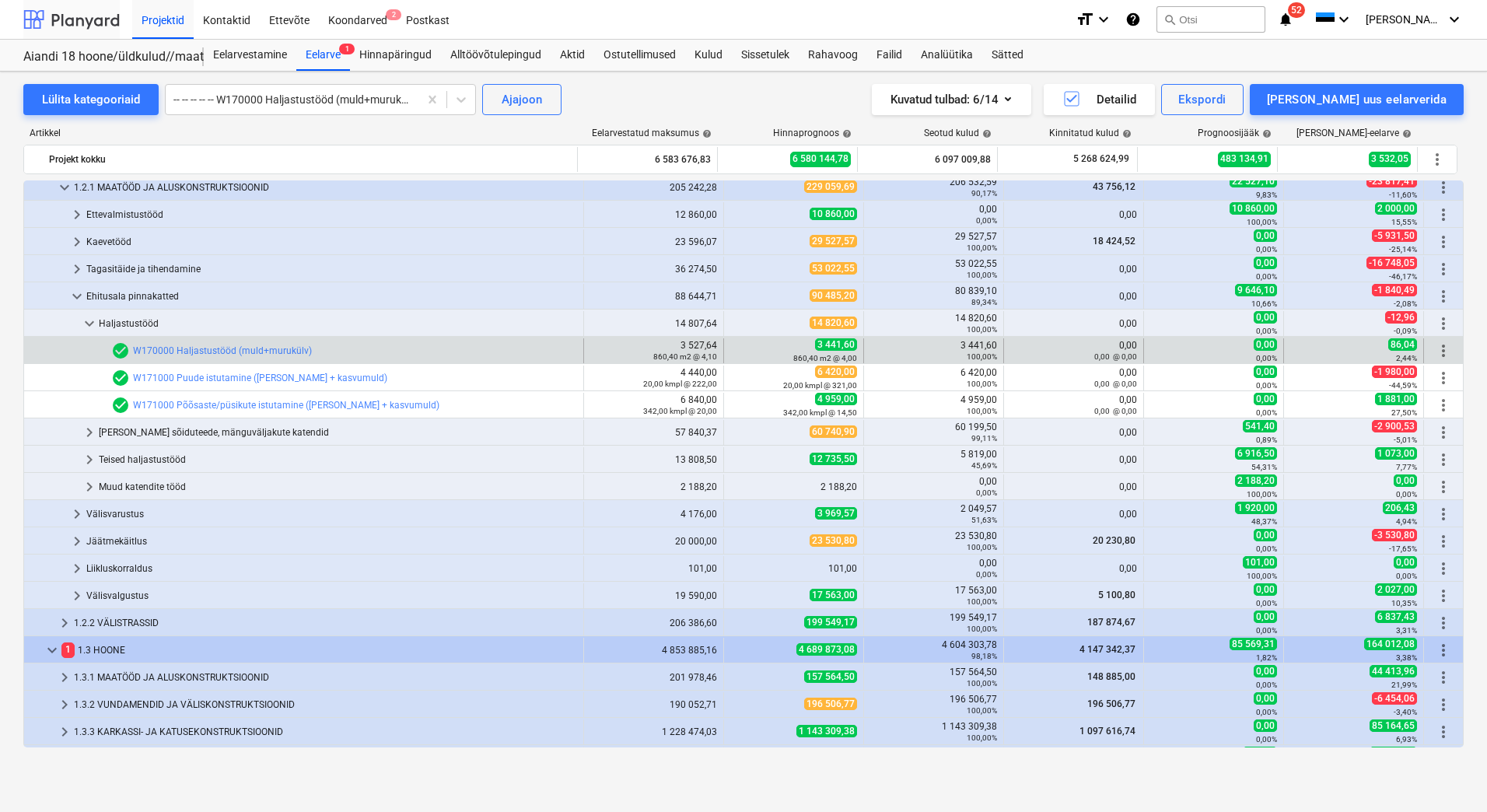
click at [86, 28] on div at bounding box center [71, 19] width 96 height 39
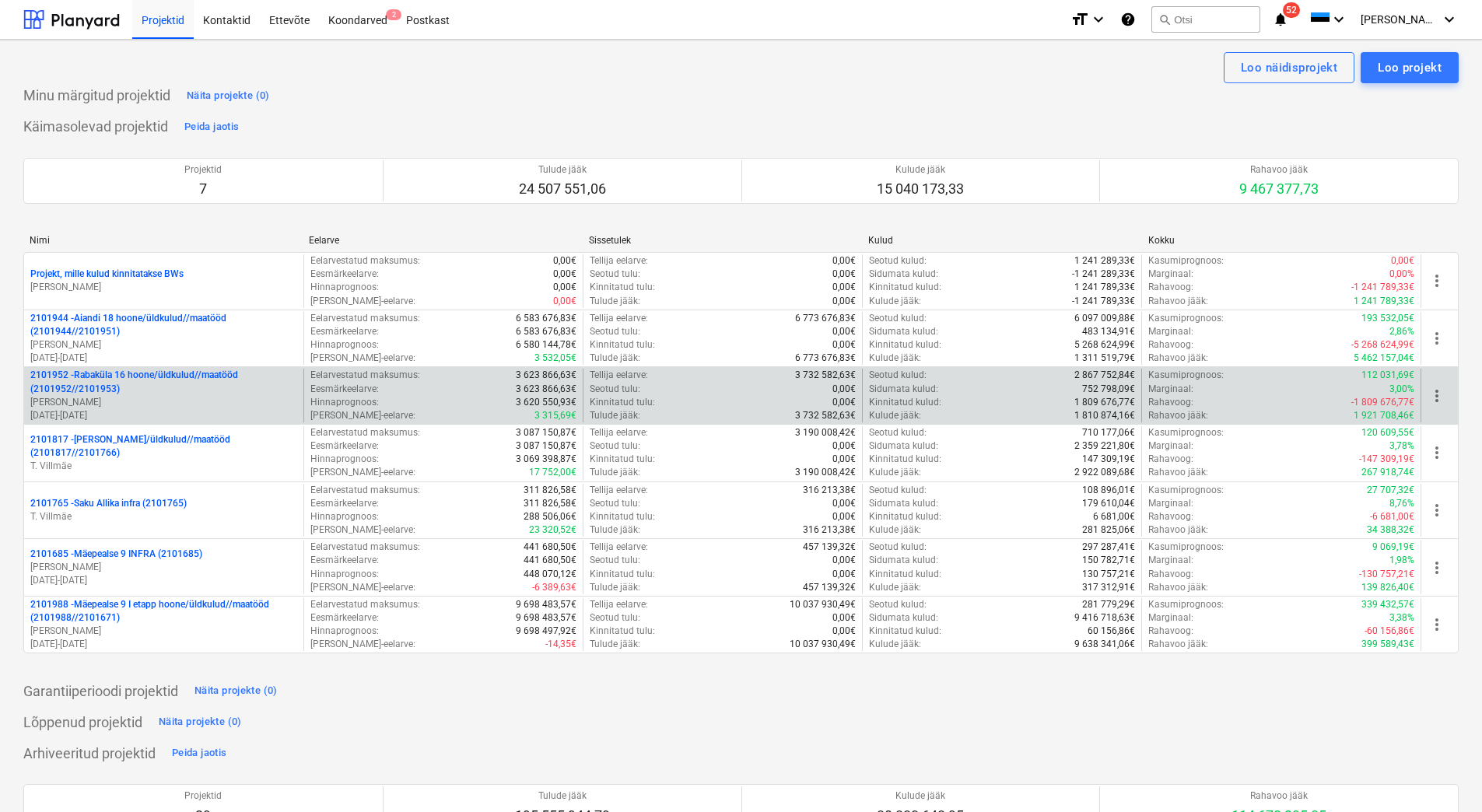
click at [164, 392] on p "2101952 - [GEOGRAPHIC_DATA] 16 hoone/üldkulud//maatööd (2101952//2101953)" at bounding box center [163, 382] width 266 height 26
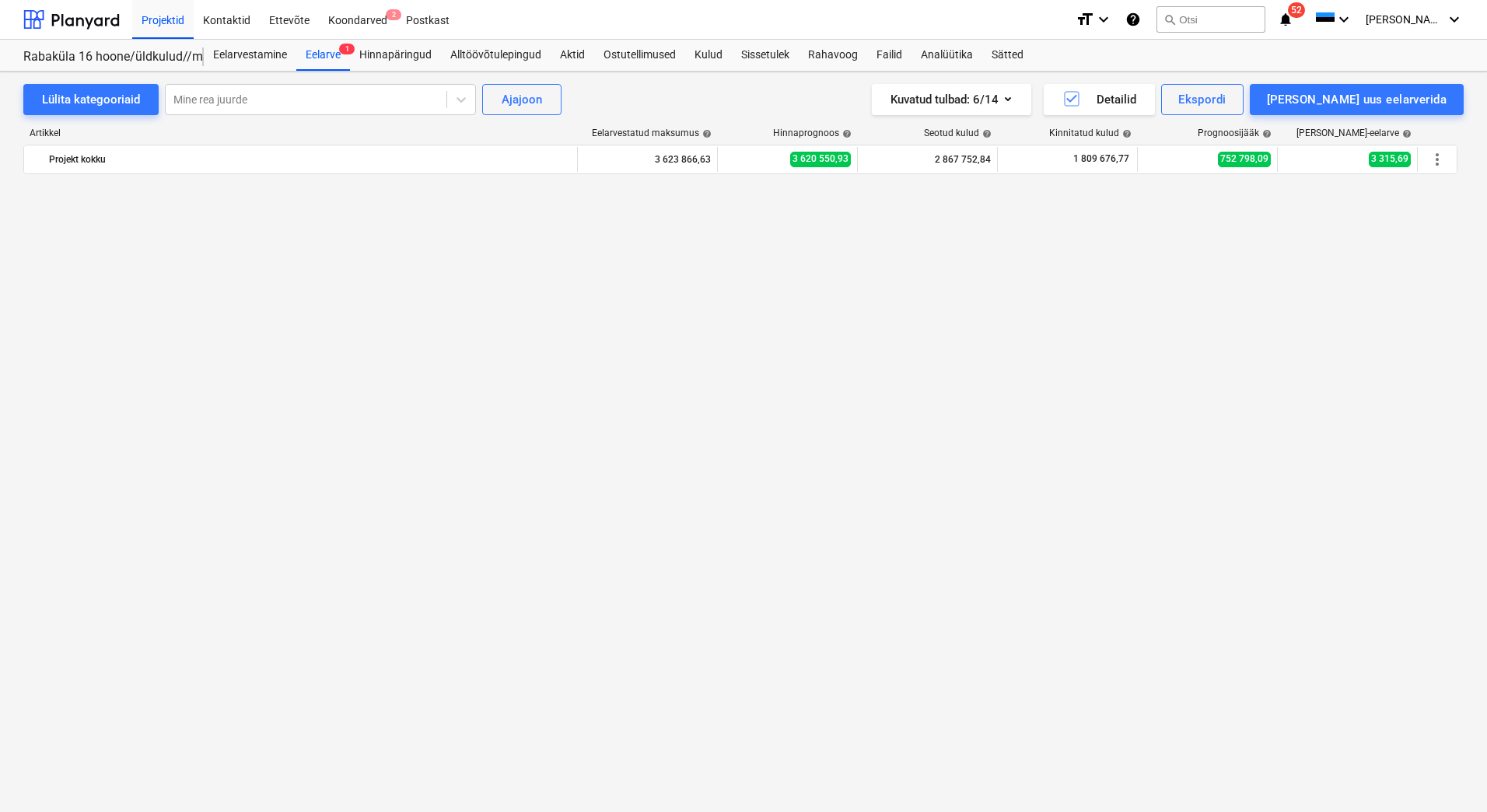
scroll to position [5500, 0]
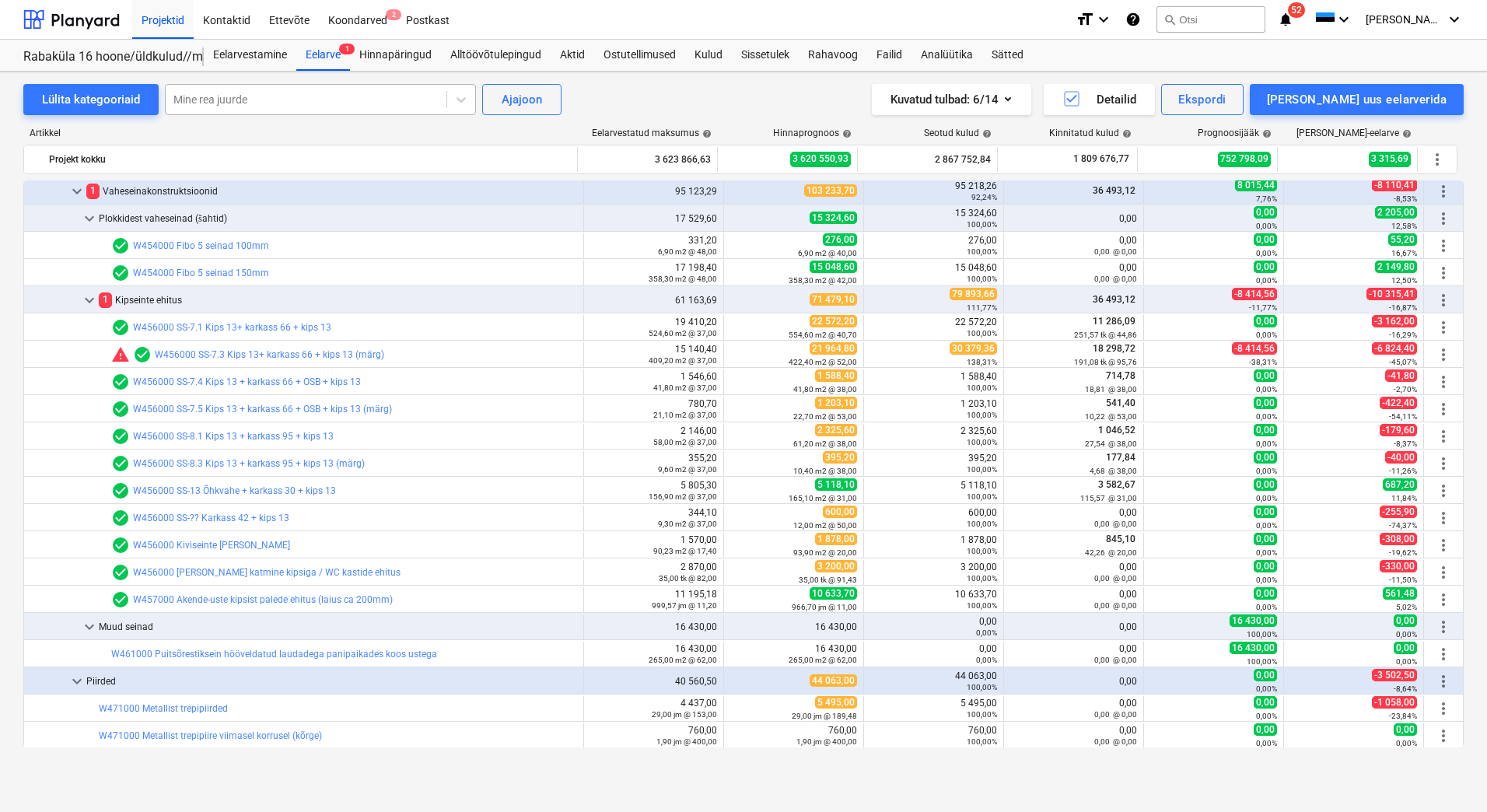
click at [271, 92] on div at bounding box center [306, 99] width 266 height 16
type input "muru"
click at [326, 134] on div "-- -- -- -- -- W170000 Haljastustööd (muld+murukülv)" at bounding box center [319, 137] width 311 height 25
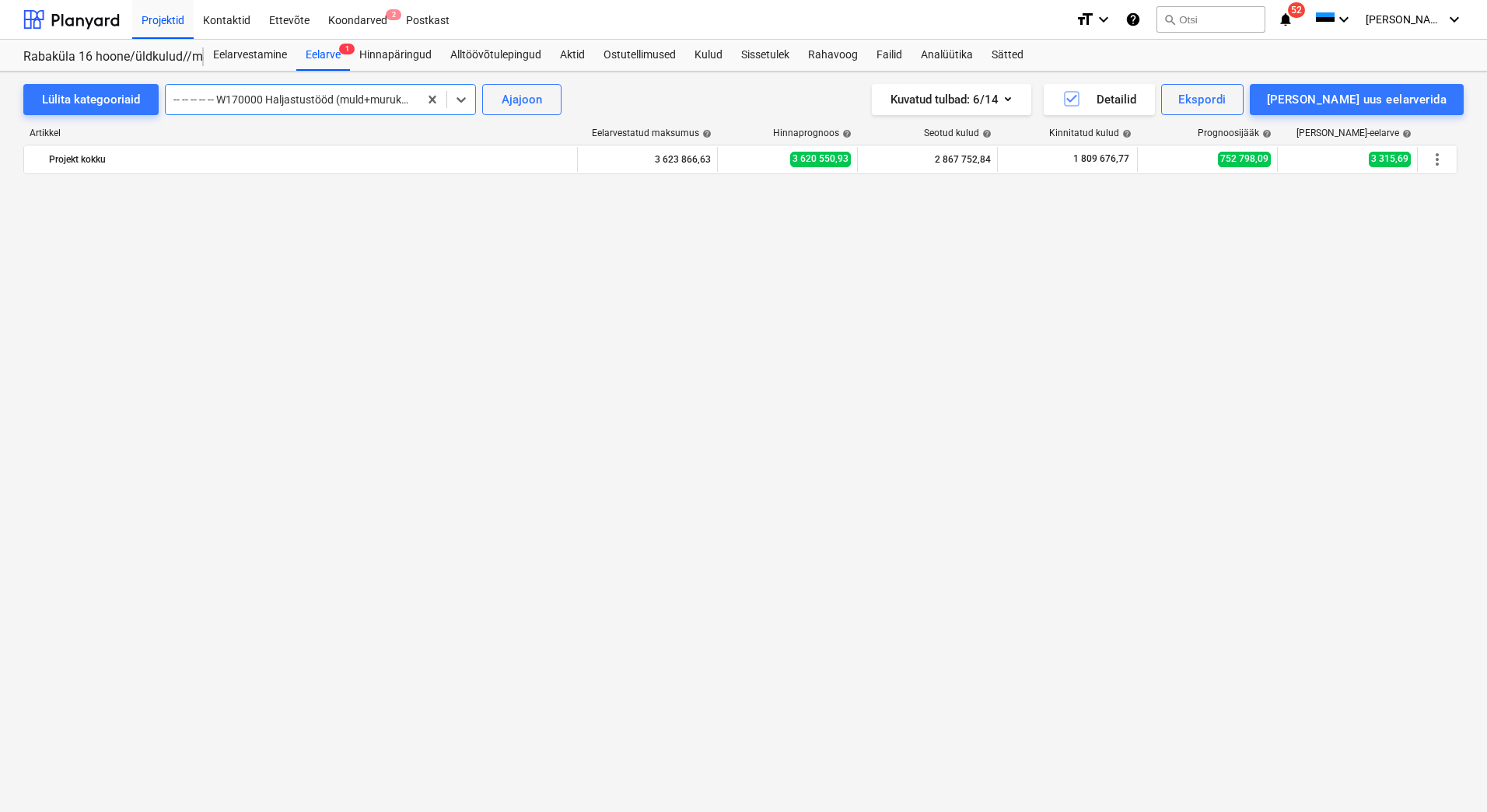
scroll to position [1170, 0]
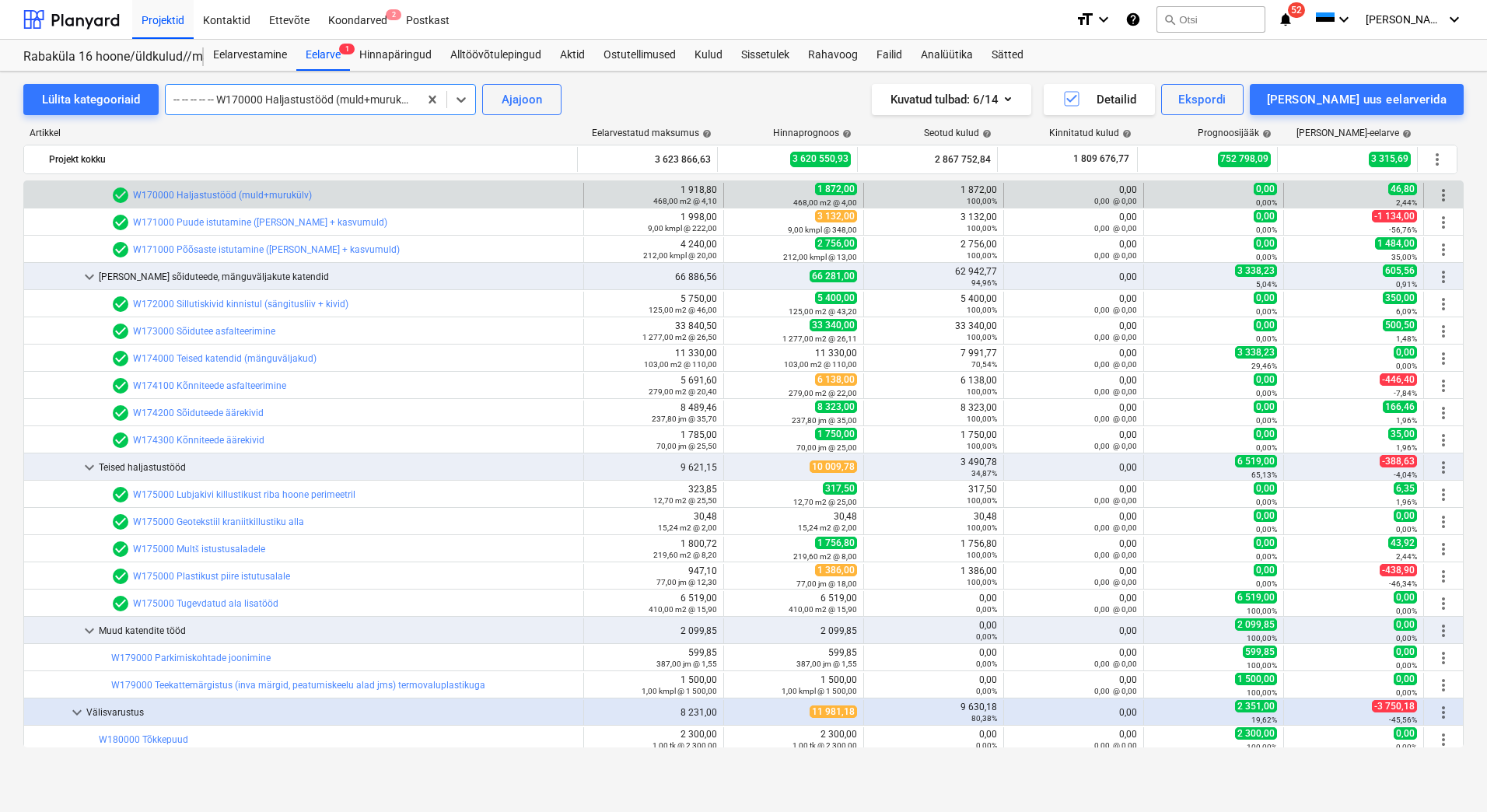
click at [315, 105] on div at bounding box center [292, 99] width 238 height 16
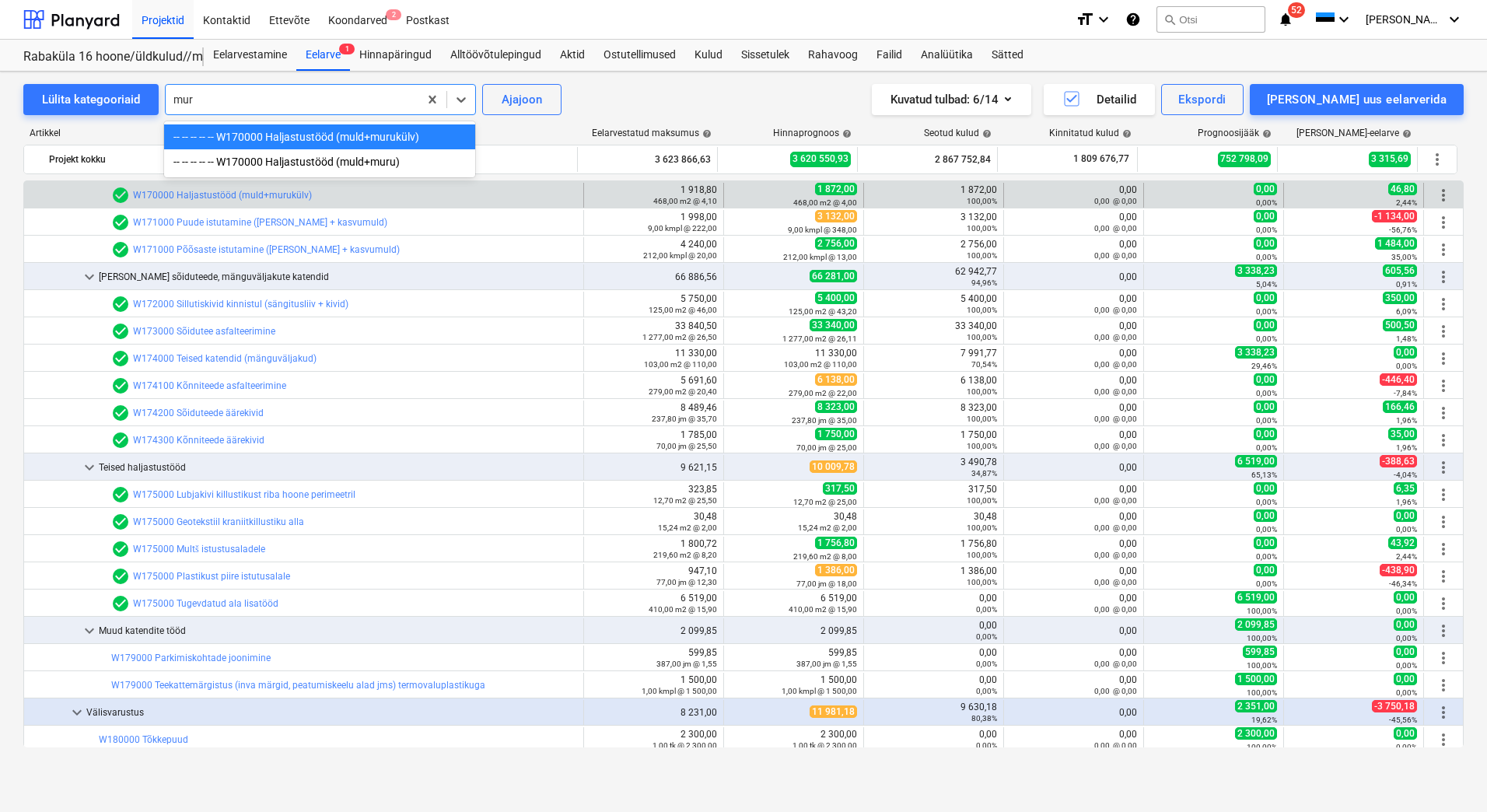
type input "muru"
click at [325, 160] on div "-- -- -- -- -- W170000 Haljastustööd (muld+muru)" at bounding box center [319, 162] width 311 height 25
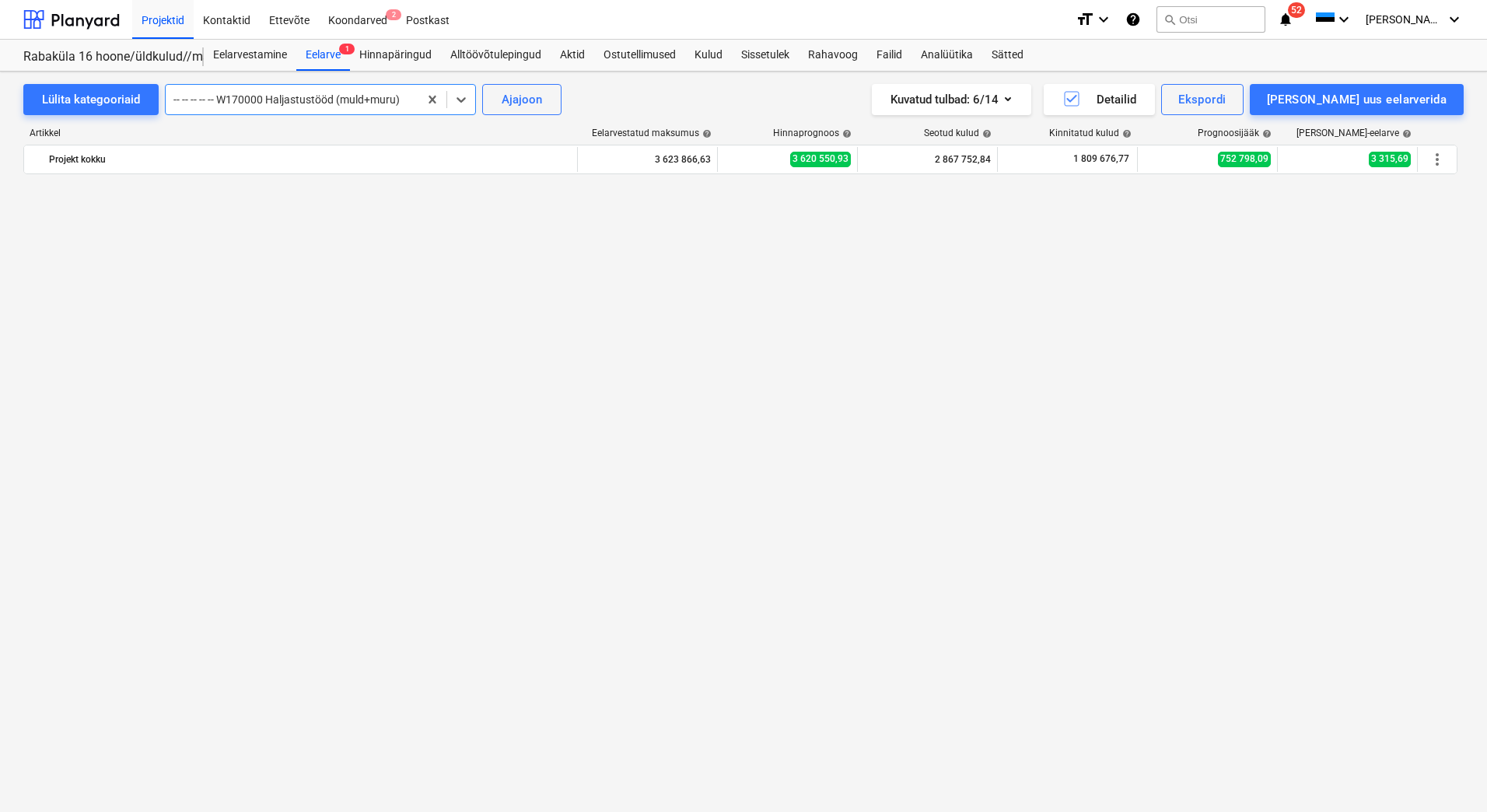
scroll to position [10258, 0]
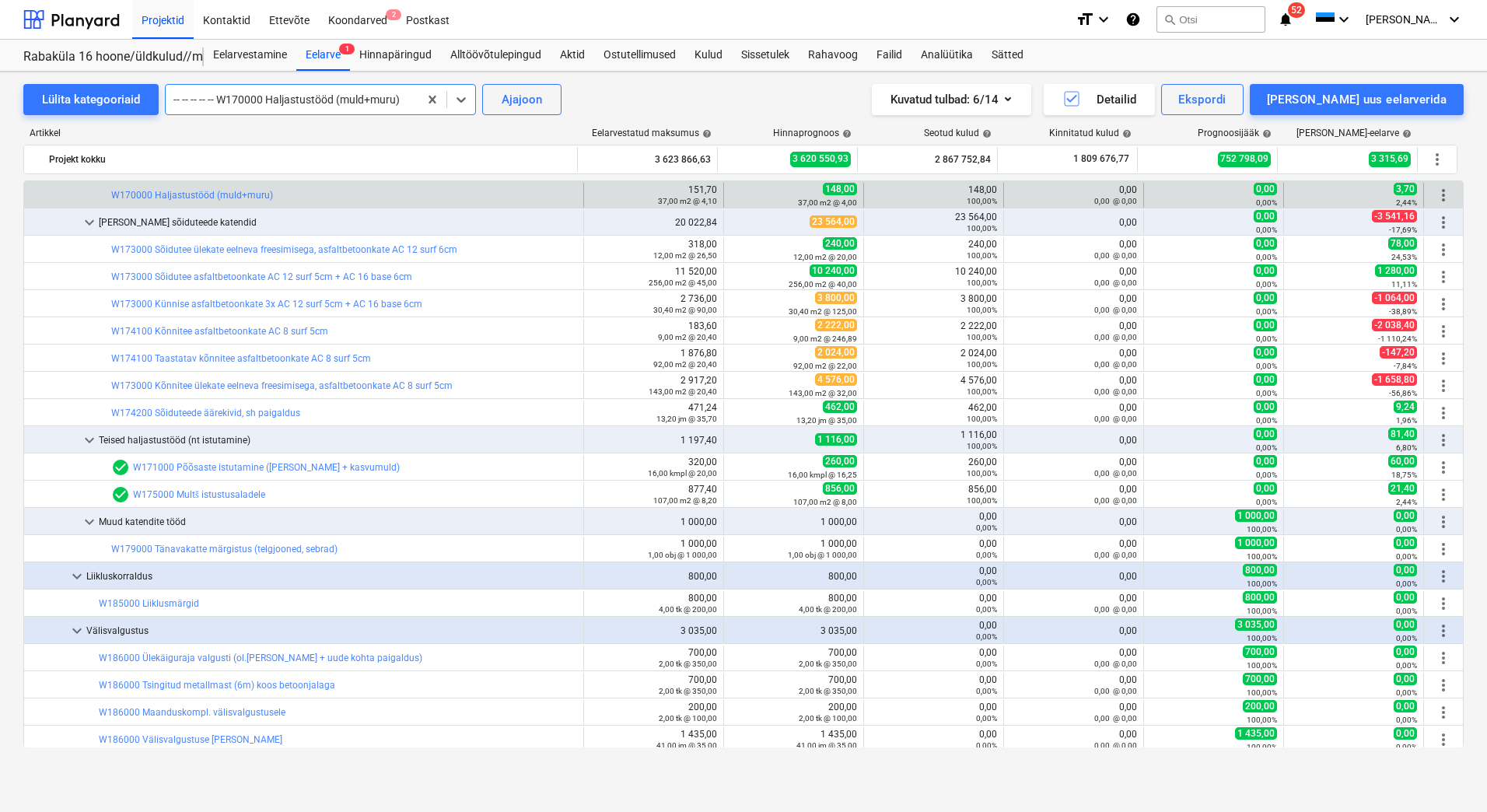
click at [311, 105] on div at bounding box center [292, 99] width 238 height 16
click at [96, 24] on div at bounding box center [71, 19] width 96 height 39
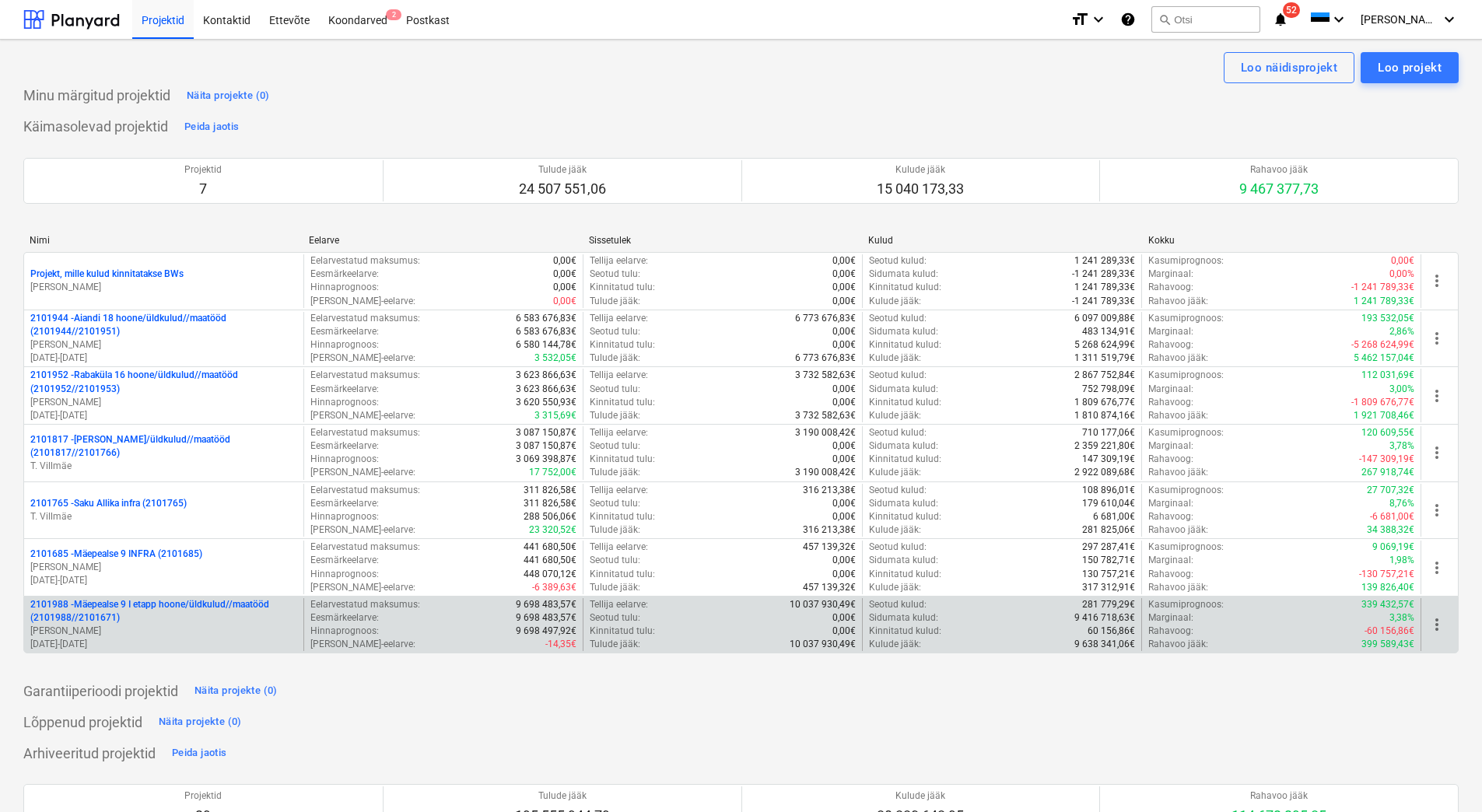
click at [104, 627] on p "[PERSON_NAME]" at bounding box center [163, 631] width 266 height 13
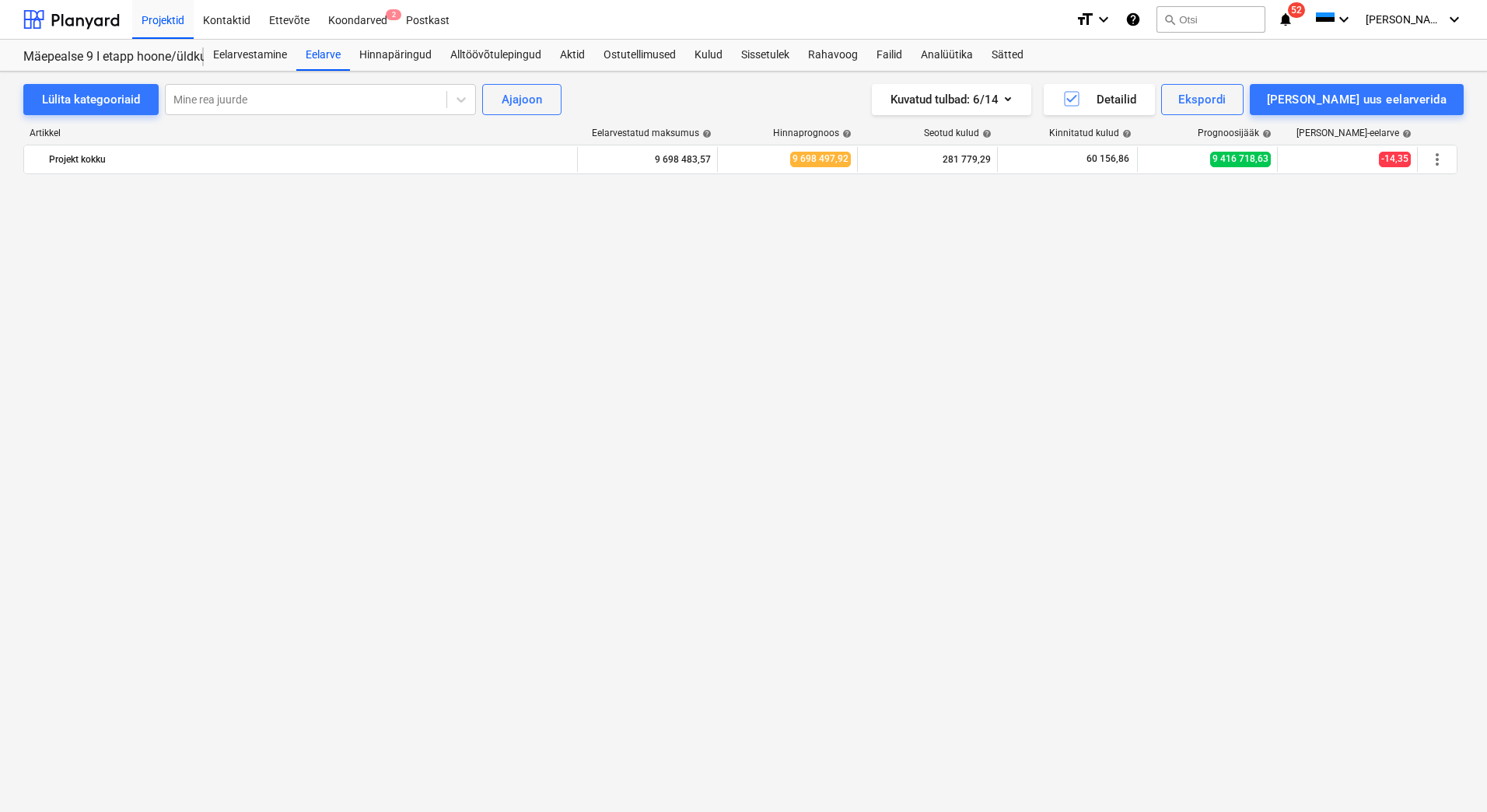
scroll to position [1586, 0]
